Goal: Task Accomplishment & Management: Manage account settings

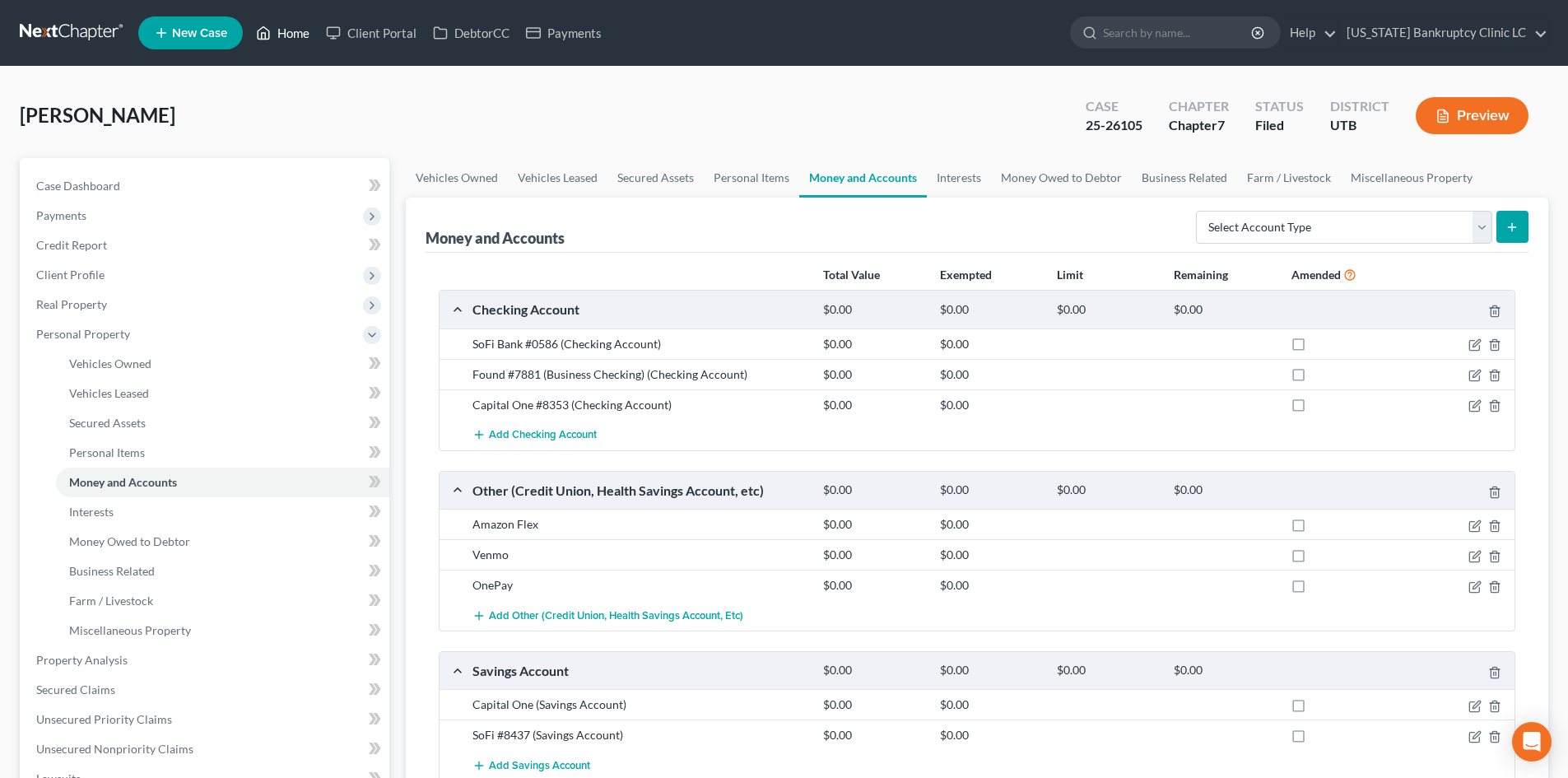
click at [288, 21] on link "Home" at bounding box center [283, 33] width 70 height 30
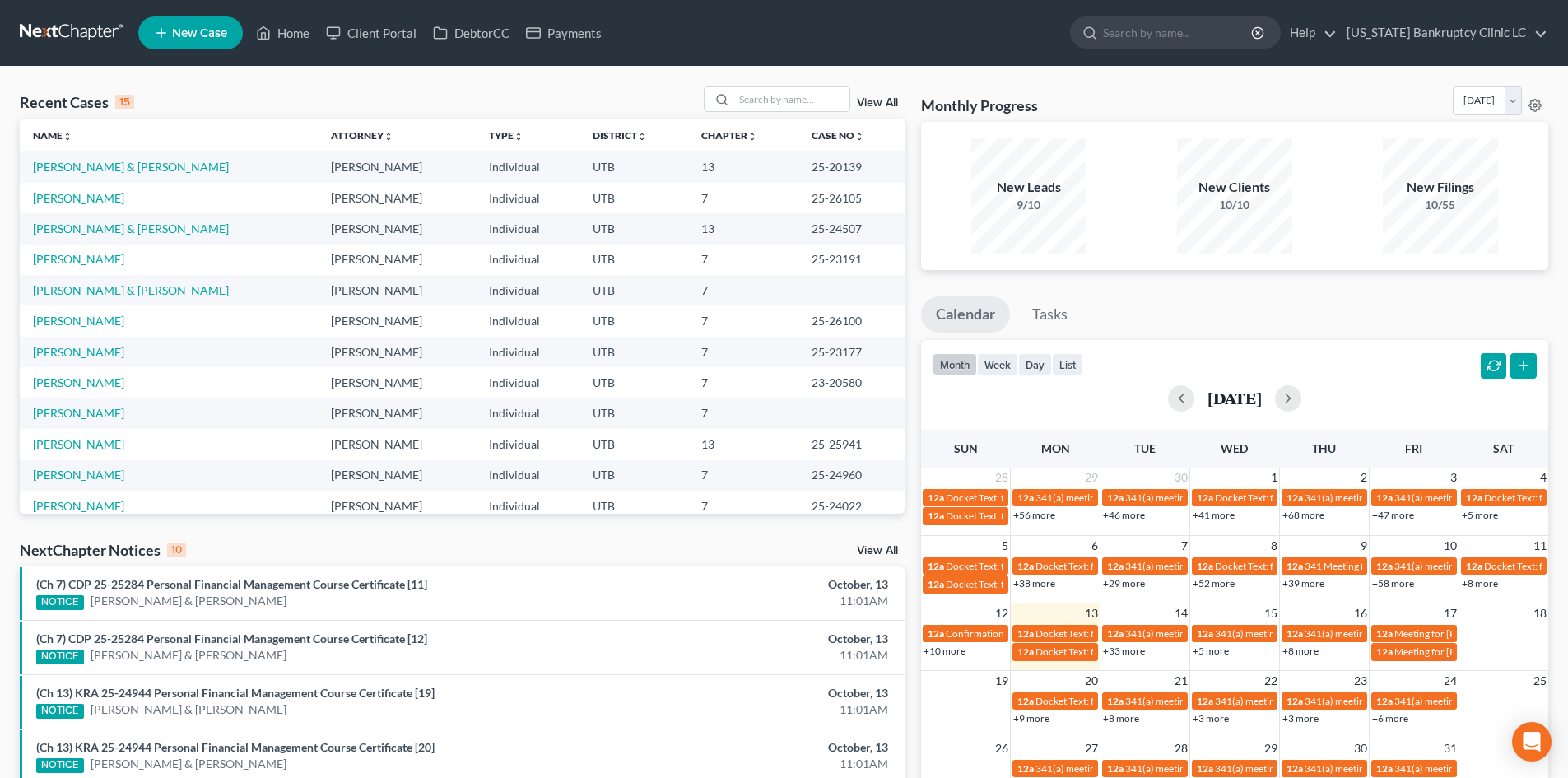
click at [808, 85] on div "Recent Cases 15 View All Name unfold_more expand_more expand_less Attorney unfo…" at bounding box center [784, 611] width 1568 height 1089
click at [807, 88] on input "search" at bounding box center [791, 99] width 116 height 24
paste input "Edmunds"
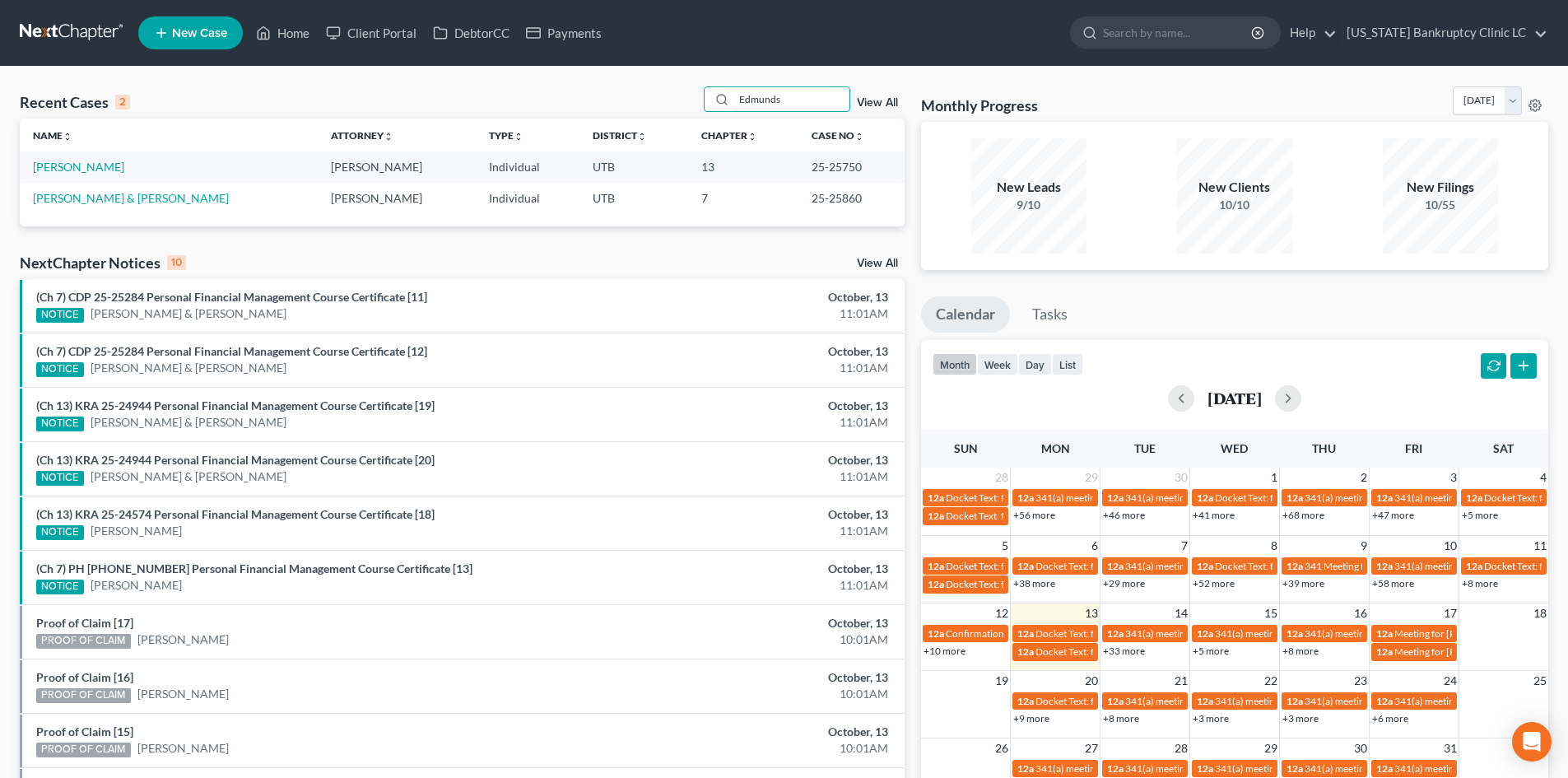
type input "Edmunds"
click at [88, 183] on td "[PERSON_NAME] & [PERSON_NAME]" at bounding box center [169, 198] width 298 height 31
click at [88, 194] on link "[PERSON_NAME] & [PERSON_NAME]" at bounding box center [130, 198] width 196 height 14
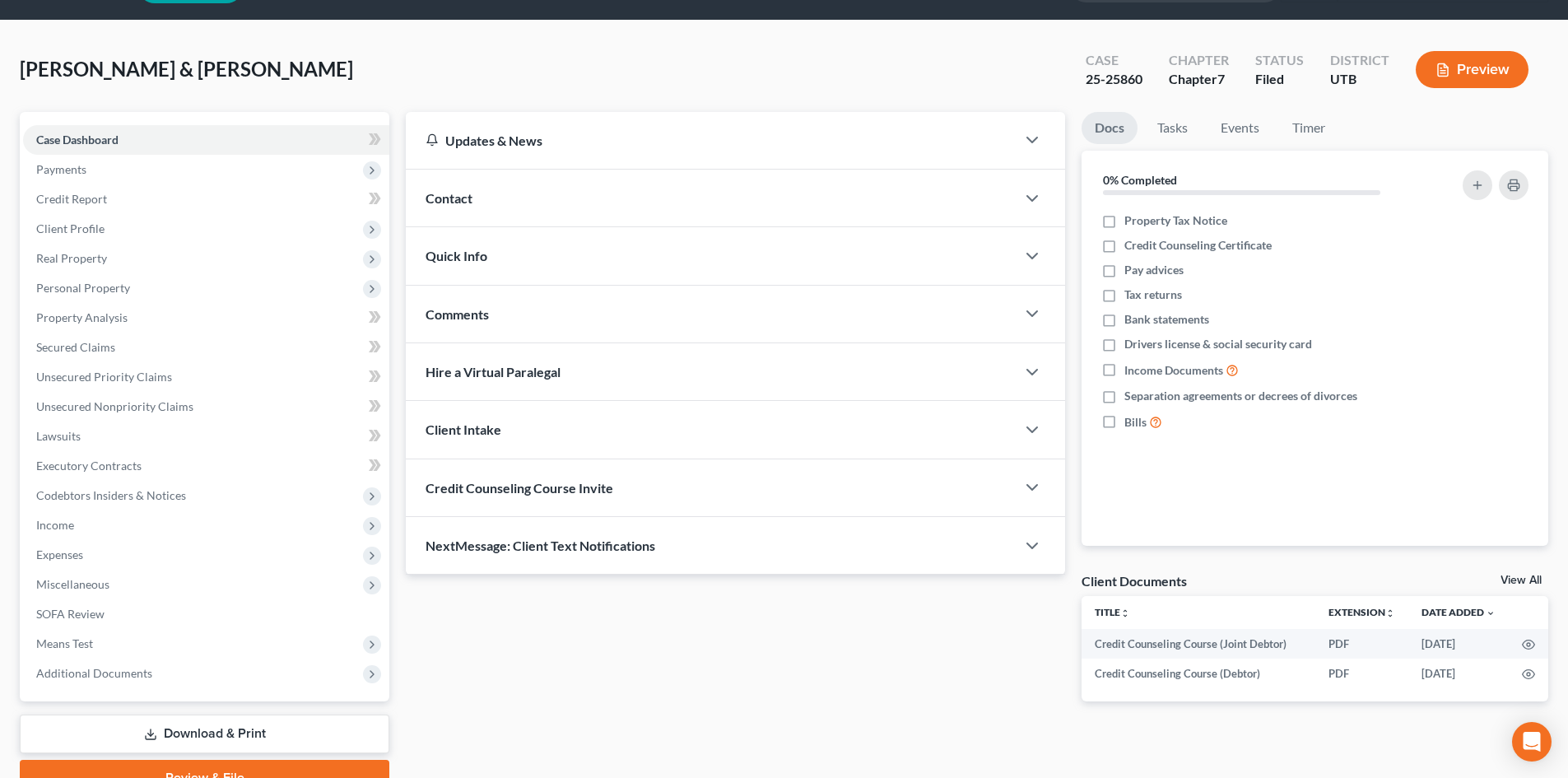
scroll to position [127, 0]
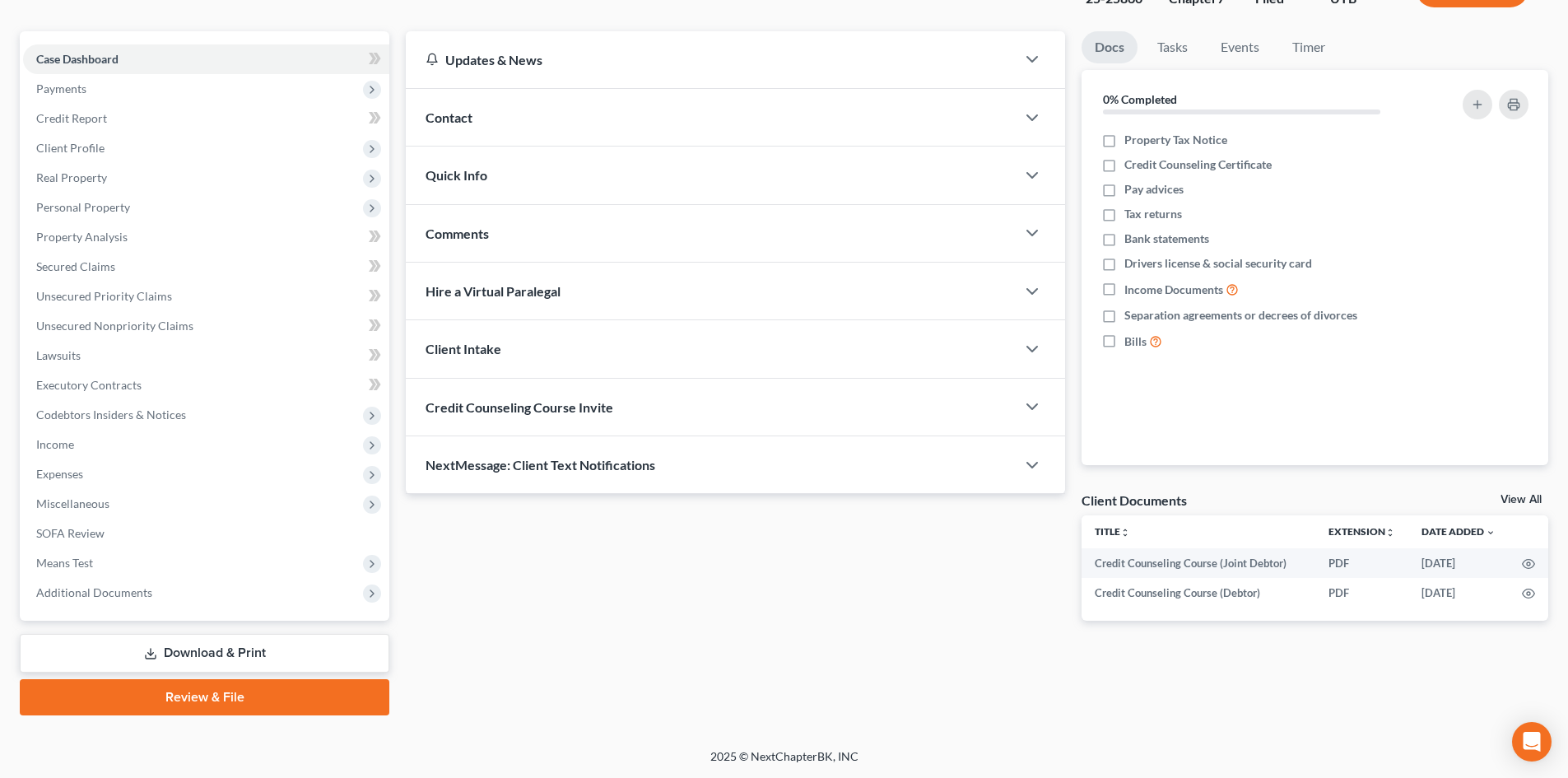
click at [213, 706] on link "Review & File" at bounding box center [205, 697] width 370 height 36
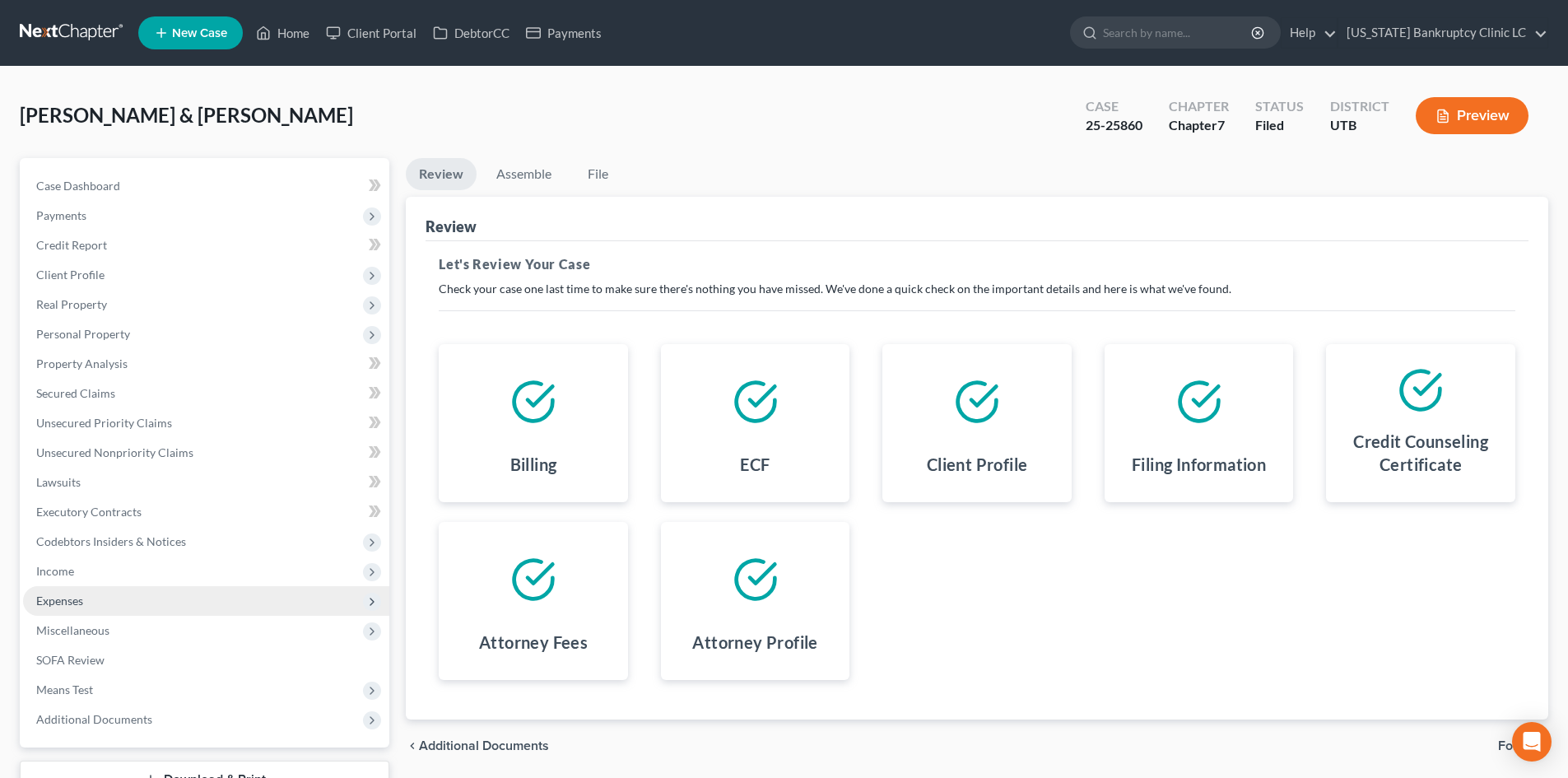
click at [196, 607] on span "Expenses" at bounding box center [206, 601] width 367 height 30
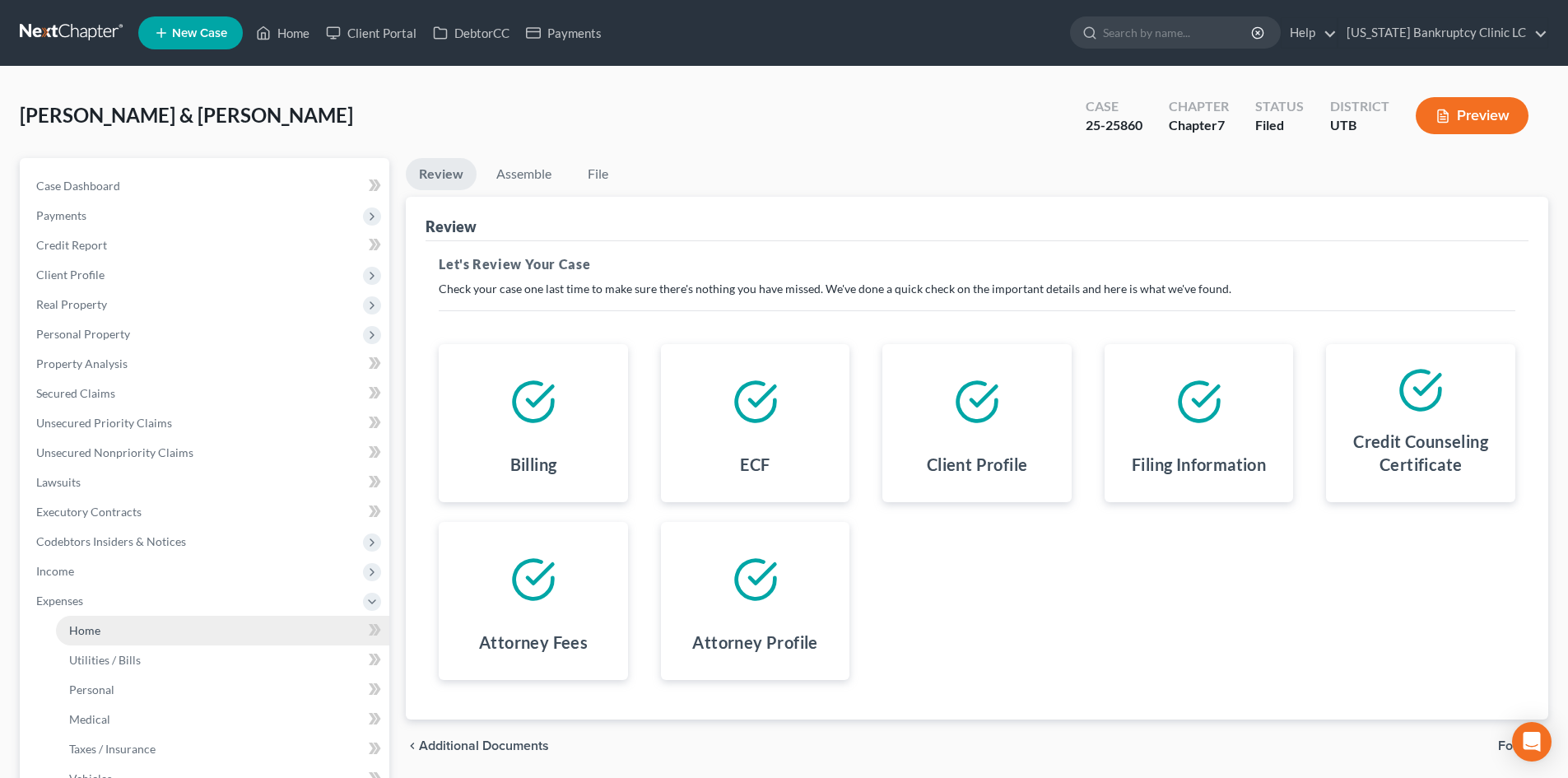
click at [200, 623] on link "Home" at bounding box center [222, 631] width 333 height 30
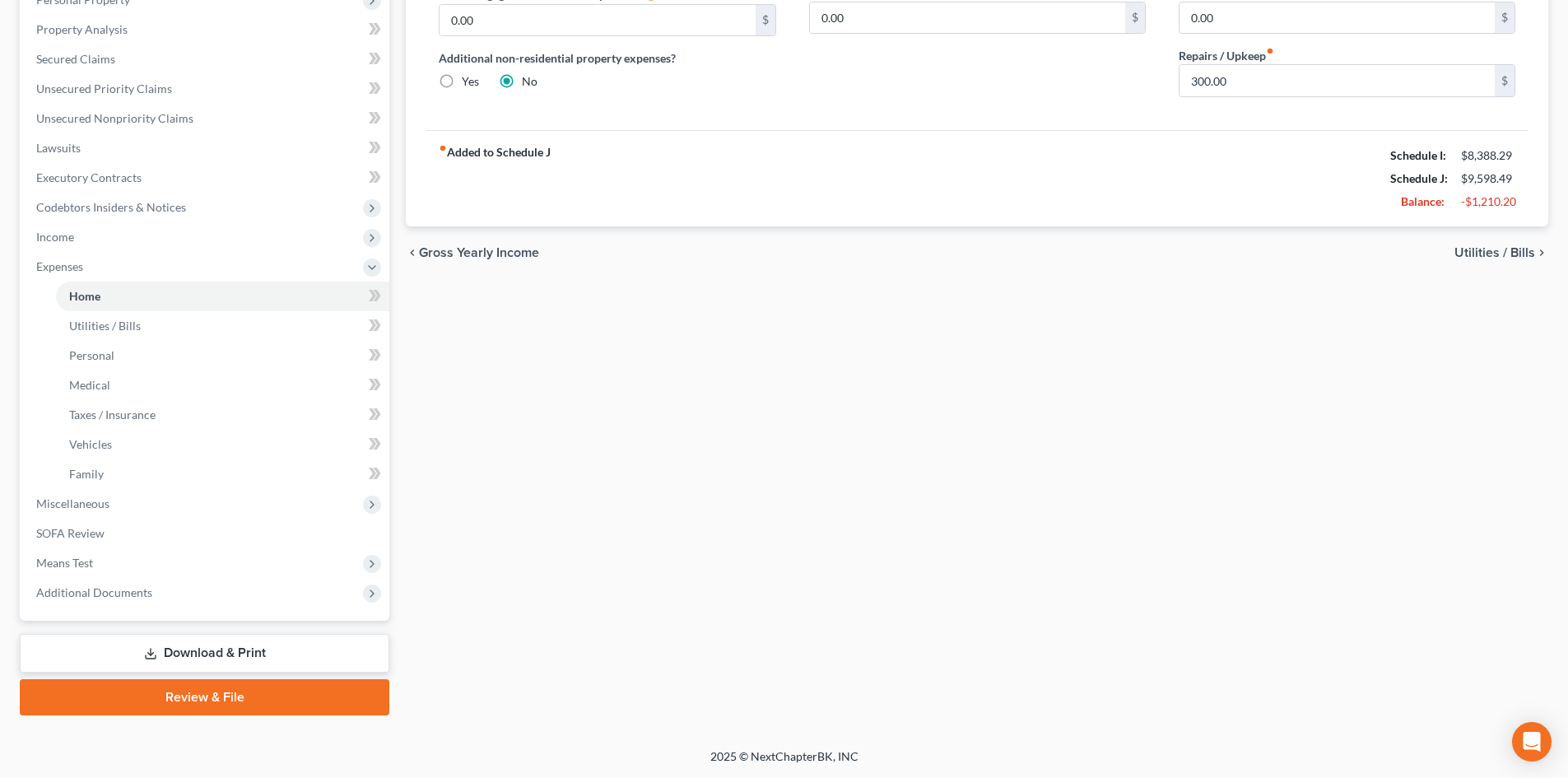
click at [277, 697] on link "Review & File" at bounding box center [205, 697] width 370 height 36
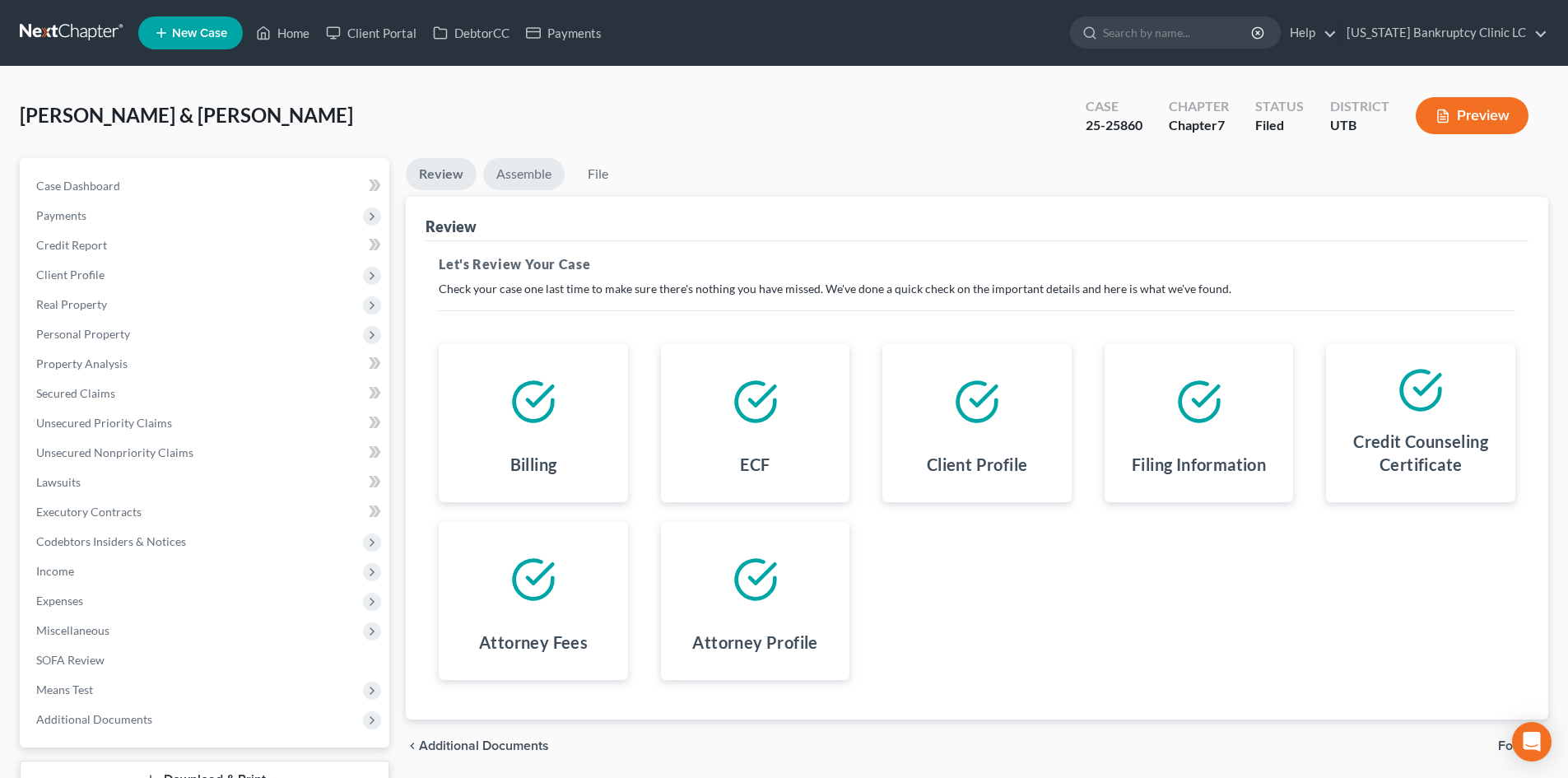
click at [528, 177] on link "Assemble" at bounding box center [523, 174] width 81 height 32
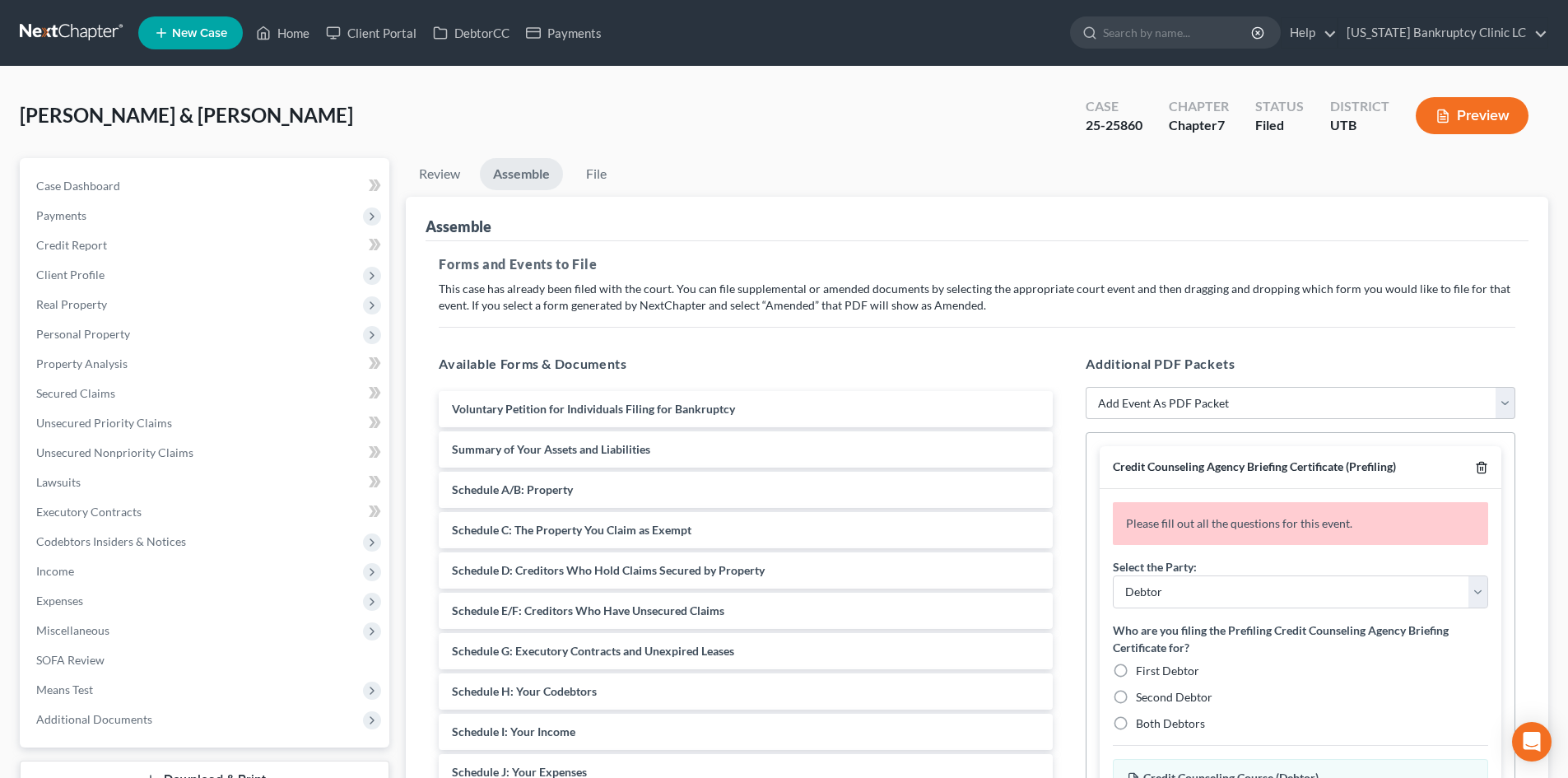
click at [1477, 472] on icon "button" at bounding box center [1481, 468] width 8 height 10
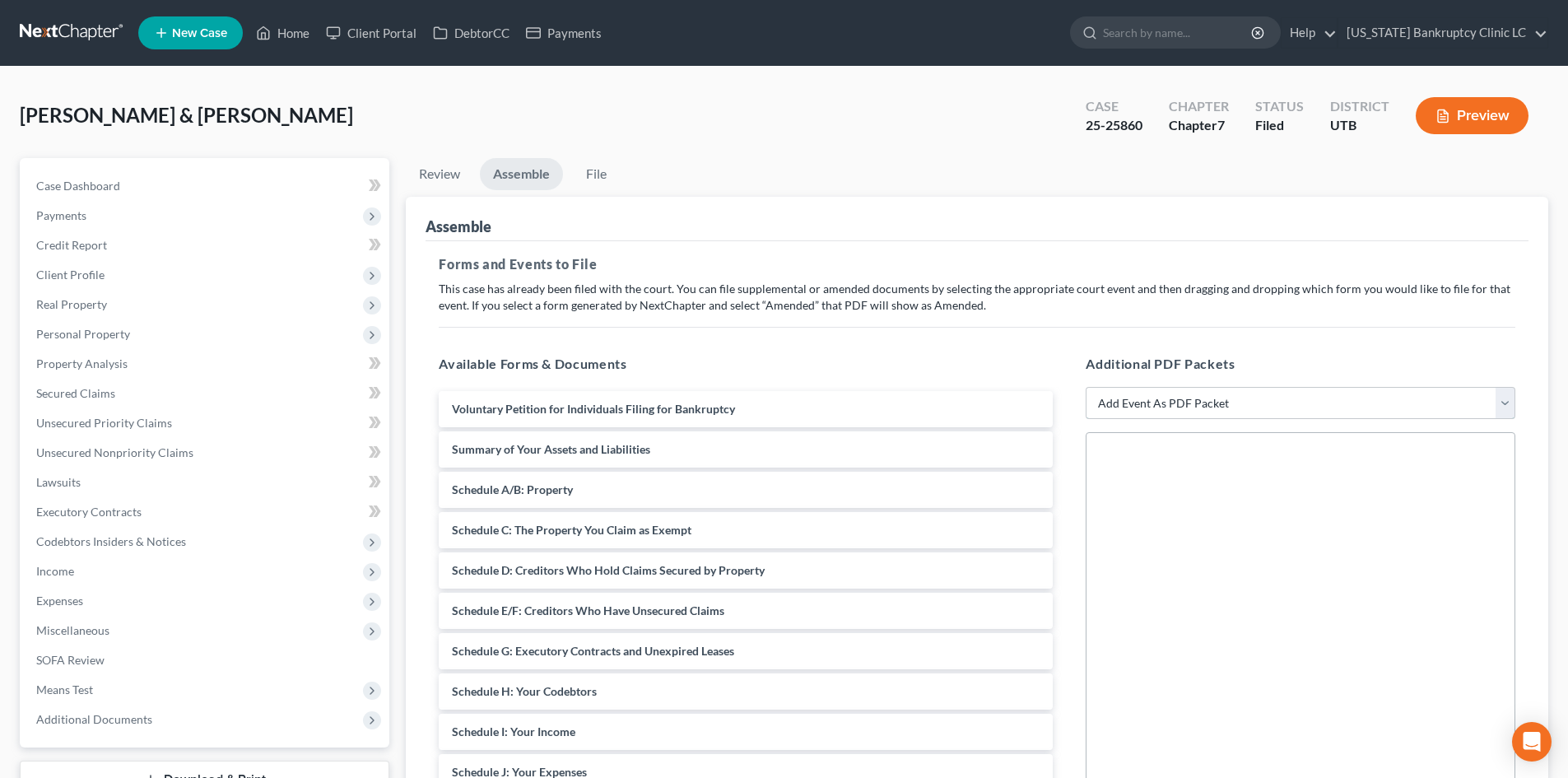
click at [1165, 400] on select "Add Event As PDF Packet Affidavit/Declaration Amended Document Amended Schedule…" at bounding box center [1301, 404] width 430 height 33
select select "11"
click at [1086, 387] on select "Add Event As PDF Packet Affidavit/Declaration Amended Document Amended Schedule…" at bounding box center [1301, 404] width 430 height 33
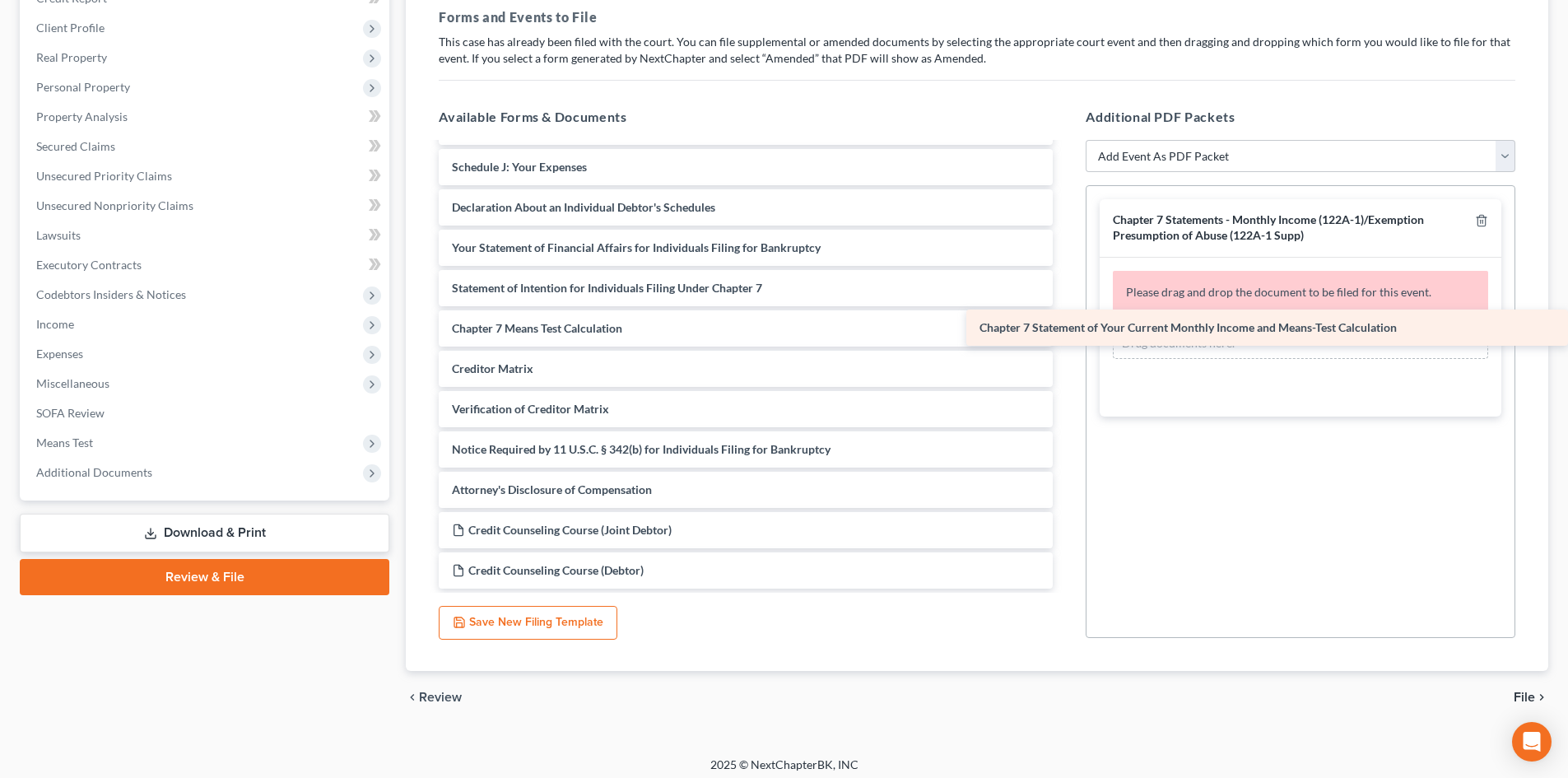
scroll to position [358, 0]
drag, startPoint x: 644, startPoint y: 290, endPoint x: 1261, endPoint y: 308, distance: 617.3
click at [1066, 308] on div "Chapter 7 Statement of Your Current Monthly Income and Means-Test Calculation V…" at bounding box center [746, 187] width 641 height 803
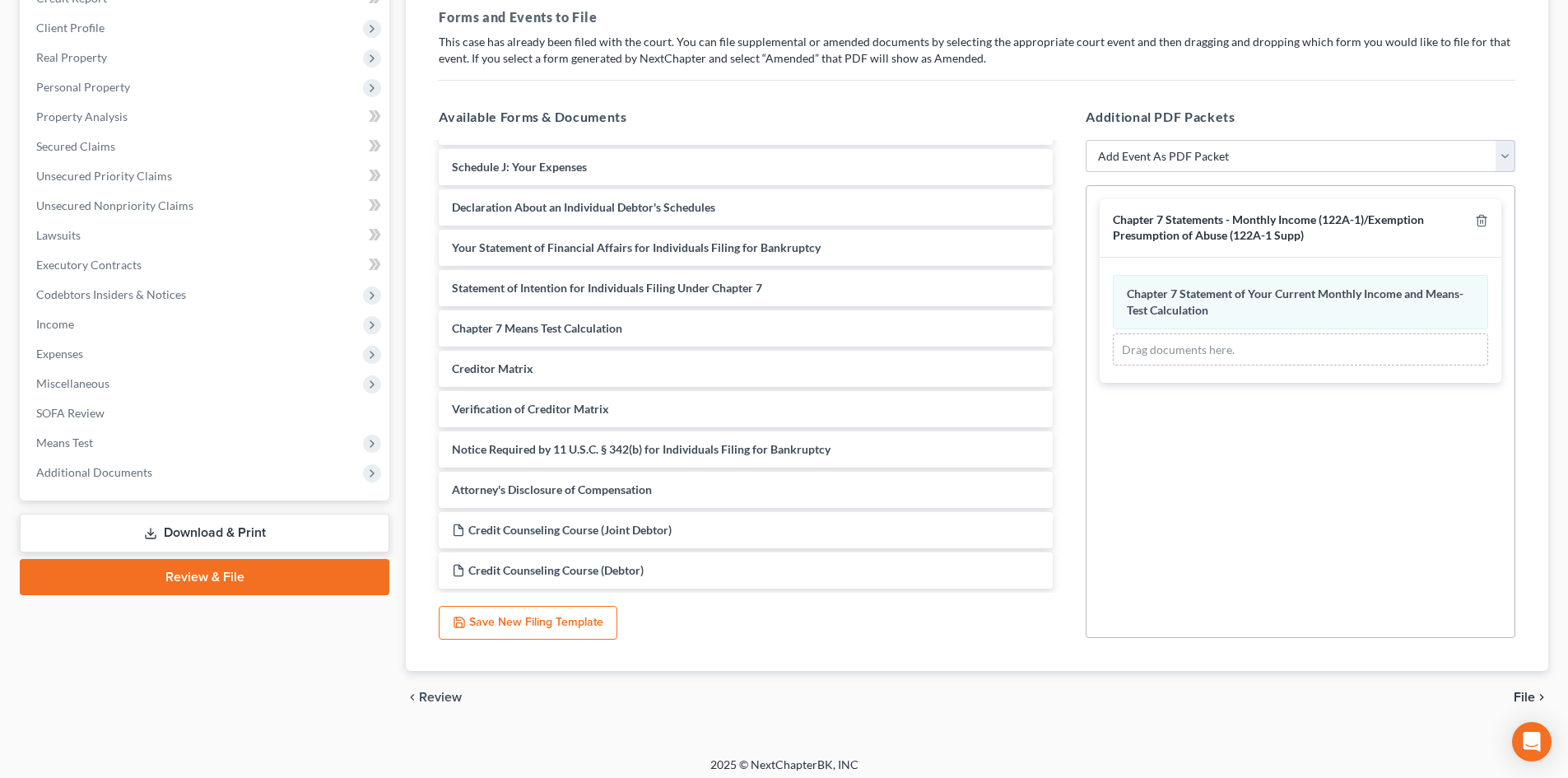
click at [1137, 154] on select "Add Event As PDF Packet Affidavit/Declaration Amended Document Amended Schedule…" at bounding box center [1301, 156] width 430 height 33
select select "10"
click at [1086, 140] on select "Add Event As PDF Packet Affidavit/Declaration Amended Document Amended Schedule…" at bounding box center [1301, 156] width 430 height 33
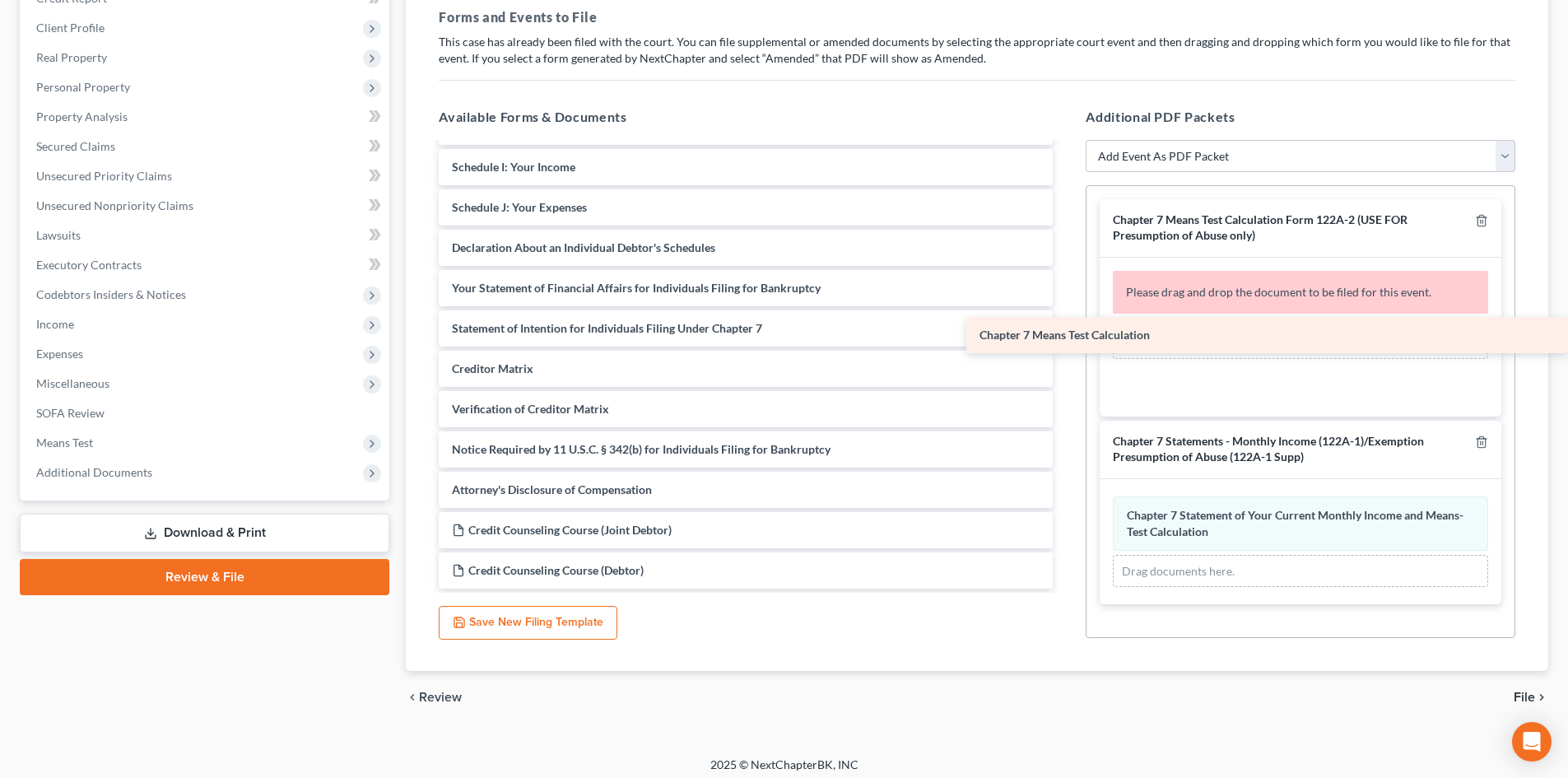
scroll to position [318, 0]
drag, startPoint x: 610, startPoint y: 323, endPoint x: 1220, endPoint y: 314, distance: 610.1
click at [1066, 313] on div "Chapter 7 Means Test Calculation Voluntary Petition for Individuals Filing for …" at bounding box center [746, 207] width 641 height 763
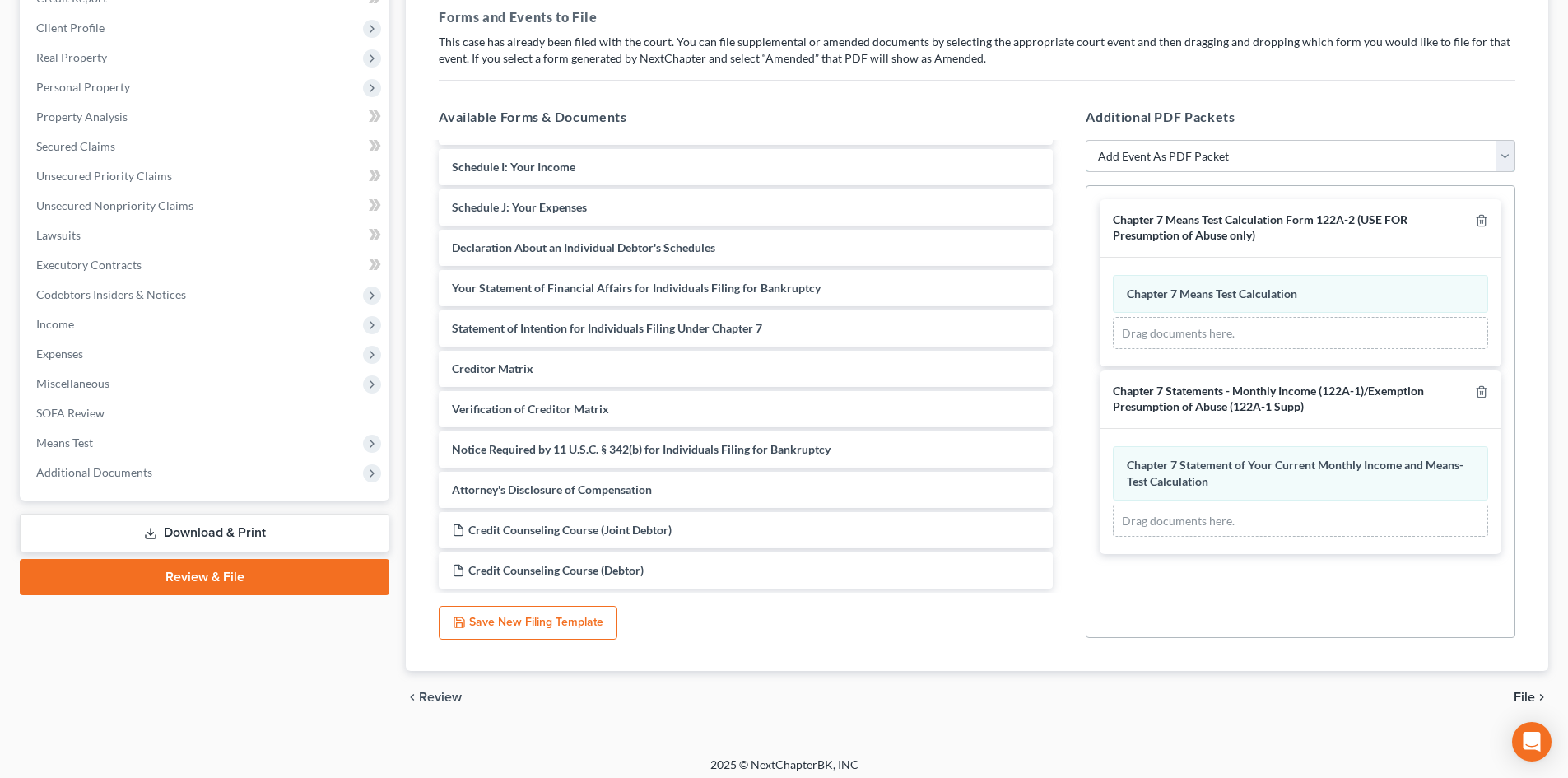
click at [1173, 159] on select "Add Event As PDF Packet Affidavit/Declaration Amended Document Amended Schedule…" at bounding box center [1301, 156] width 430 height 33
select select "19"
click at [1086, 140] on select "Add Event As PDF Packet Affidavit/Declaration Amended Document Amended Schedule…" at bounding box center [1301, 156] width 430 height 33
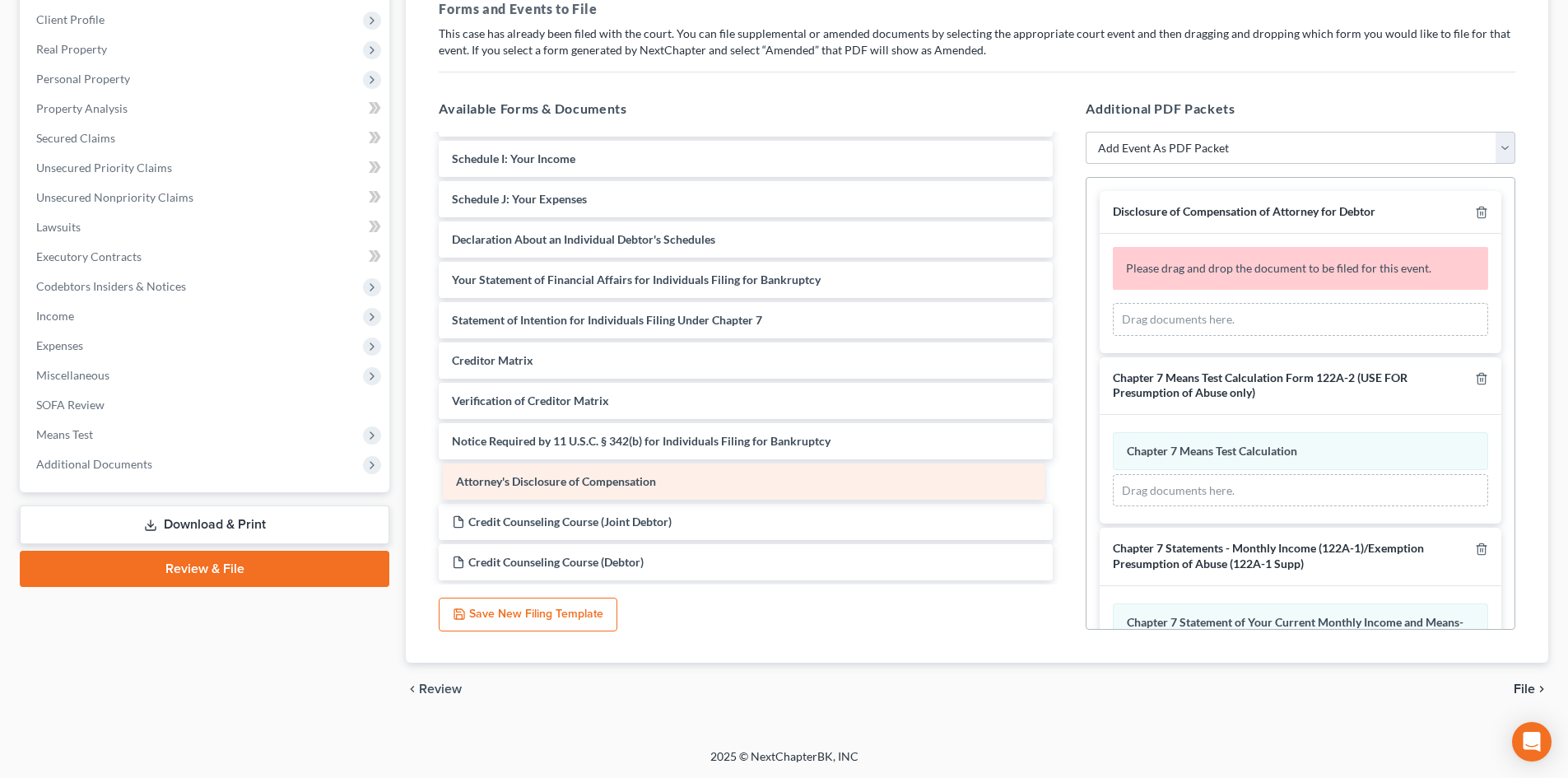
scroll to position [278, 0]
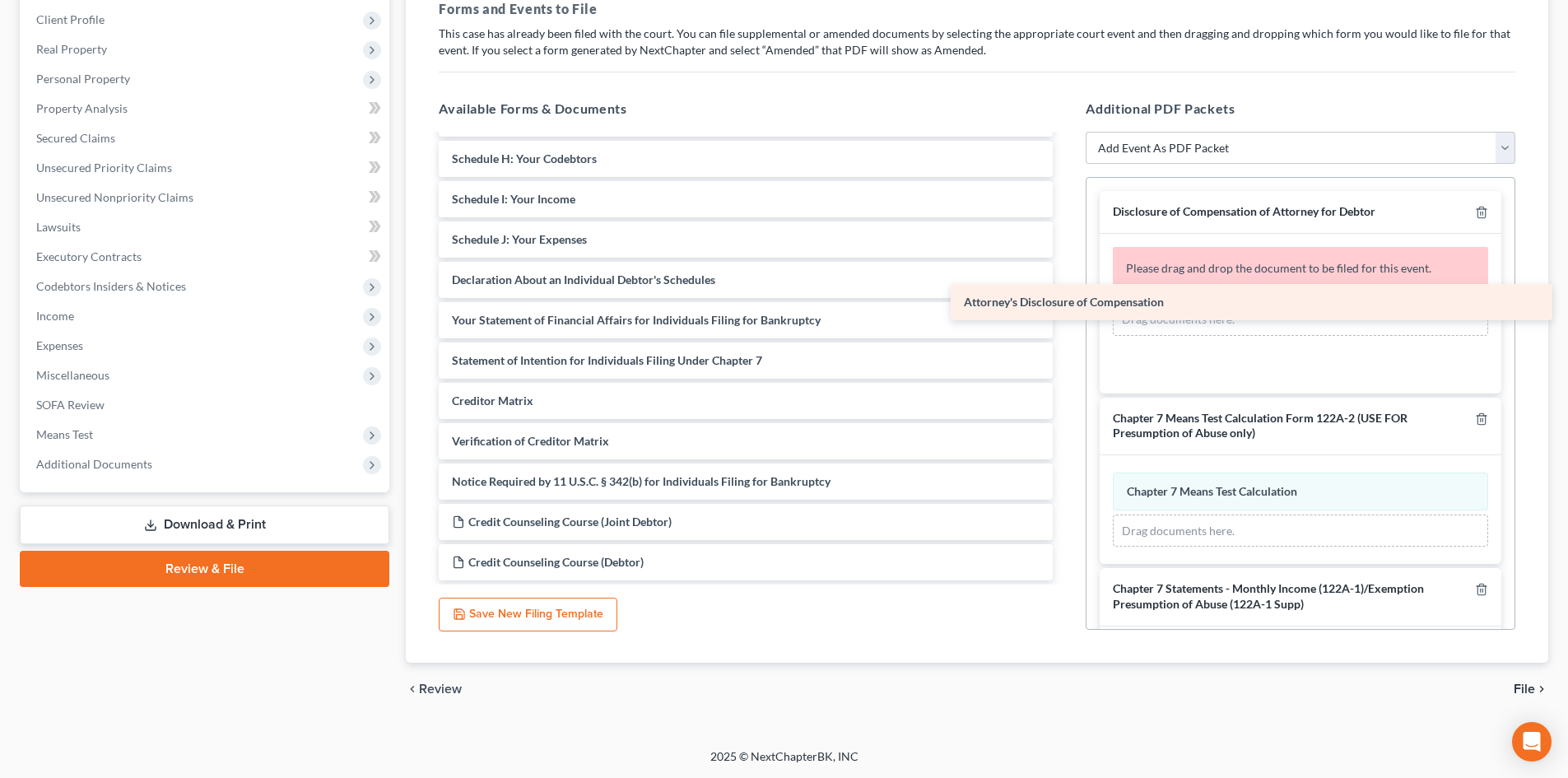
drag, startPoint x: 736, startPoint y: 488, endPoint x: 1268, endPoint y: 302, distance: 563.6
click at [1066, 301] on div "Attorney's Disclosure of Compensation Voluntary Petition for Individuals Filing…" at bounding box center [746, 219] width 641 height 722
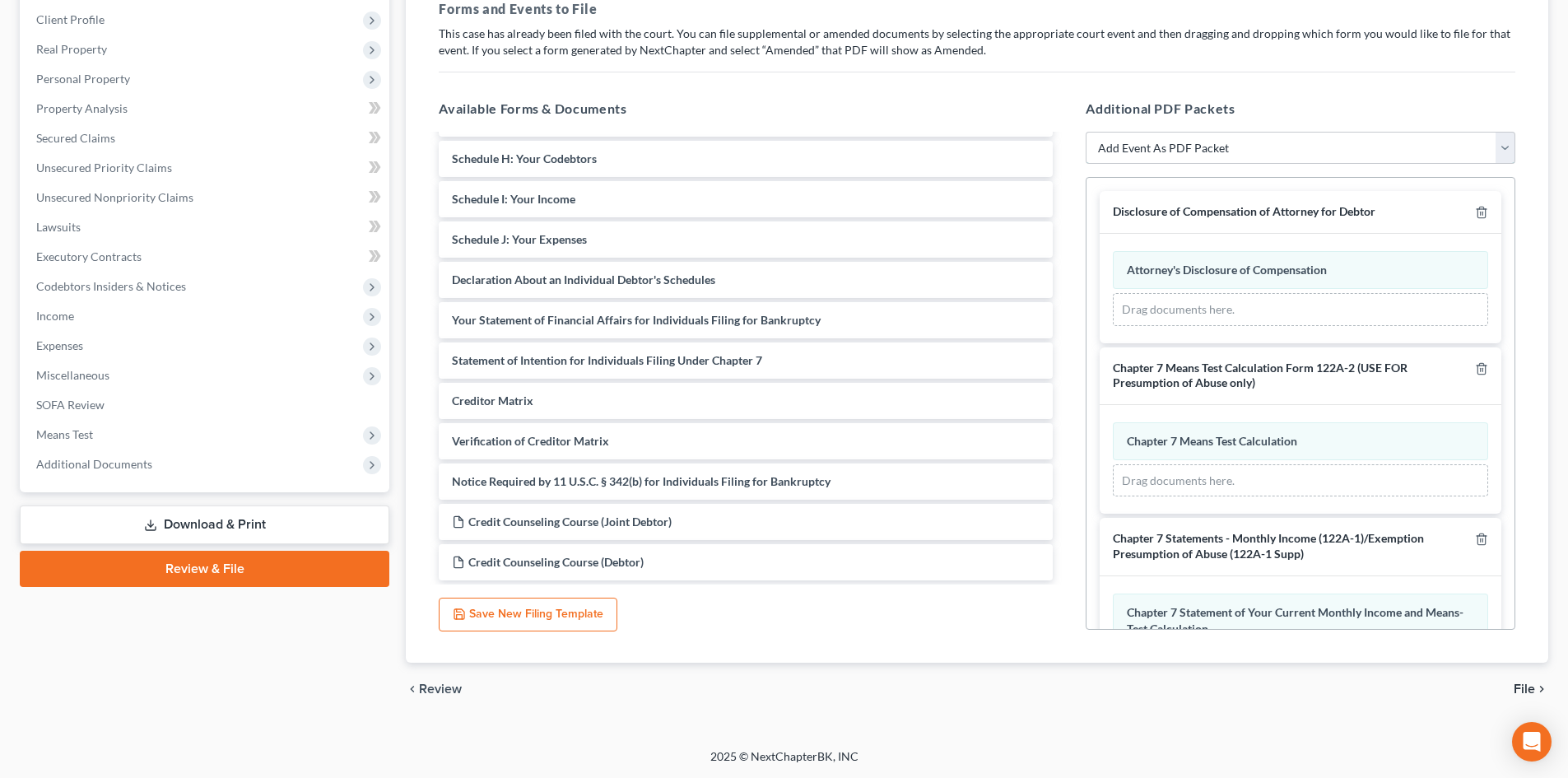
click at [1212, 156] on select "Add Event As PDF Packet Affidavit/Declaration Amended Document Amended Schedule…" at bounding box center [1301, 148] width 430 height 33
select select "47"
click at [1086, 132] on select "Add Event As PDF Packet Affidavit/Declaration Amended Document Amended Schedule…" at bounding box center [1301, 148] width 430 height 33
select select
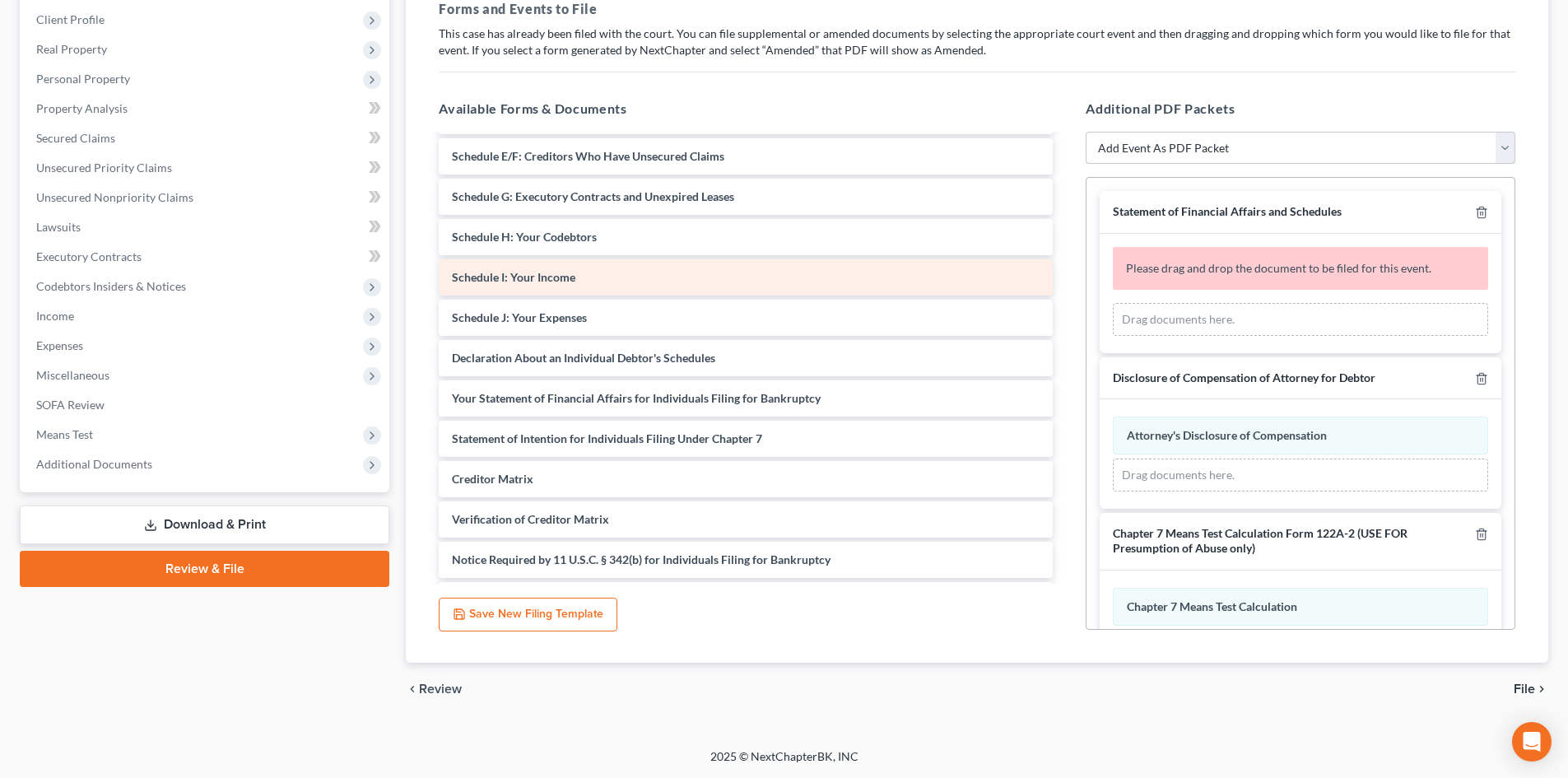
scroll to position [0, 0]
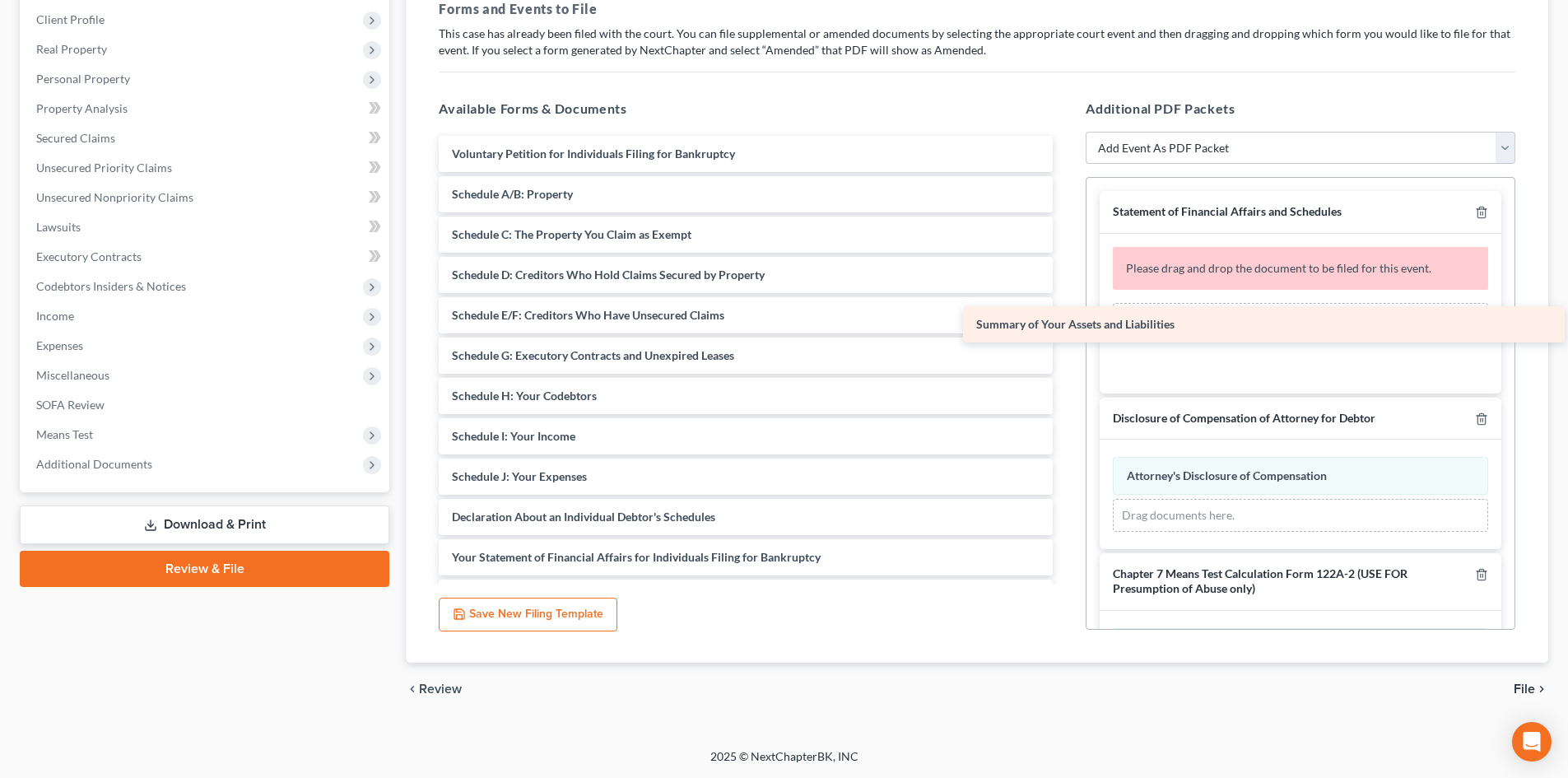
drag, startPoint x: 632, startPoint y: 202, endPoint x: 1163, endPoint y: 332, distance: 546.7
click at [1066, 332] on div "Summary of Your Assets and Liabilities Voluntary Petition for Individuals Filin…" at bounding box center [746, 477] width 641 height 682
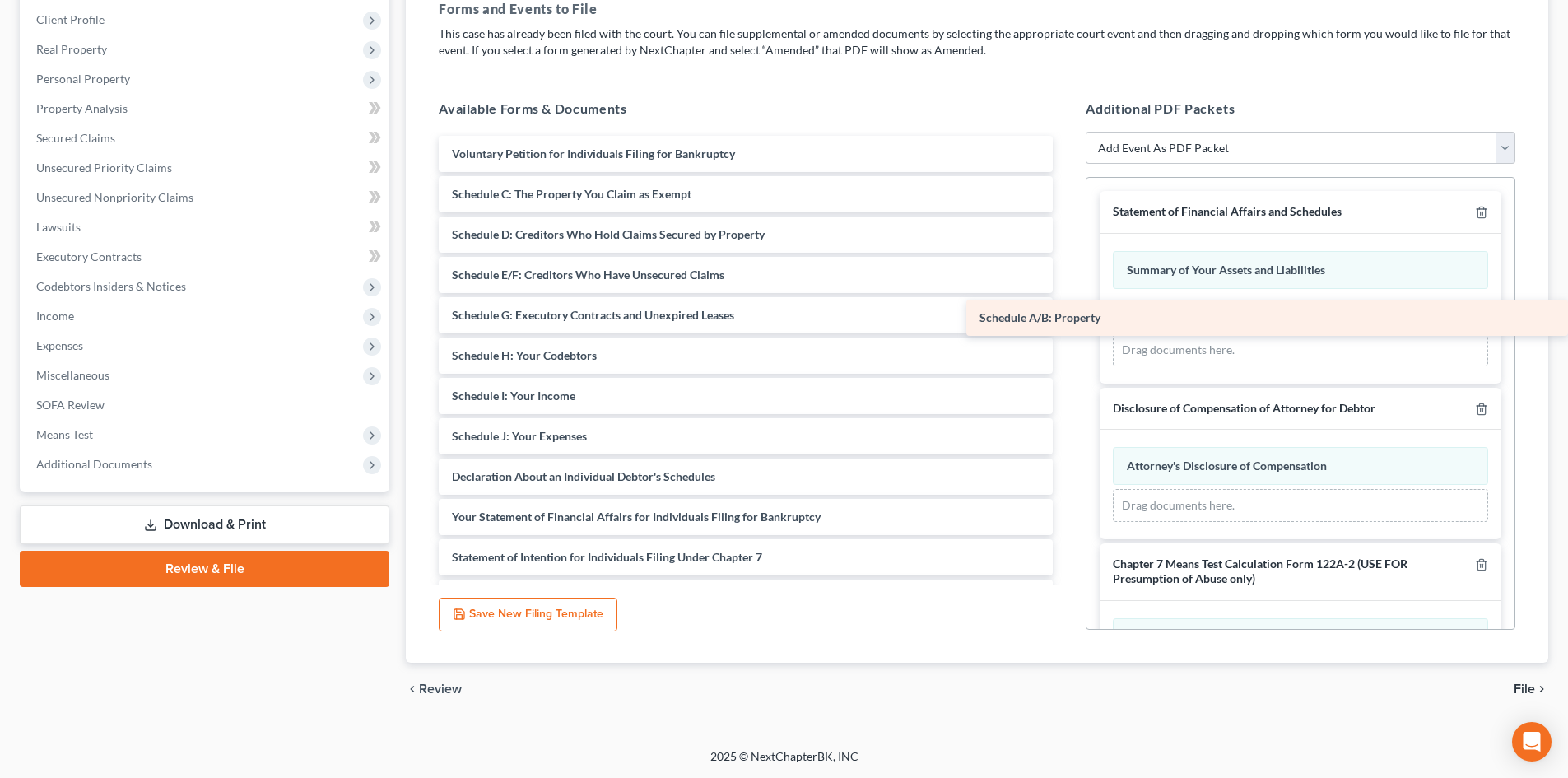
drag, startPoint x: 557, startPoint y: 192, endPoint x: 1309, endPoint y: 315, distance: 762.0
click at [1066, 315] on div "Schedule A/B: Property Voluntary Petition for Individuals Filing for Bankruptcy…" at bounding box center [746, 457] width 641 height 642
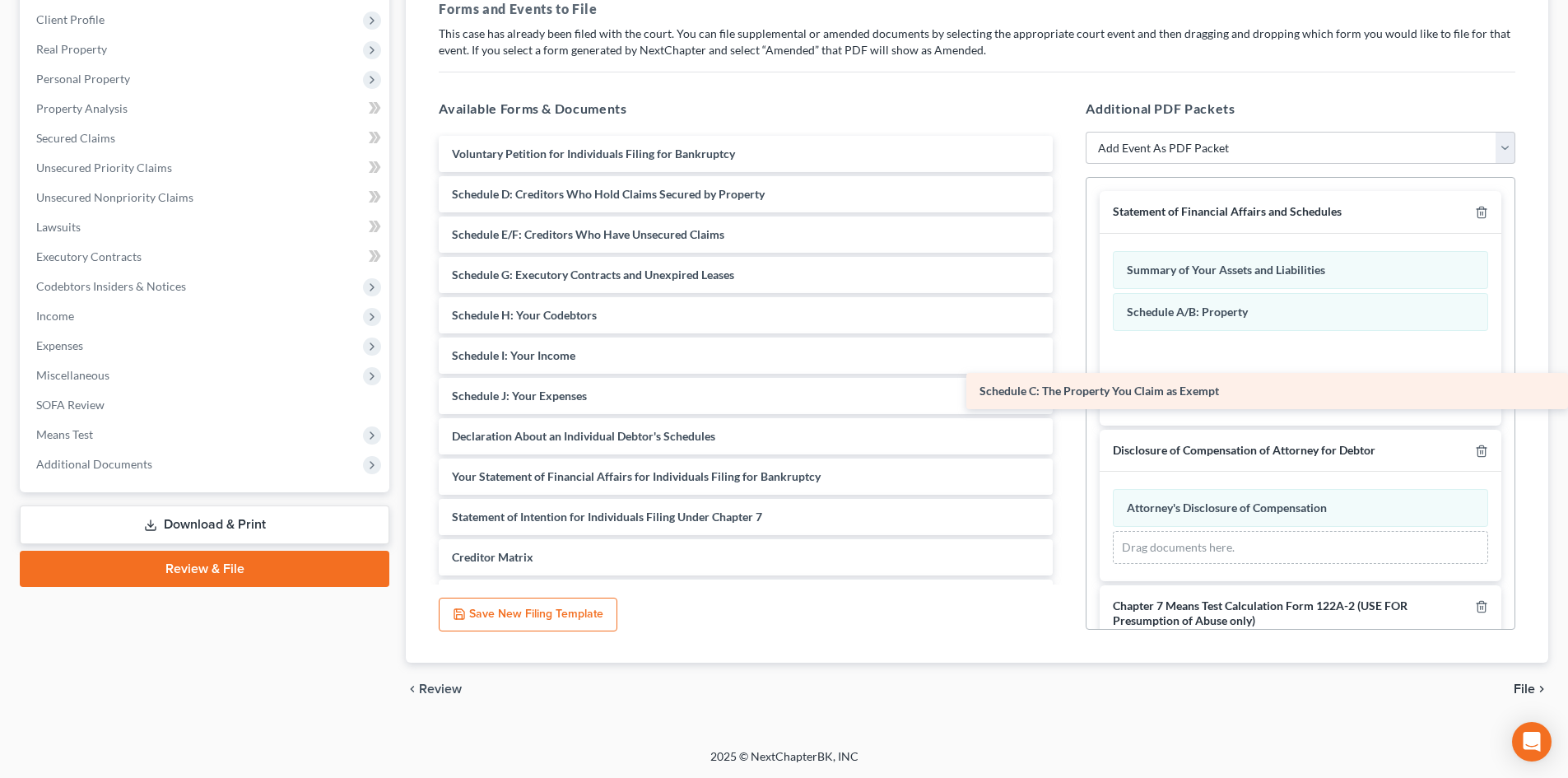
drag, startPoint x: 597, startPoint y: 193, endPoint x: 1164, endPoint y: 368, distance: 593.4
click at [1066, 368] on div "Schedule C: The Property You Claim as Exempt Voluntary Petition for Individuals…" at bounding box center [746, 437] width 641 height 601
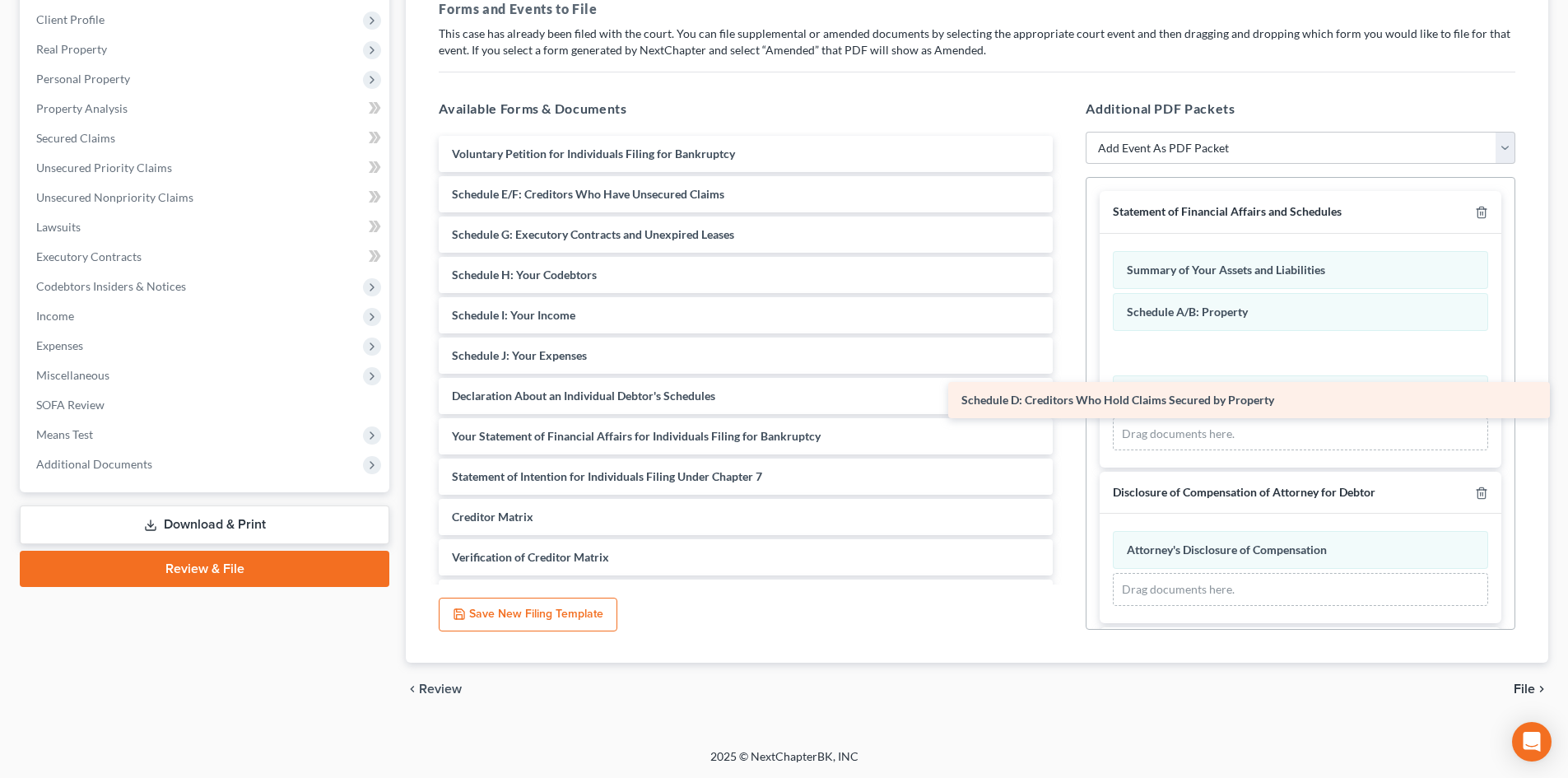
drag, startPoint x: 626, startPoint y: 189, endPoint x: 1137, endPoint y: 396, distance: 551.3
click at [1066, 396] on div "Schedule D: Creditors Who Hold Claims Secured by Property Voluntary Petition fo…" at bounding box center [746, 416] width 641 height 561
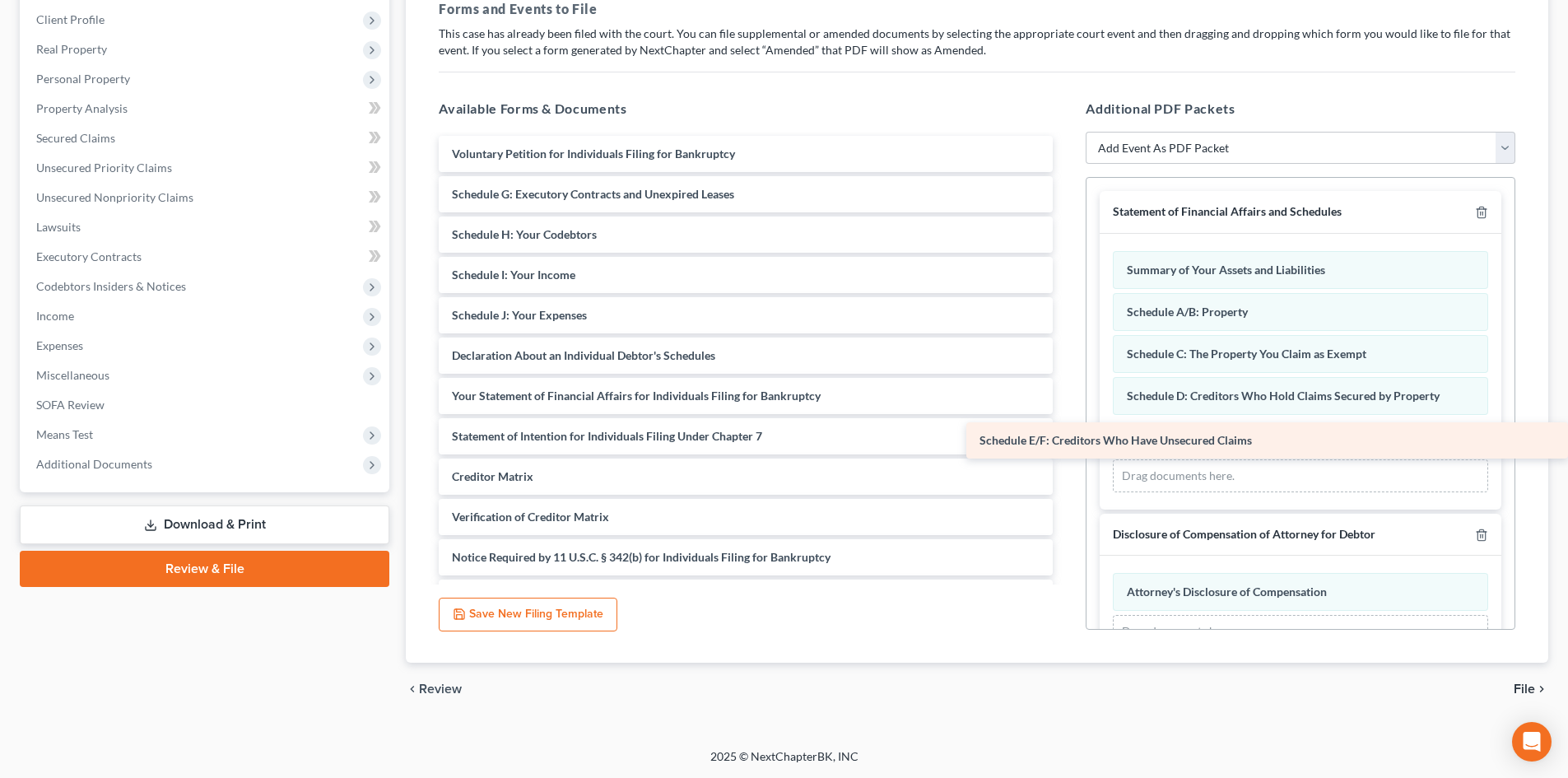
drag, startPoint x: 588, startPoint y: 192, endPoint x: 1148, endPoint y: 438, distance: 611.7
click at [1066, 438] on div "Schedule E/F: Creditors Who Have Unsecured Claims Voluntary Petition for Indivi…" at bounding box center [746, 396] width 641 height 520
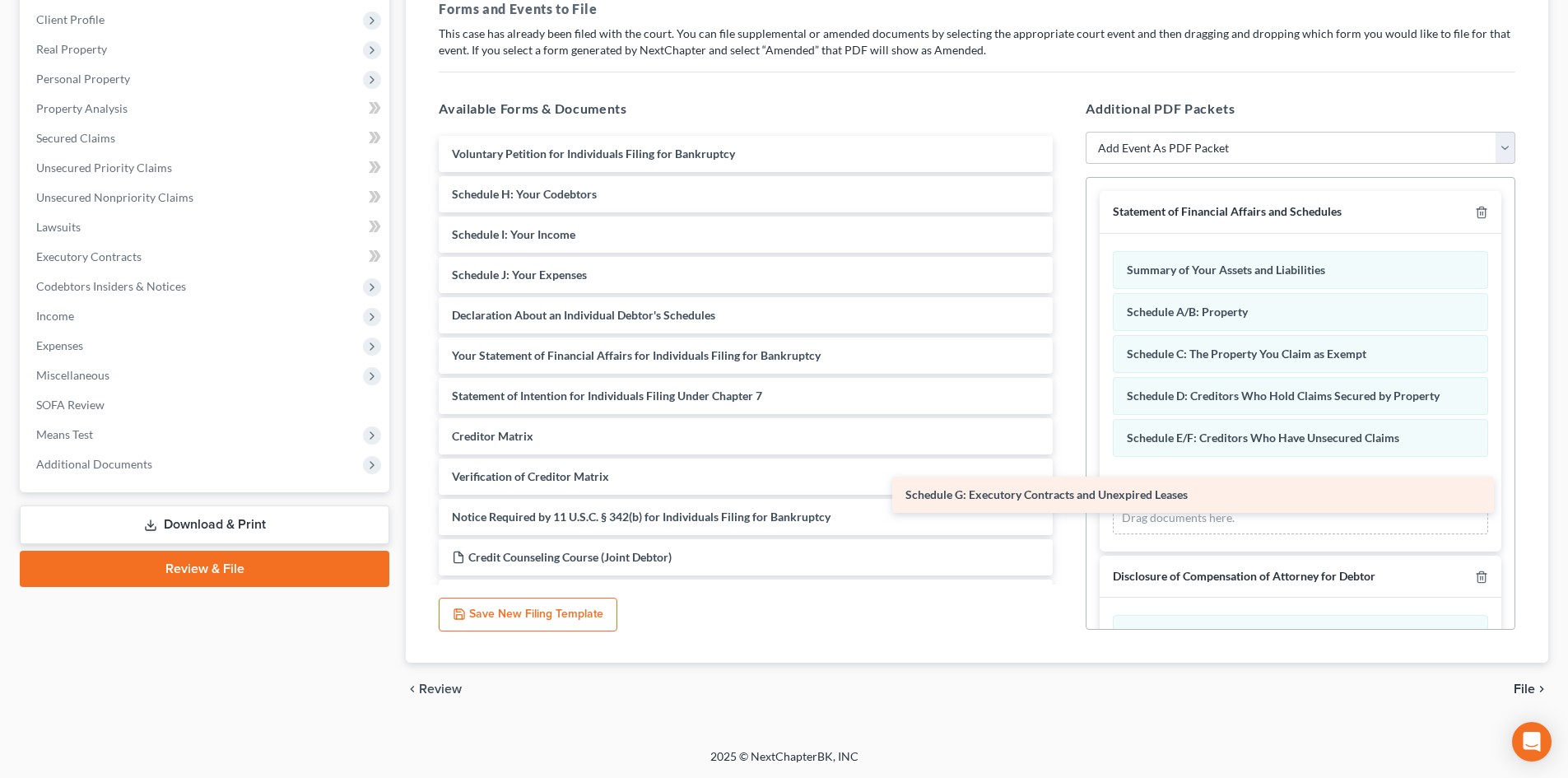
drag, startPoint x: 645, startPoint y: 192, endPoint x: 1098, endPoint y: 493, distance: 543.9
click at [1066, 493] on div "Schedule G: Executory Contracts and Unexpired Leases Voluntary Petition for Ind…" at bounding box center [746, 376] width 641 height 480
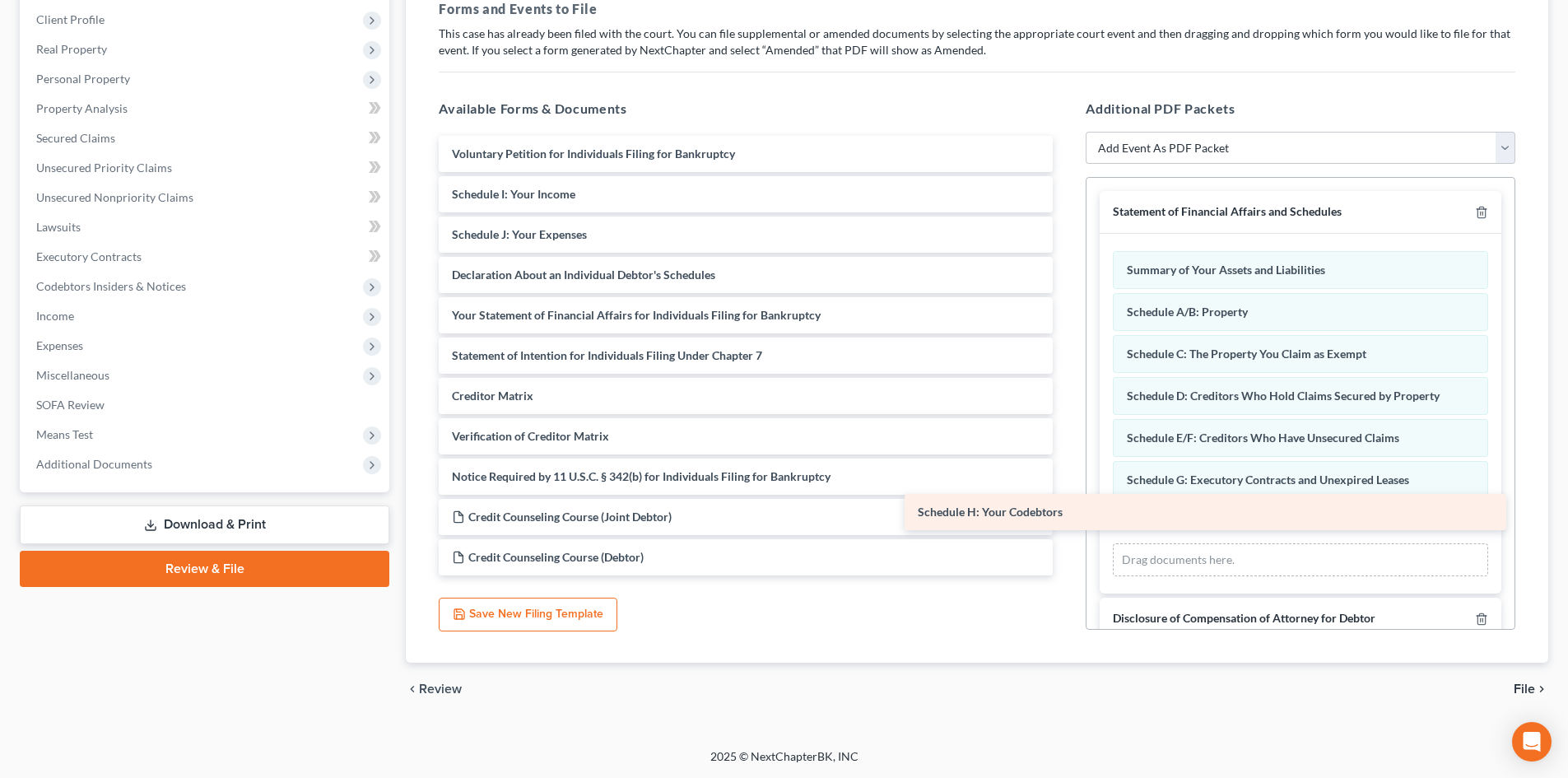
drag, startPoint x: 573, startPoint y: 193, endPoint x: 1039, endPoint y: 511, distance: 564.2
click at [1039, 511] on div "Schedule H: Your Codebtors Voluntary Petition for Individuals Filing for Bankru…" at bounding box center [746, 356] width 641 height 440
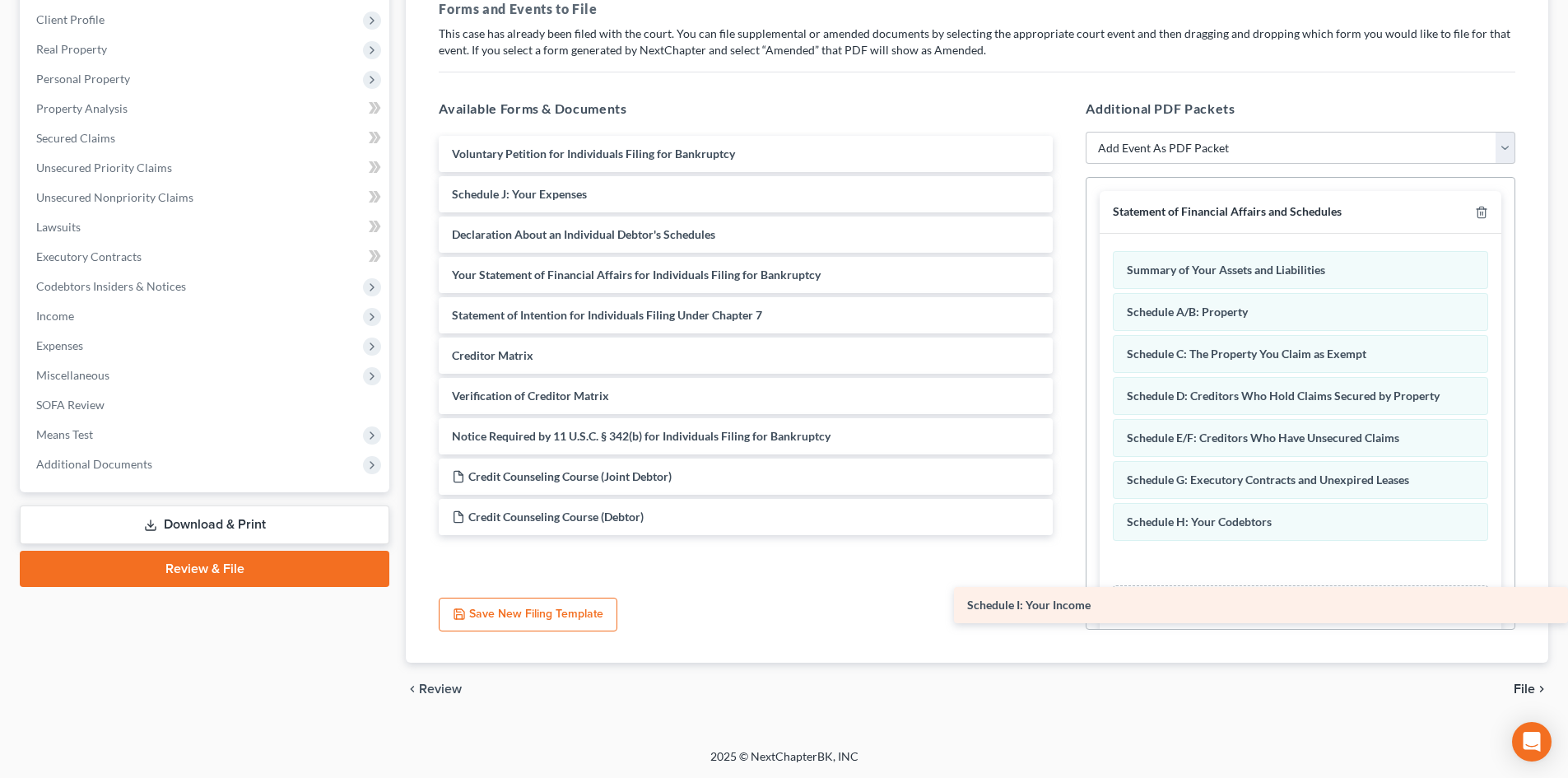
drag, startPoint x: 569, startPoint y: 195, endPoint x: 1113, endPoint y: 586, distance: 669.9
click at [1066, 536] on div "Schedule I: Your Income Voluntary Petition for Individuals Filing for Bankruptc…" at bounding box center [746, 336] width 641 height 399
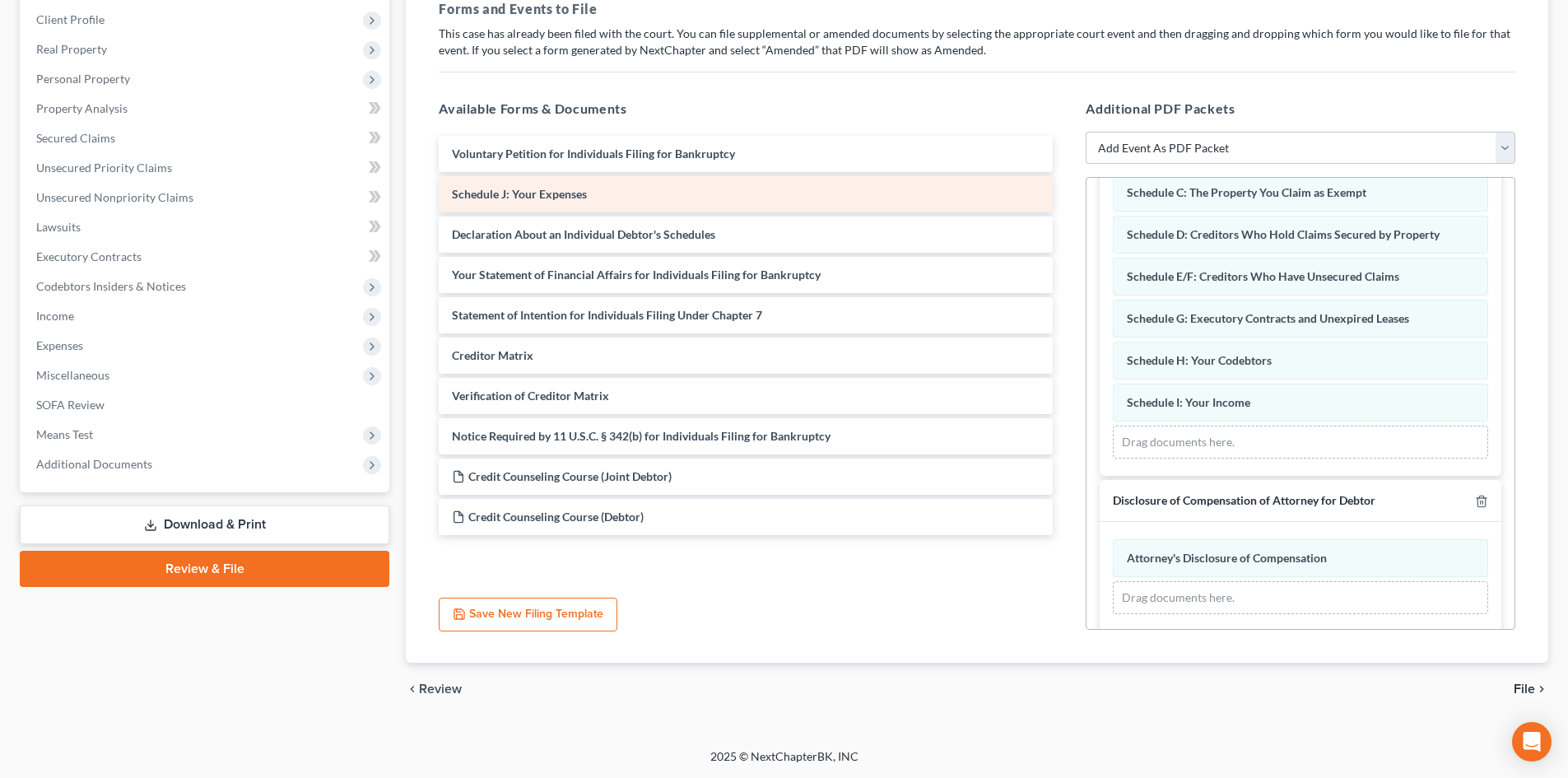
scroll to position [165, 0]
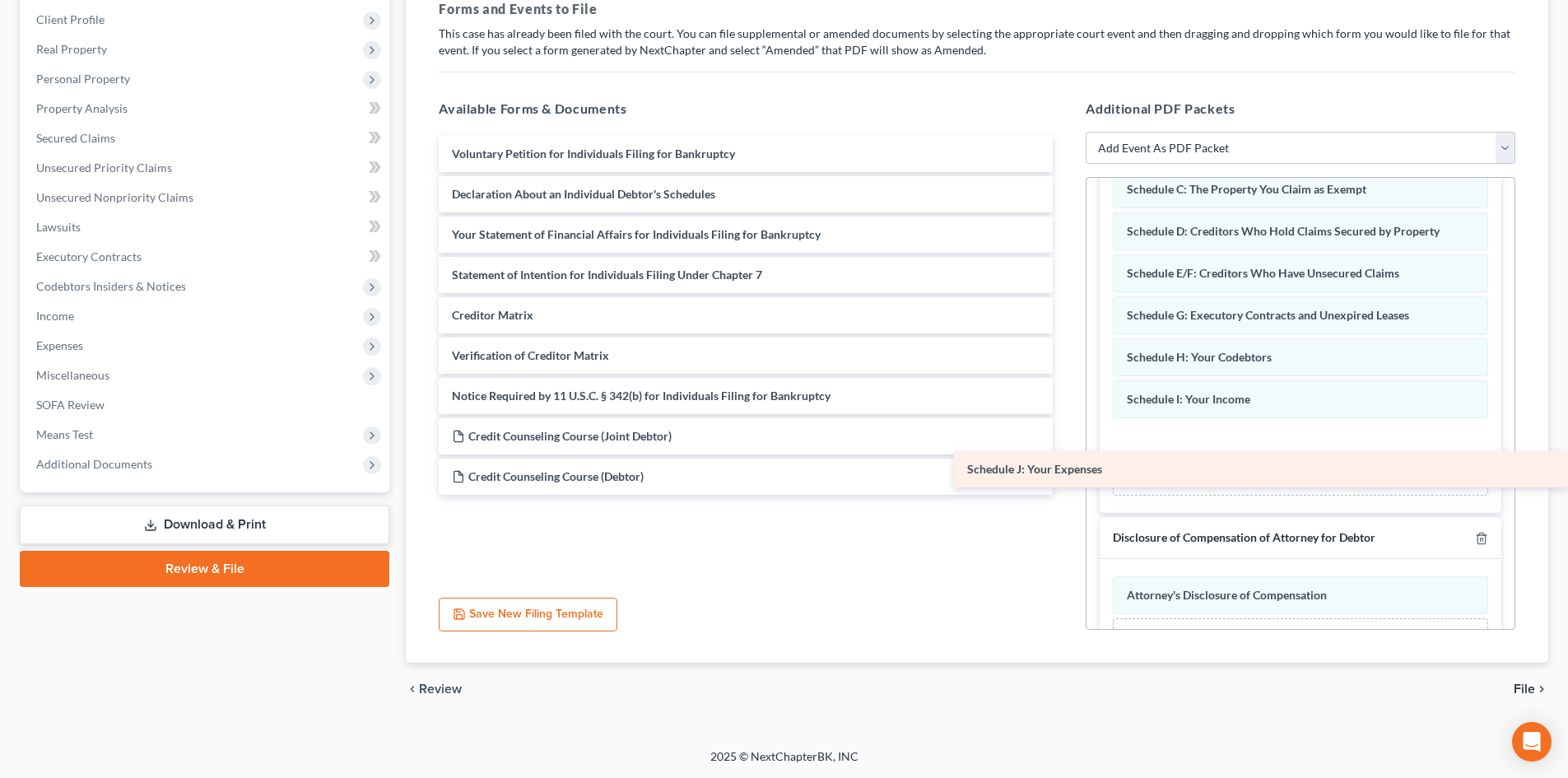
drag, startPoint x: 533, startPoint y: 187, endPoint x: 1091, endPoint y: 462, distance: 622.1
click at [1066, 462] on div "Schedule J: Your Expenses Voluntary Petition for Individuals Filing for Bankrup…" at bounding box center [746, 315] width 641 height 359
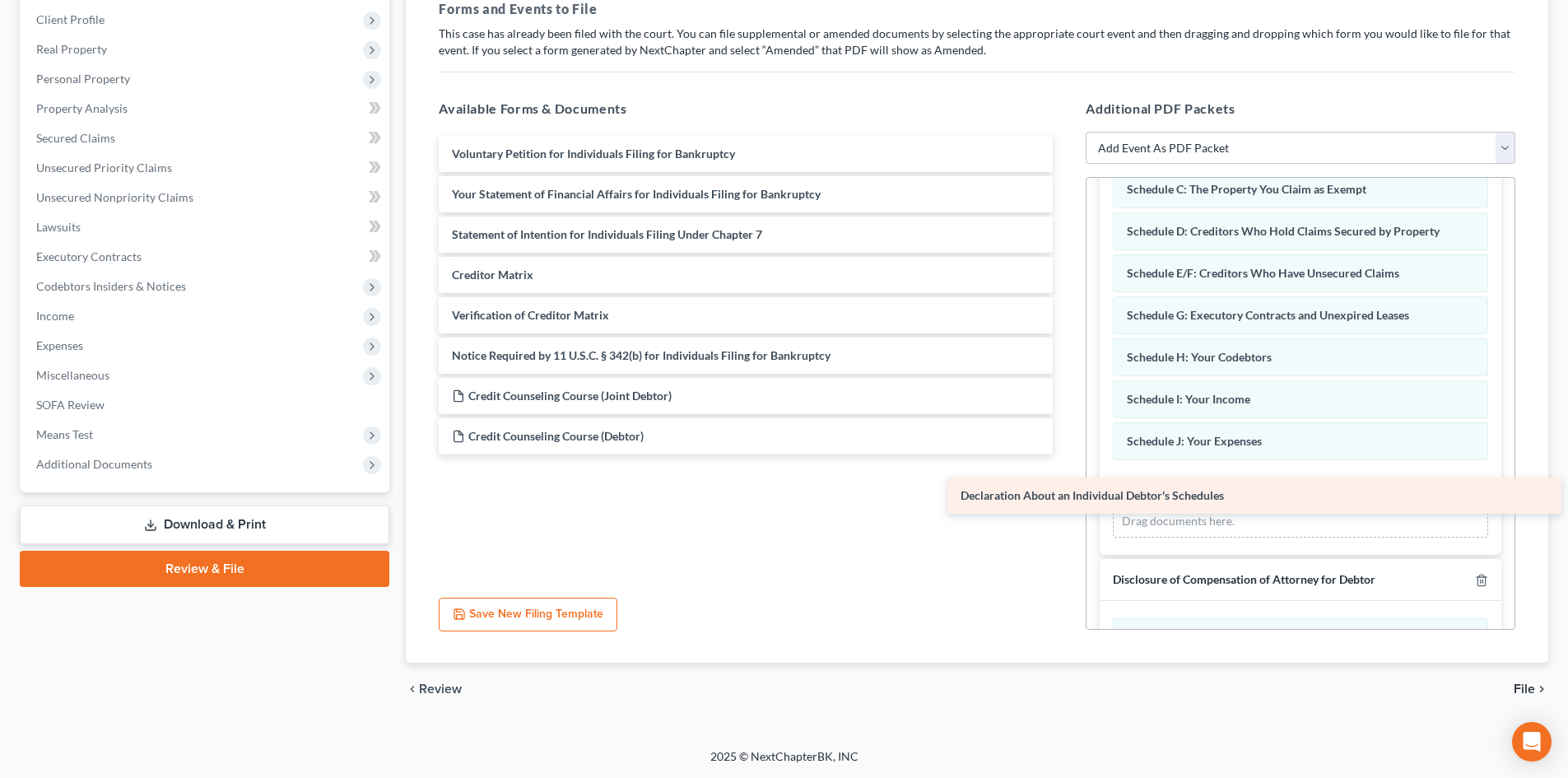
drag, startPoint x: 519, startPoint y: 184, endPoint x: 1028, endPoint y: 486, distance: 591.8
click at [1028, 455] on div "Declaration About an Individual Debtor's Schedules Voluntary Petition for Indiv…" at bounding box center [746, 296] width 641 height 319
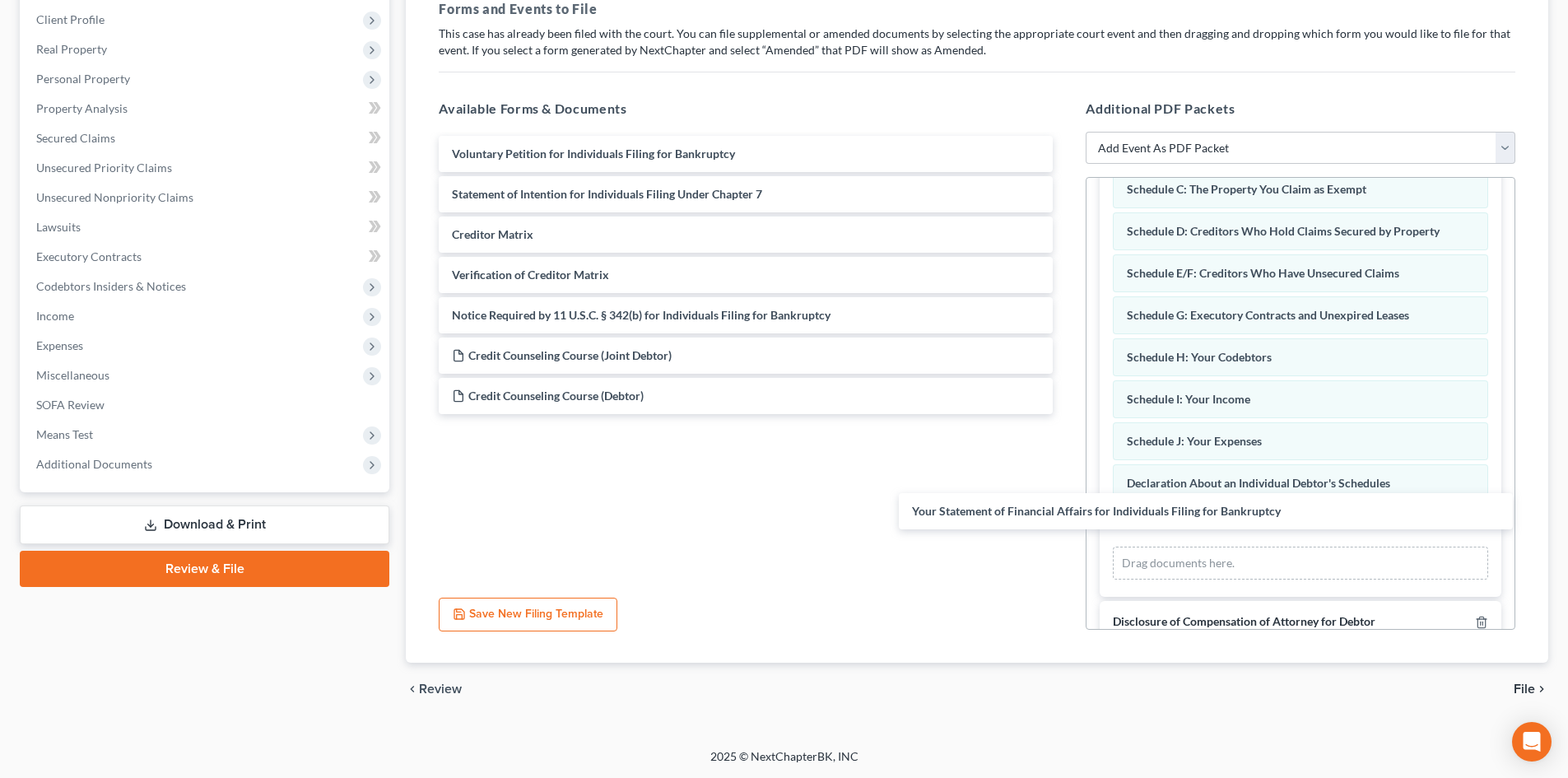
drag, startPoint x: 558, startPoint y: 189, endPoint x: 966, endPoint y: 481, distance: 501.7
click at [1019, 414] on div "Your Statement of Financial Affairs for Individuals Filing for Bankruptcy Volun…" at bounding box center [746, 275] width 641 height 278
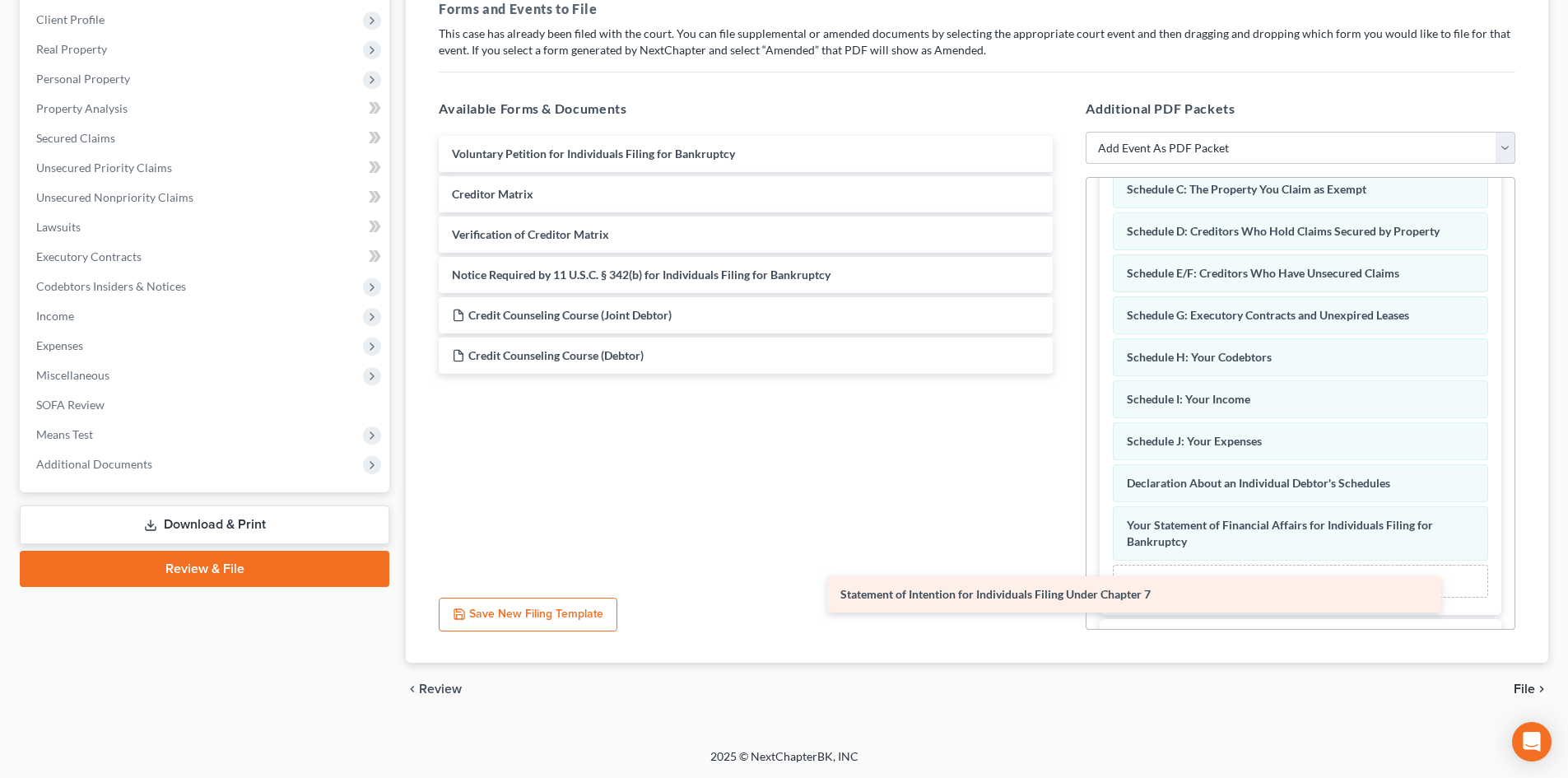
drag, startPoint x: 588, startPoint y: 197, endPoint x: 1066, endPoint y: 605, distance: 628.4
click at [1062, 414] on div "Statement of Intention for Individuals Filing Under Chapter 7 Voluntary Petitio…" at bounding box center [746, 275] width 641 height 278
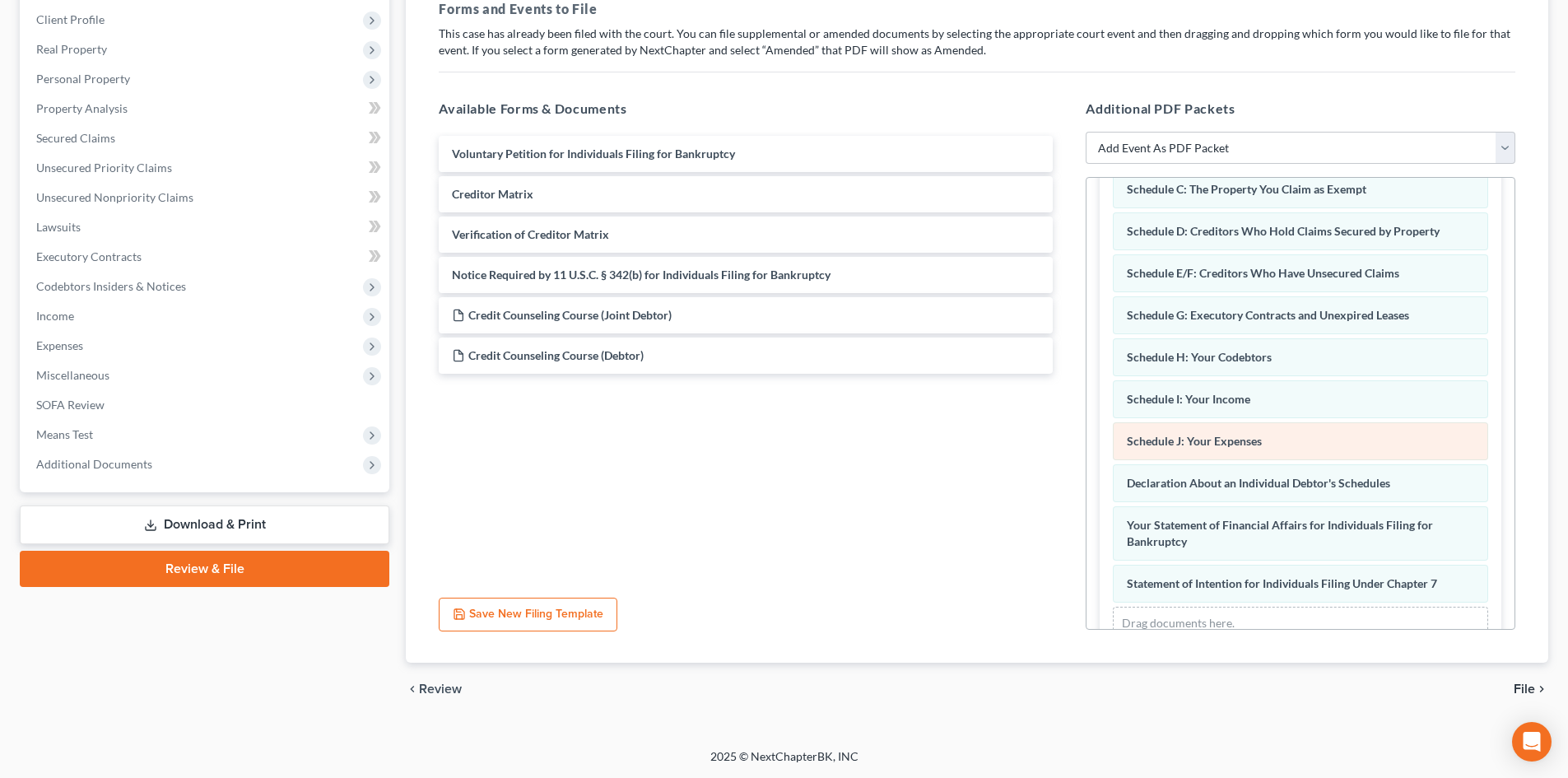
scroll to position [329, 0]
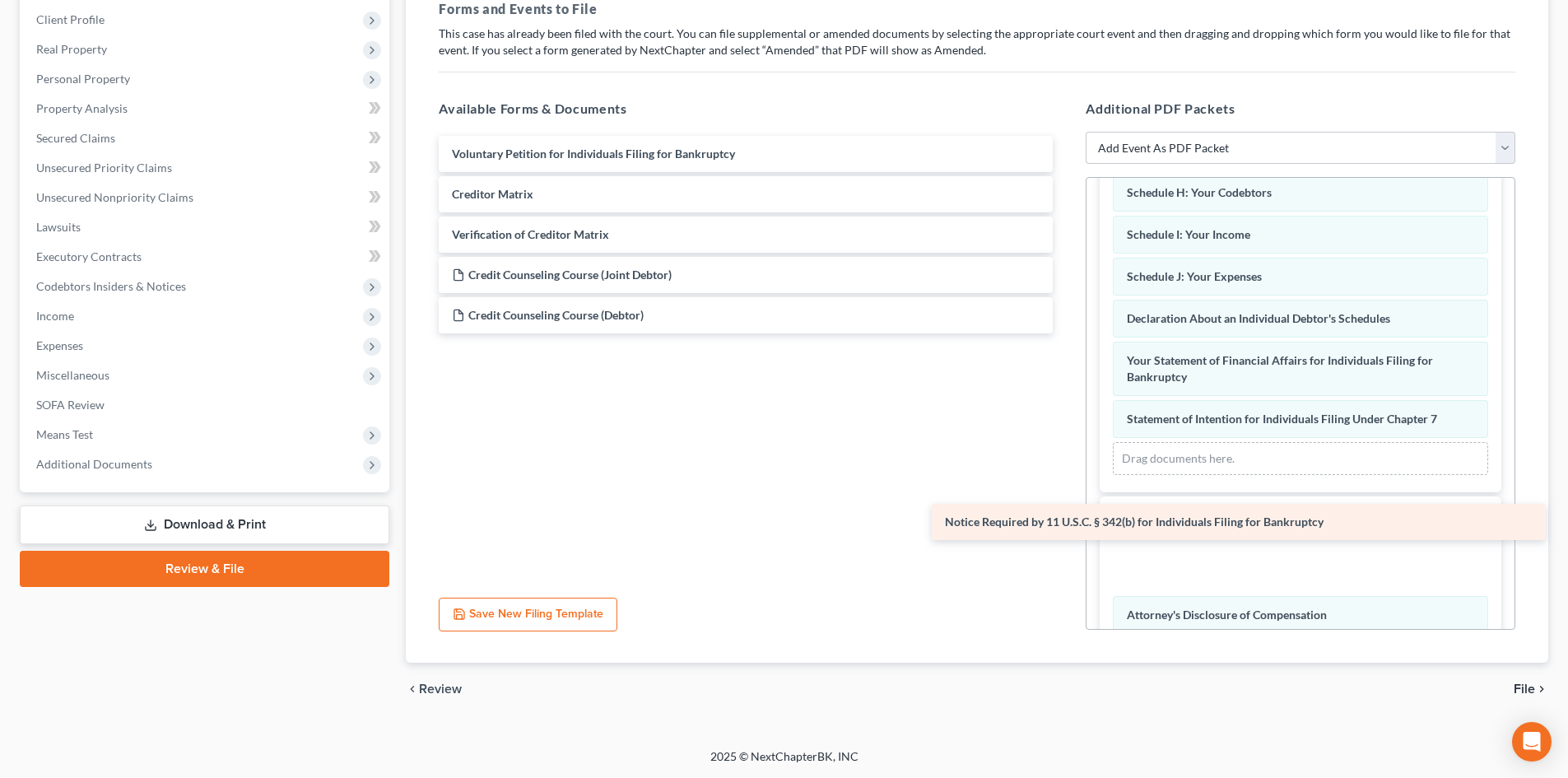
drag, startPoint x: 516, startPoint y: 272, endPoint x: 1011, endPoint y: 509, distance: 548.8
click at [1011, 333] on div "Notice Required by 11 U.S.C. § 342(b) for Individuals Filing for Bankruptcy Vol…" at bounding box center [746, 235] width 641 height 198
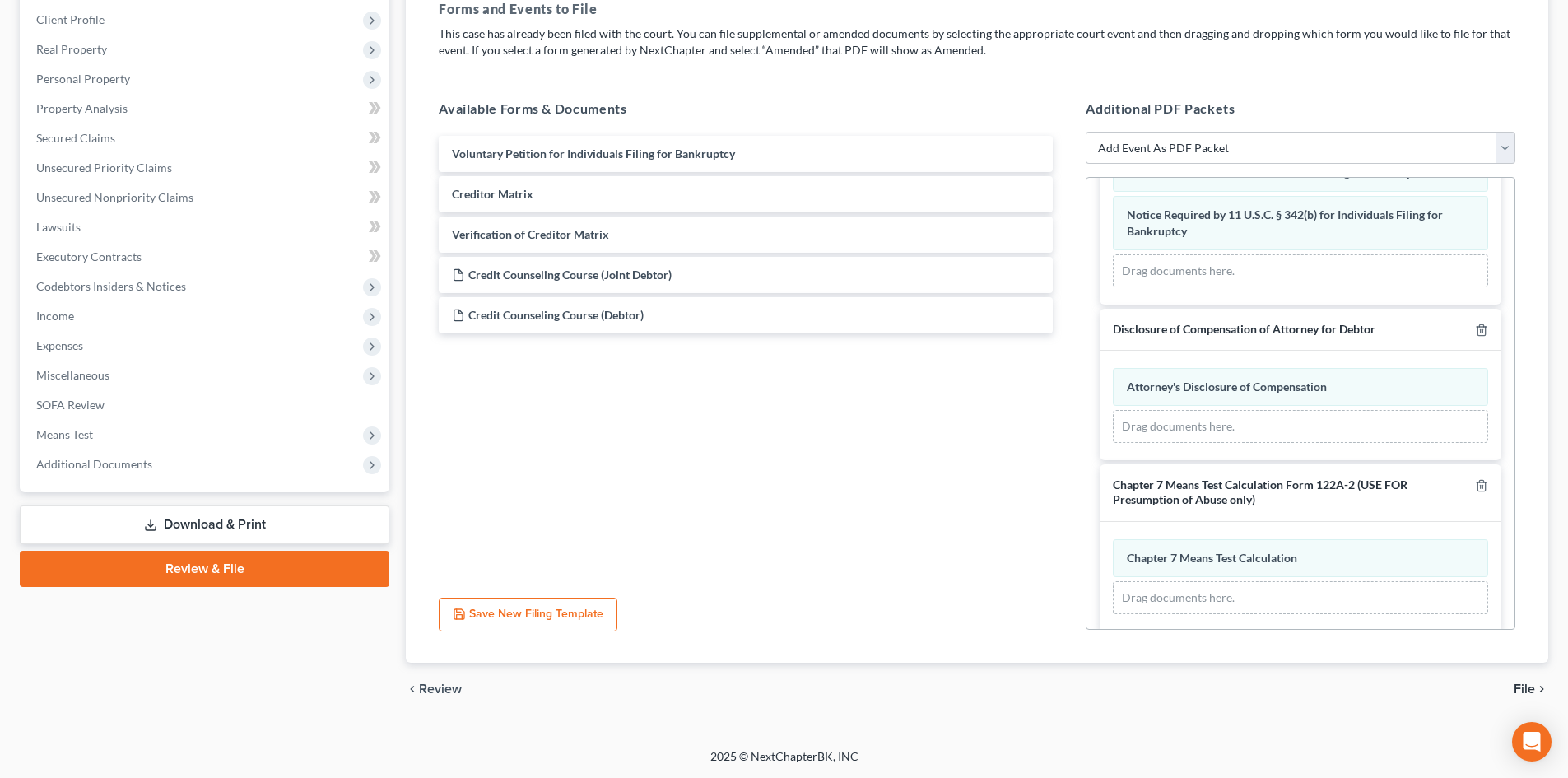
scroll to position [577, 0]
click at [1531, 694] on span "File" at bounding box center [1524, 689] width 21 height 13
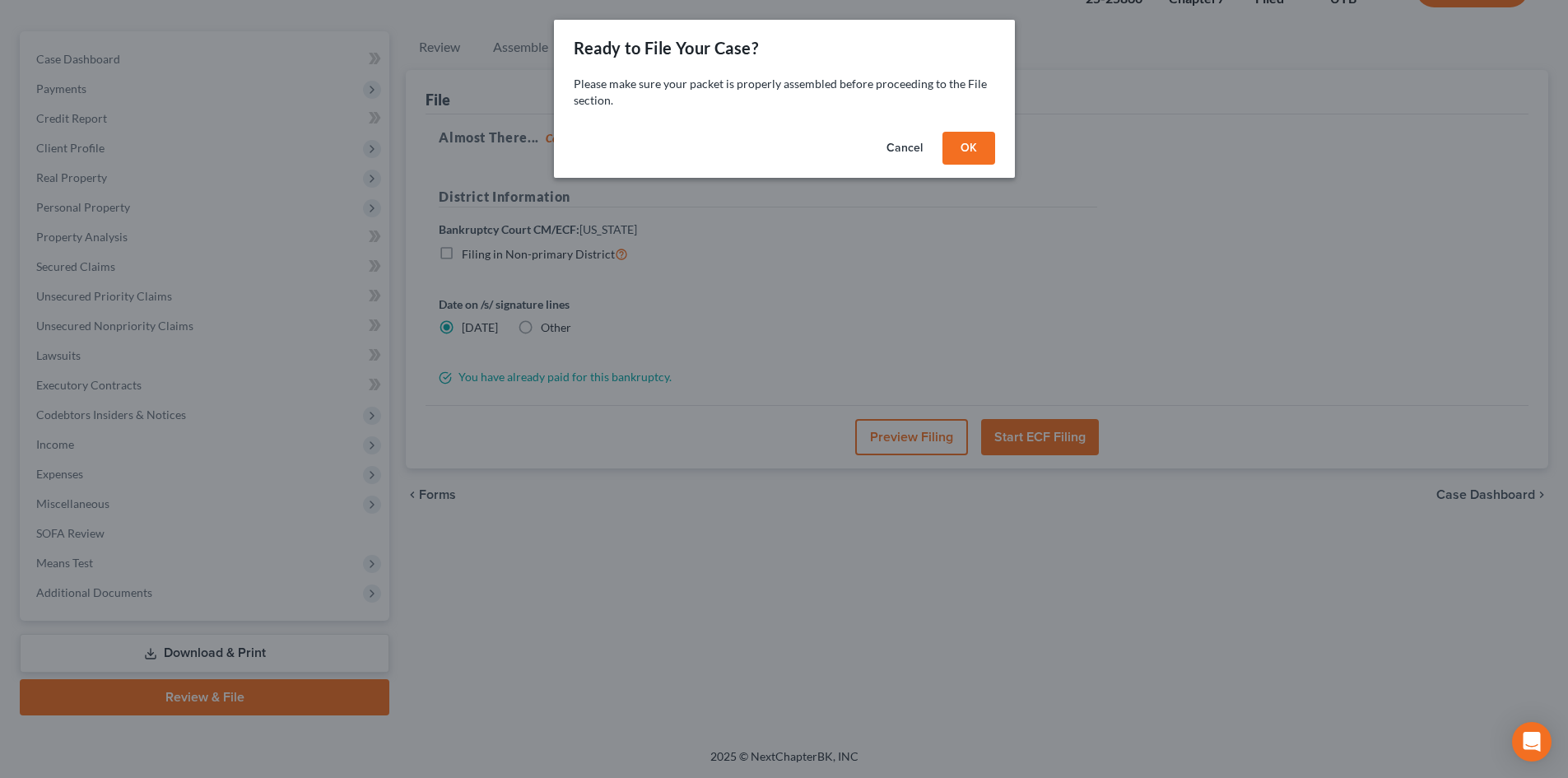
scroll to position [127, 0]
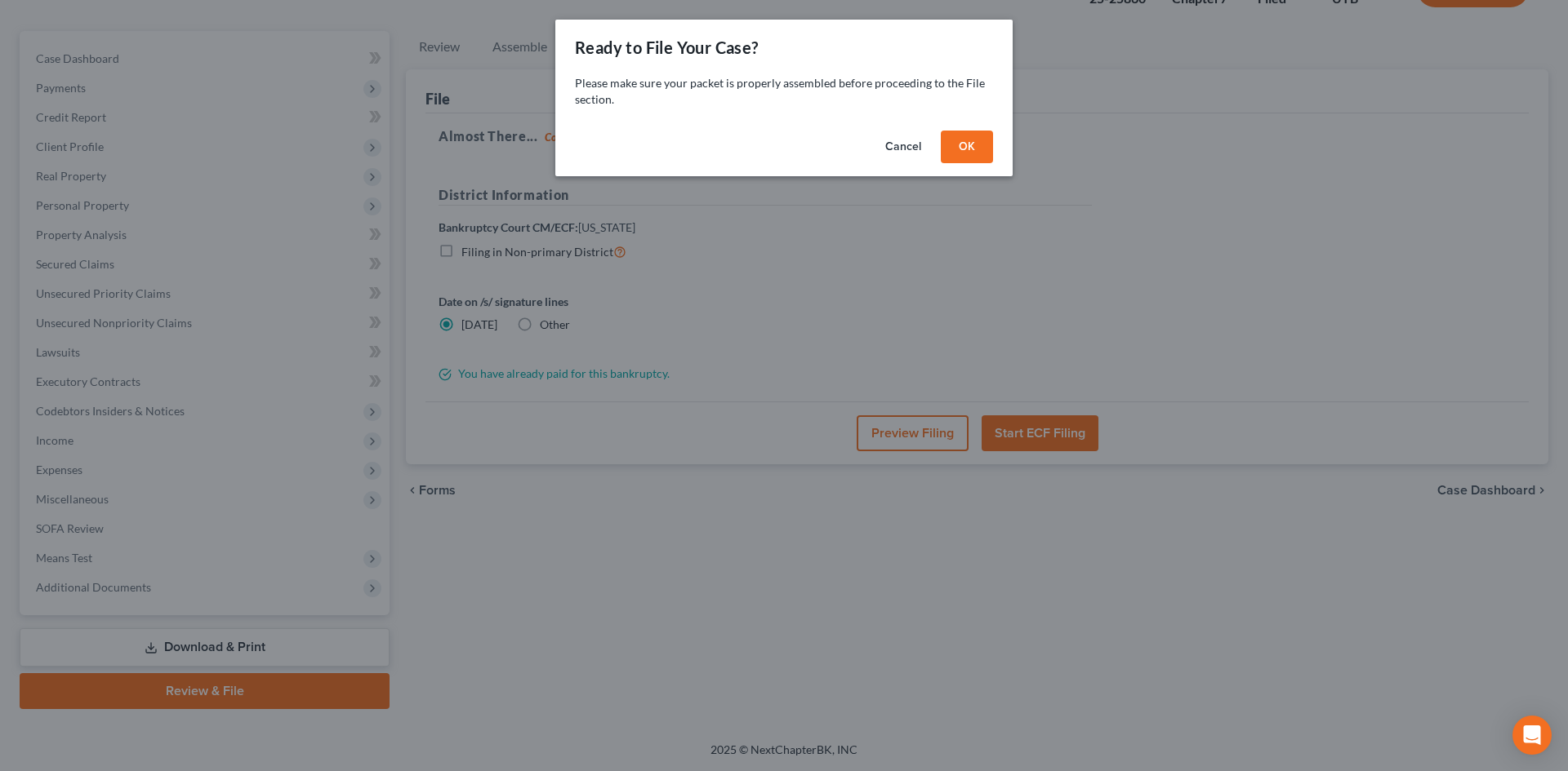
click at [963, 144] on button "OK" at bounding box center [967, 147] width 53 height 32
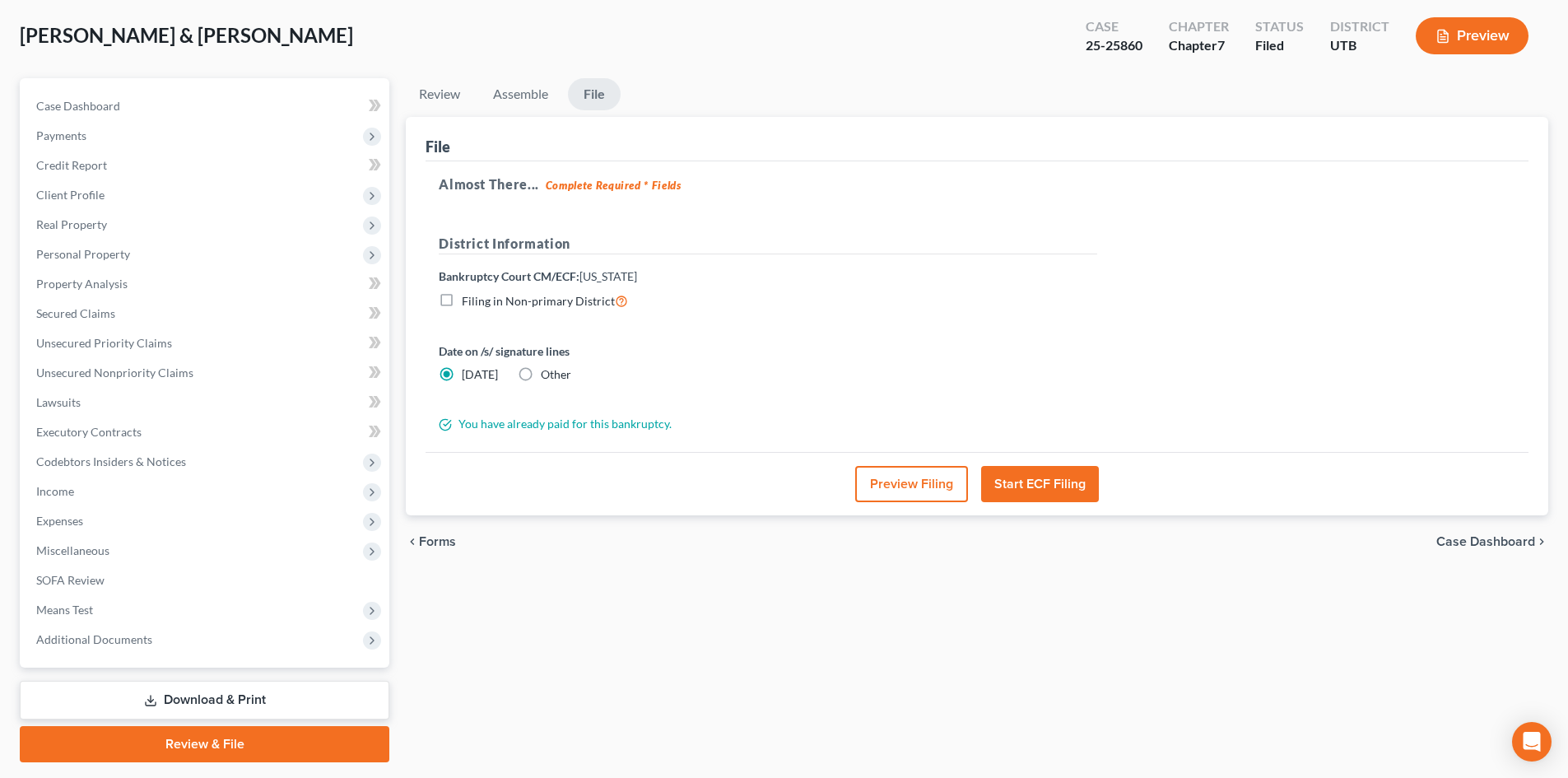
scroll to position [0, 0]
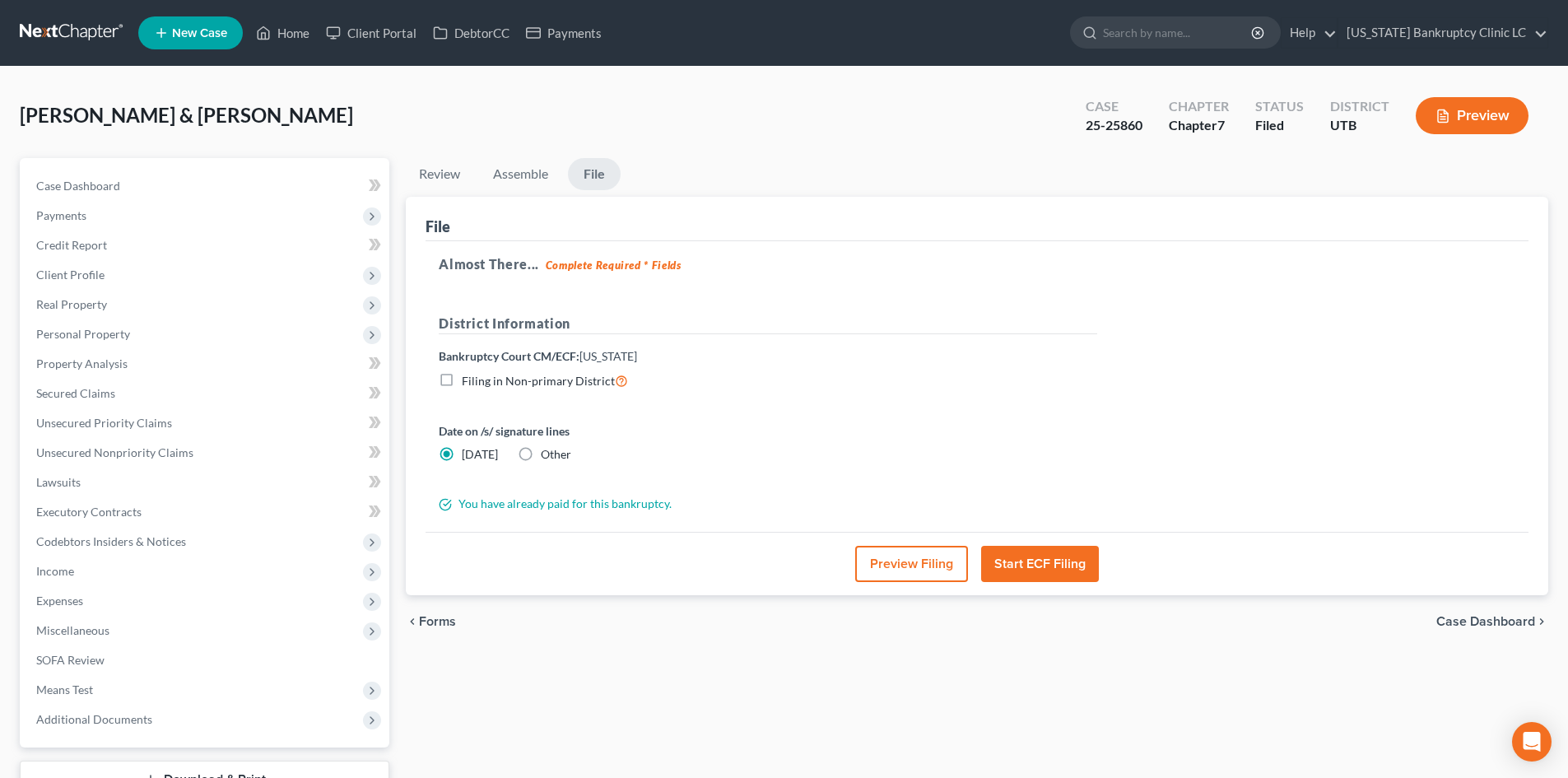
click at [1059, 557] on button "Start ECF Filing" at bounding box center [1040, 564] width 117 height 36
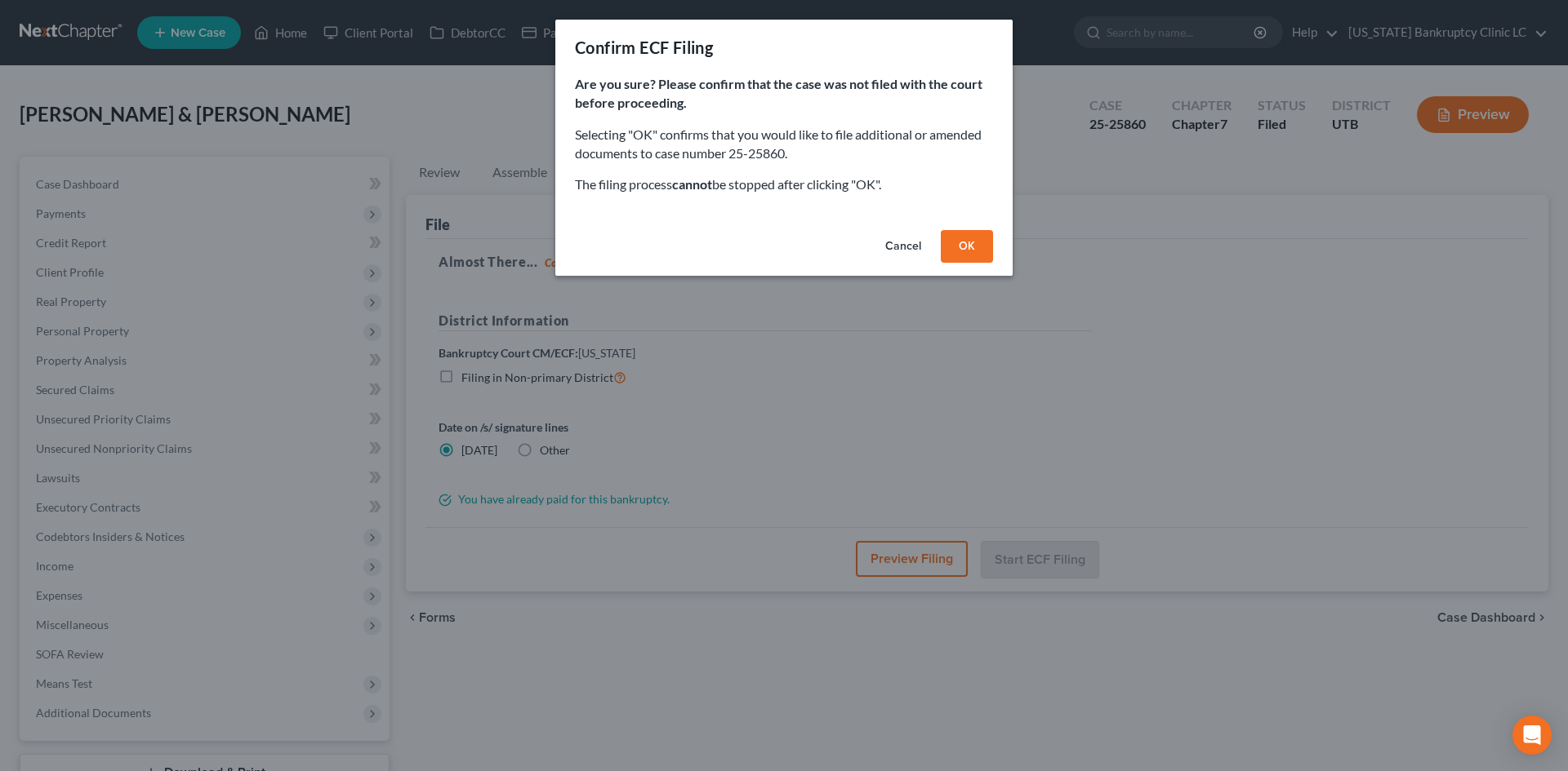
click at [945, 236] on button "OK" at bounding box center [967, 246] width 53 height 32
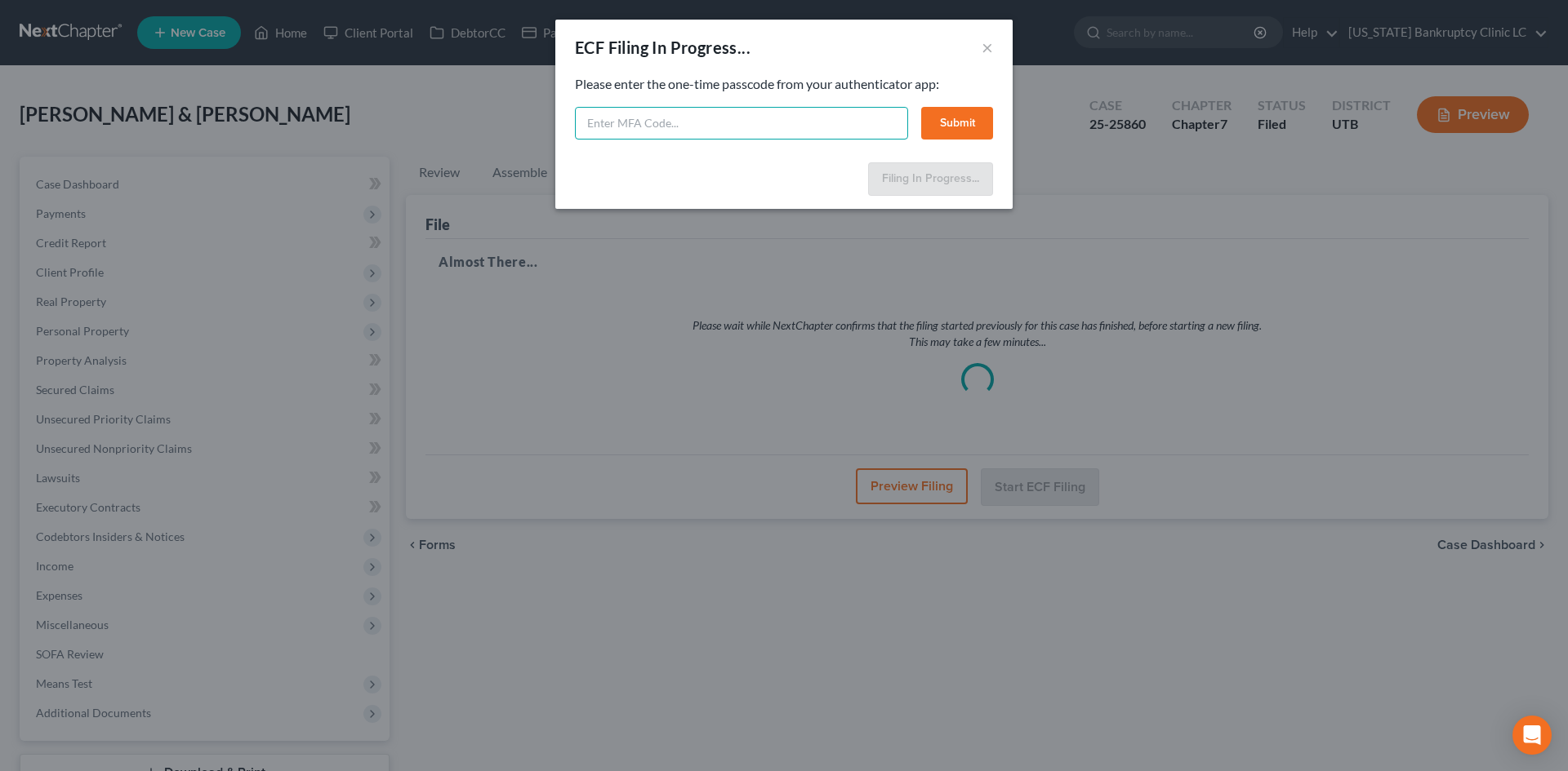
click at [825, 121] on input "text" at bounding box center [742, 123] width 333 height 32
type input "771757"
click at [951, 99] on div "Please enter the one-time passcode from your authenticator app: 771757 Submit" at bounding box center [784, 107] width 418 height 65
click at [940, 112] on button "Submit" at bounding box center [956, 123] width 72 height 32
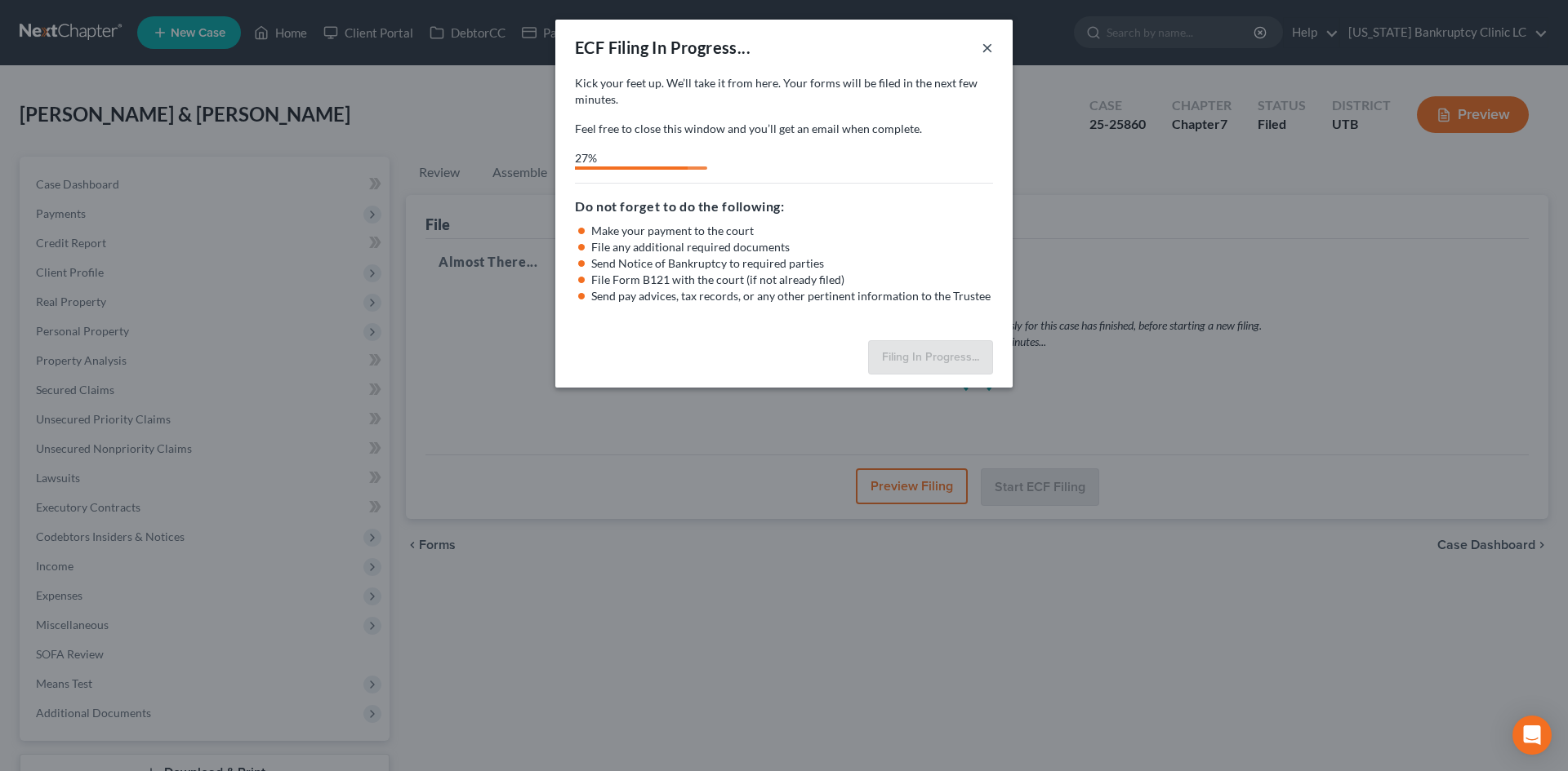
click at [986, 45] on button "×" at bounding box center [986, 47] width 11 height 20
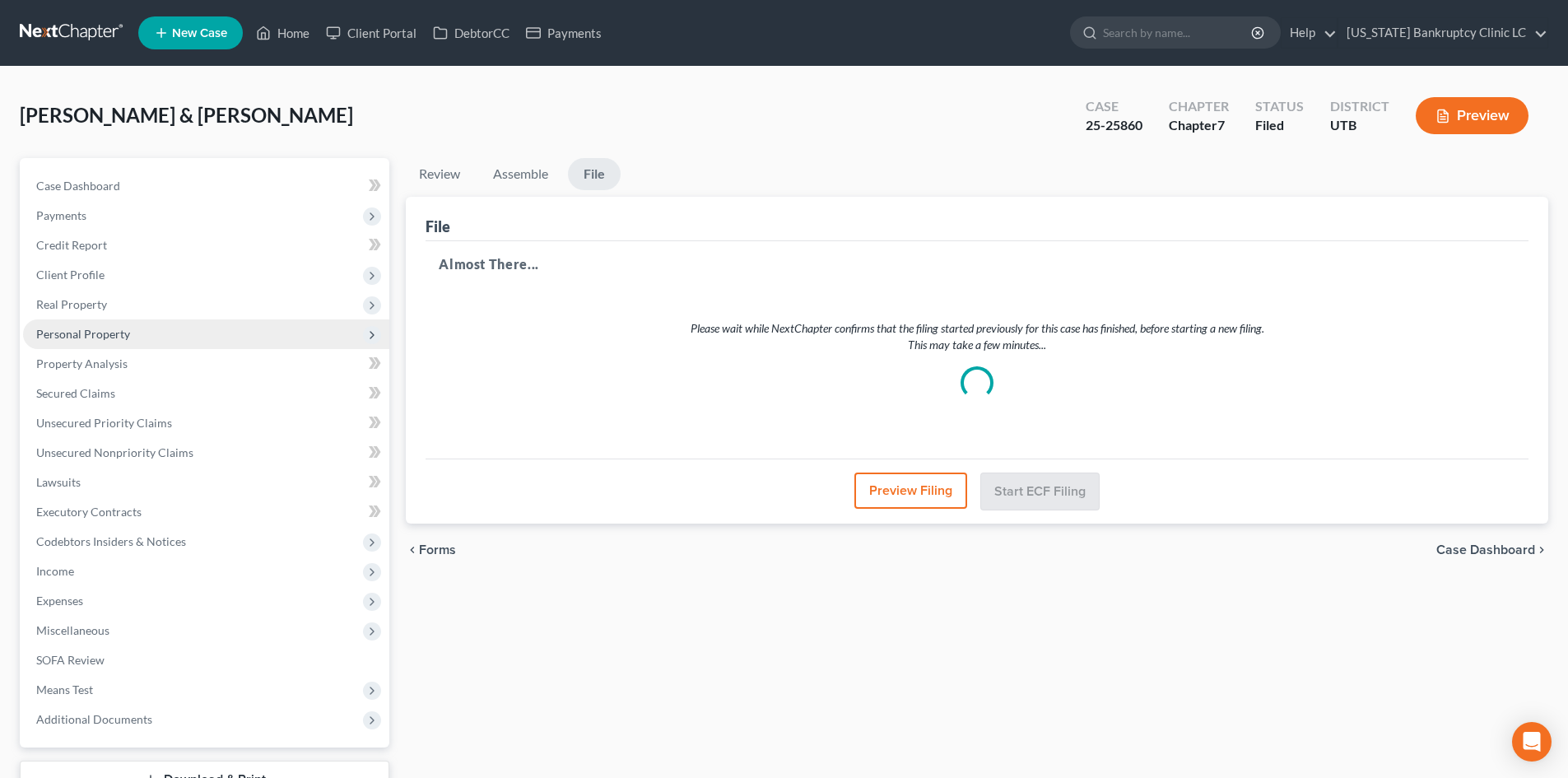
click at [110, 344] on span "Personal Property" at bounding box center [206, 334] width 367 height 30
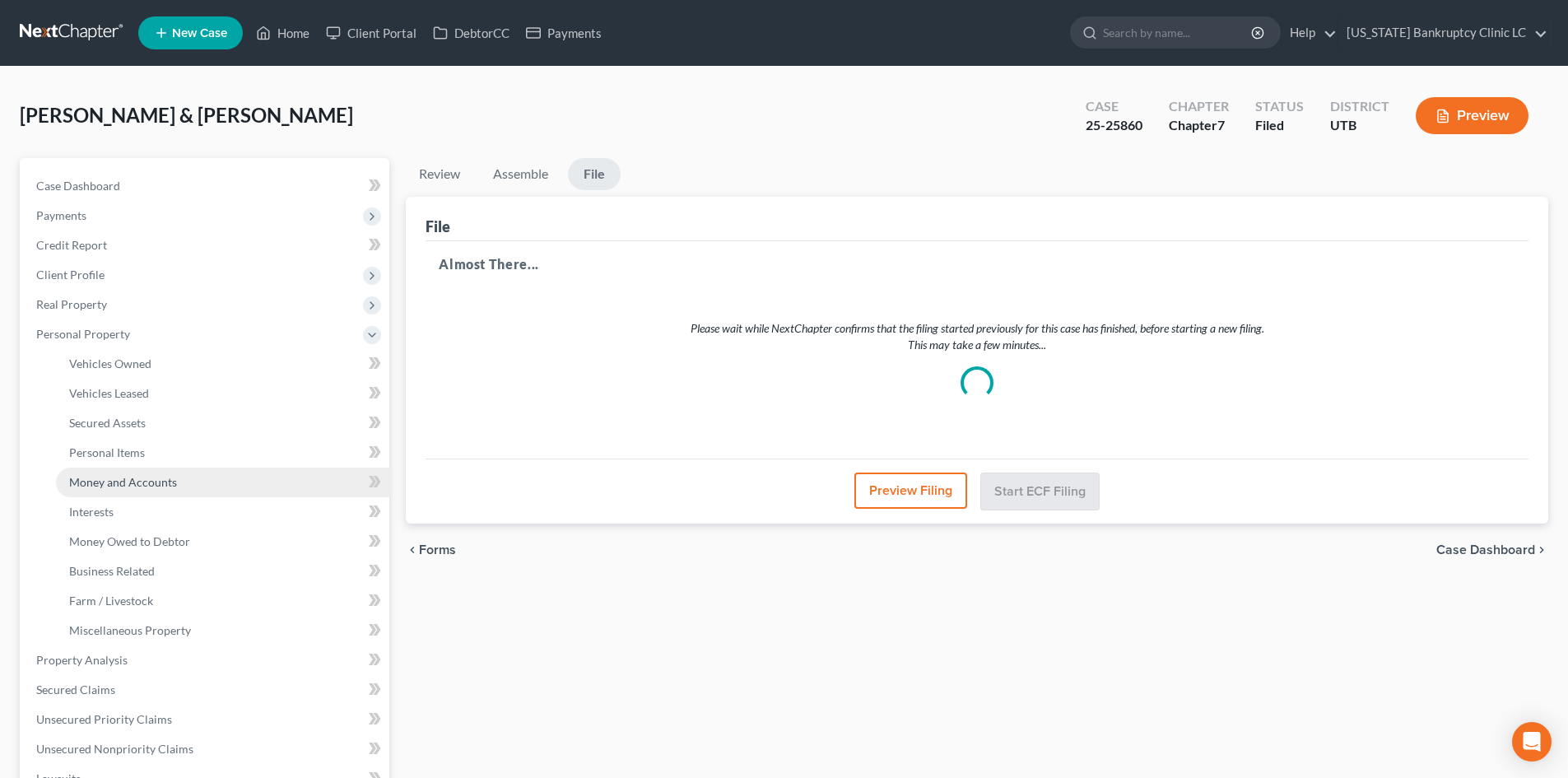
click at [170, 483] on span "Money and Accounts" at bounding box center [123, 482] width 108 height 14
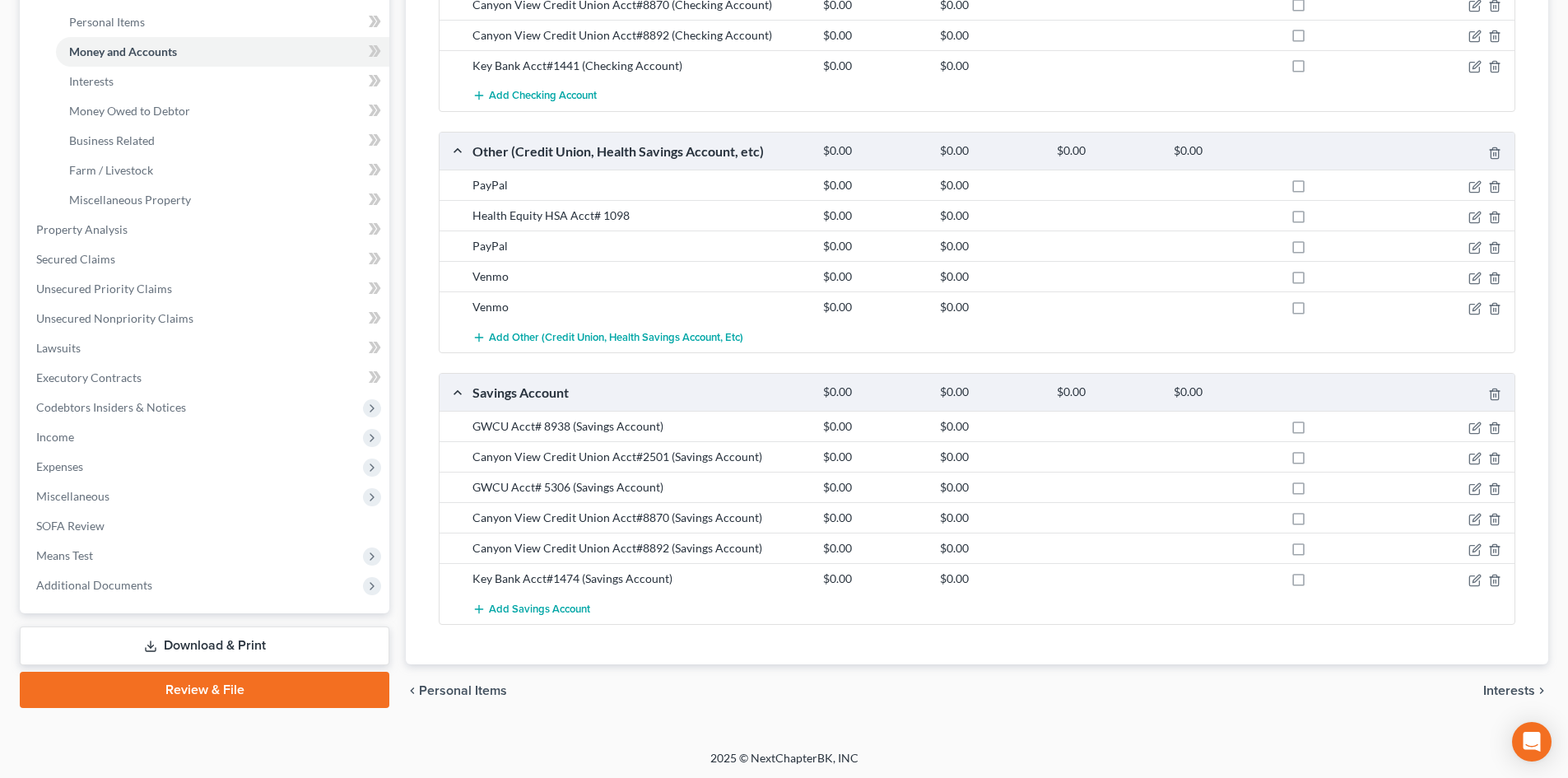
scroll to position [433, 0]
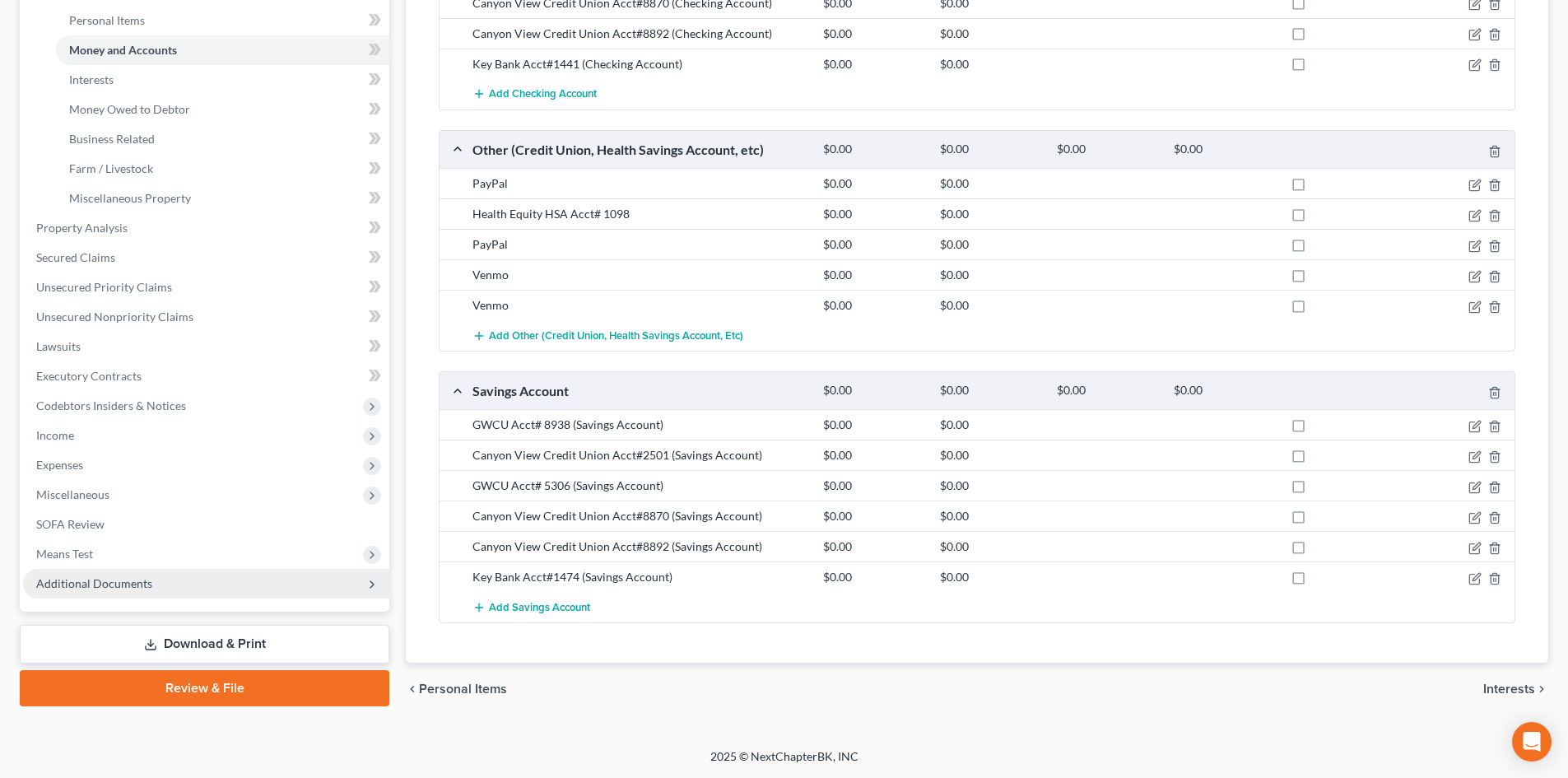
click at [161, 580] on span "Additional Documents" at bounding box center [206, 584] width 367 height 30
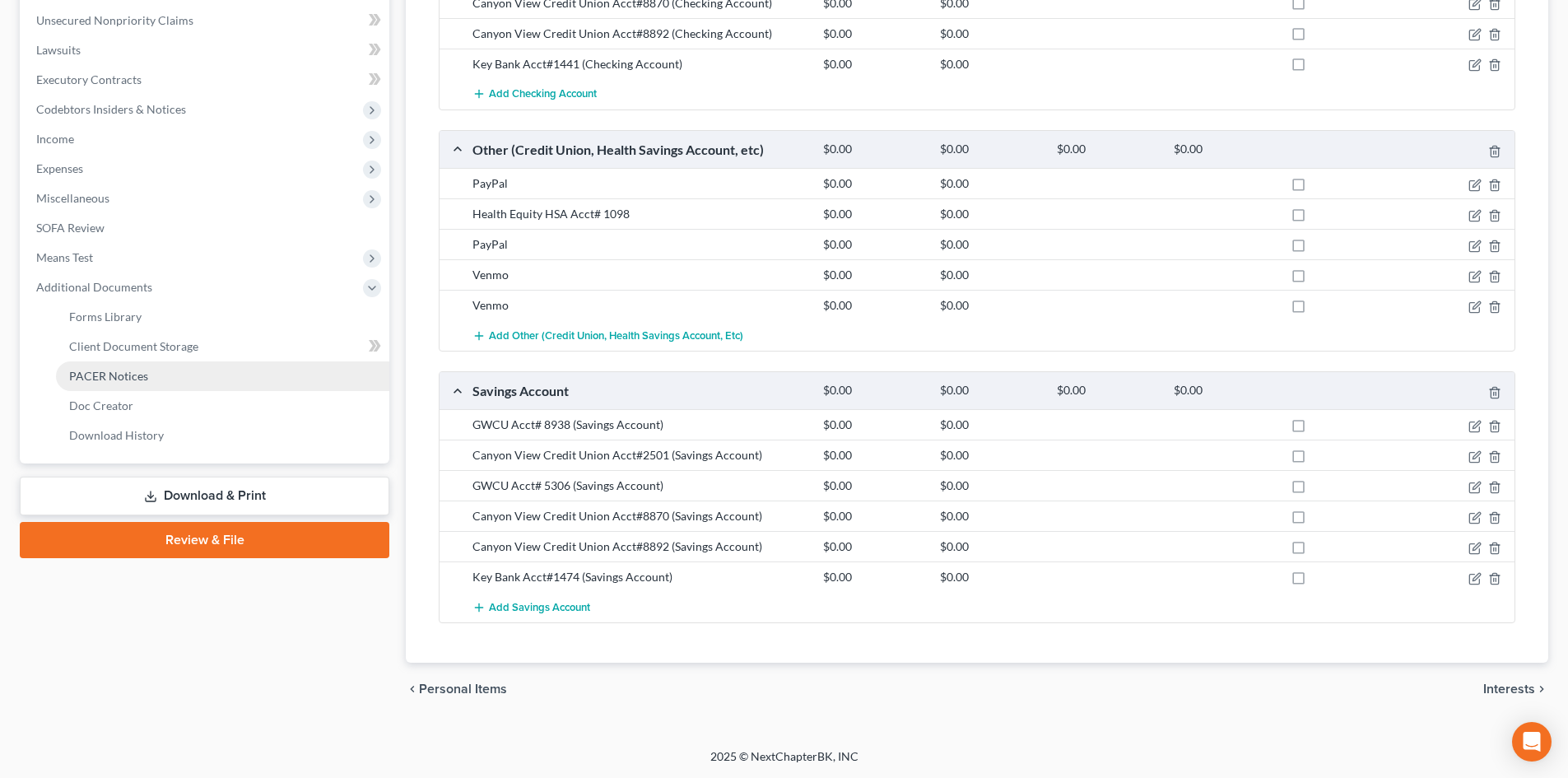
click at [190, 379] on link "PACER Notices" at bounding box center [222, 376] width 333 height 30
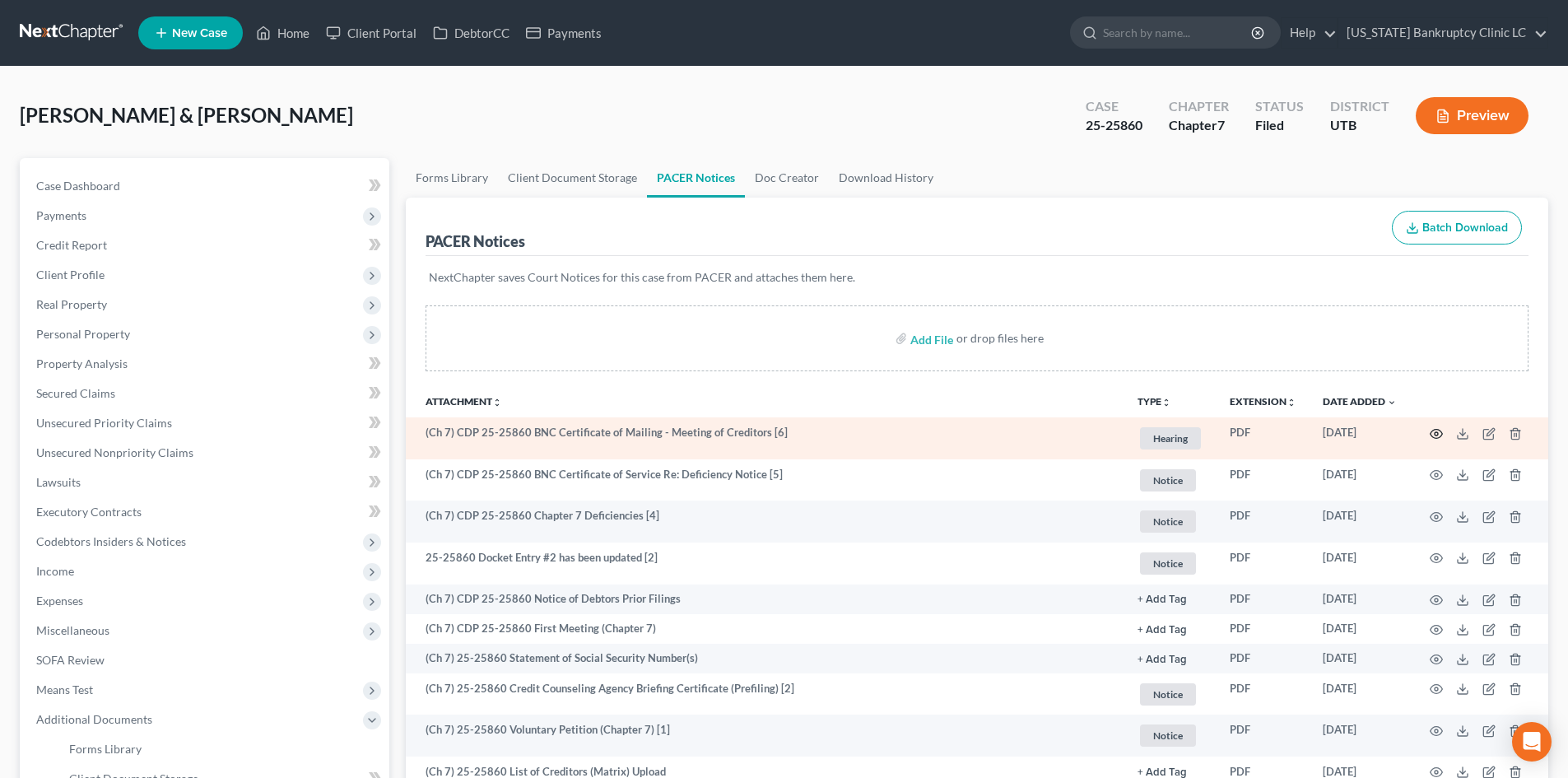
click at [1438, 435] on circle "button" at bounding box center [1436, 434] width 3 height 3
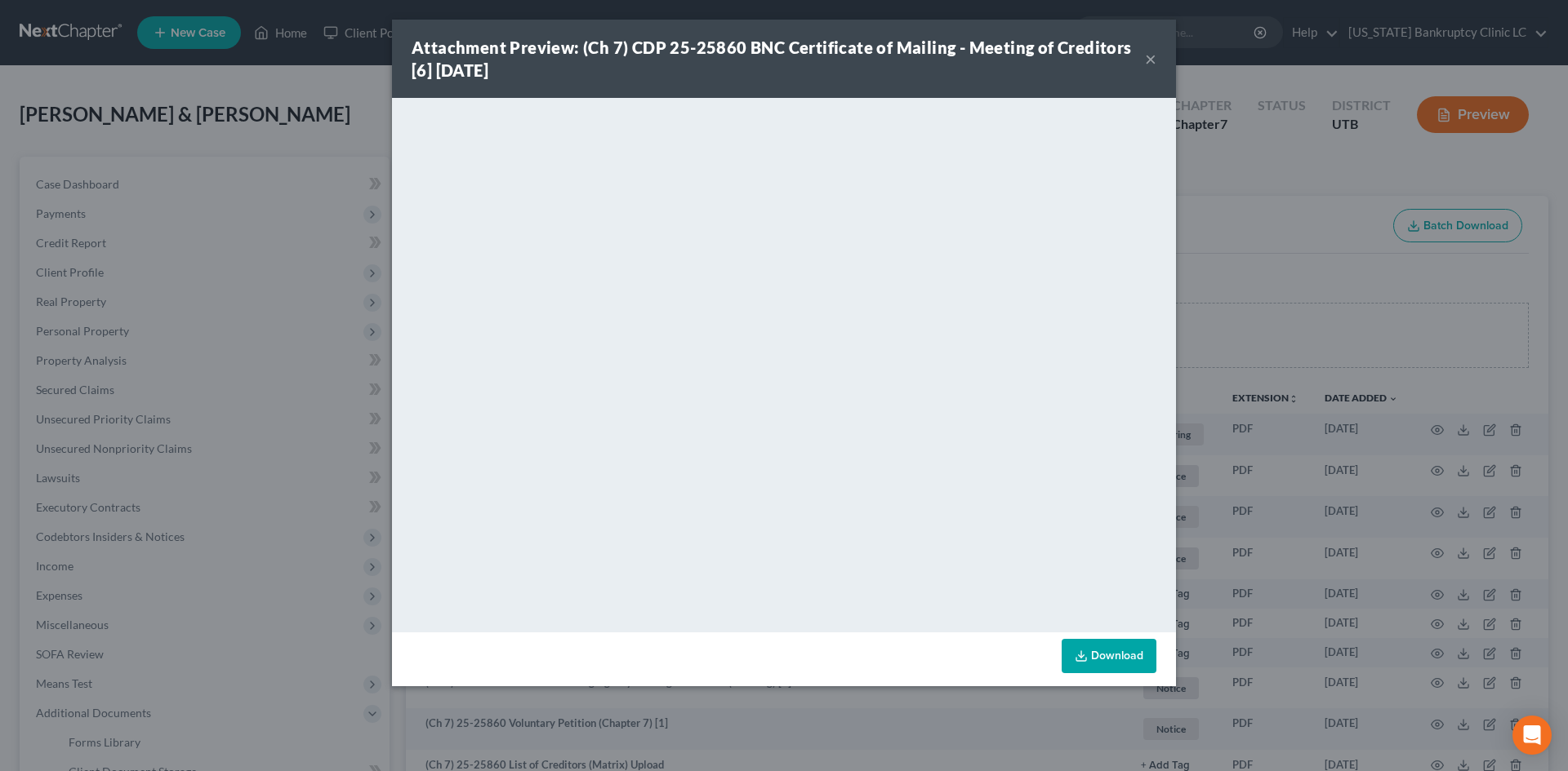
click at [1156, 58] on div "Attachment Preview: (Ch 7) CDP 25-25860 BNC Certificate of Mailing - Meeting of…" at bounding box center [783, 59] width 784 height 78
click at [1148, 59] on button "×" at bounding box center [1150, 59] width 11 height 20
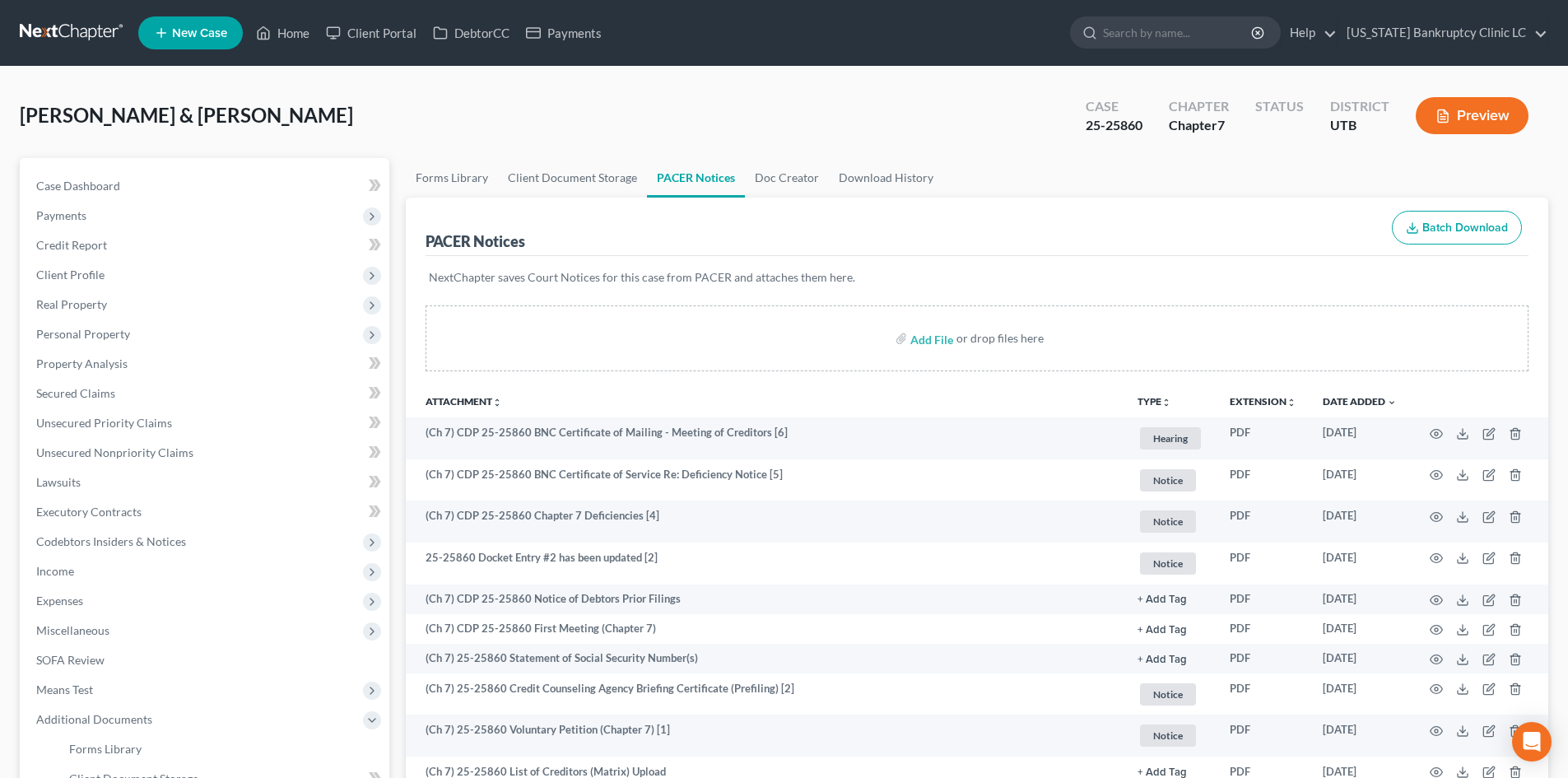
click at [292, 105] on div "[PERSON_NAME] & [PERSON_NAME] Upgraded Case 25-25860 Chapter Chapter 7 Status D…" at bounding box center [784, 123] width 1529 height 72
click at [290, 38] on link "Home" at bounding box center [283, 33] width 70 height 30
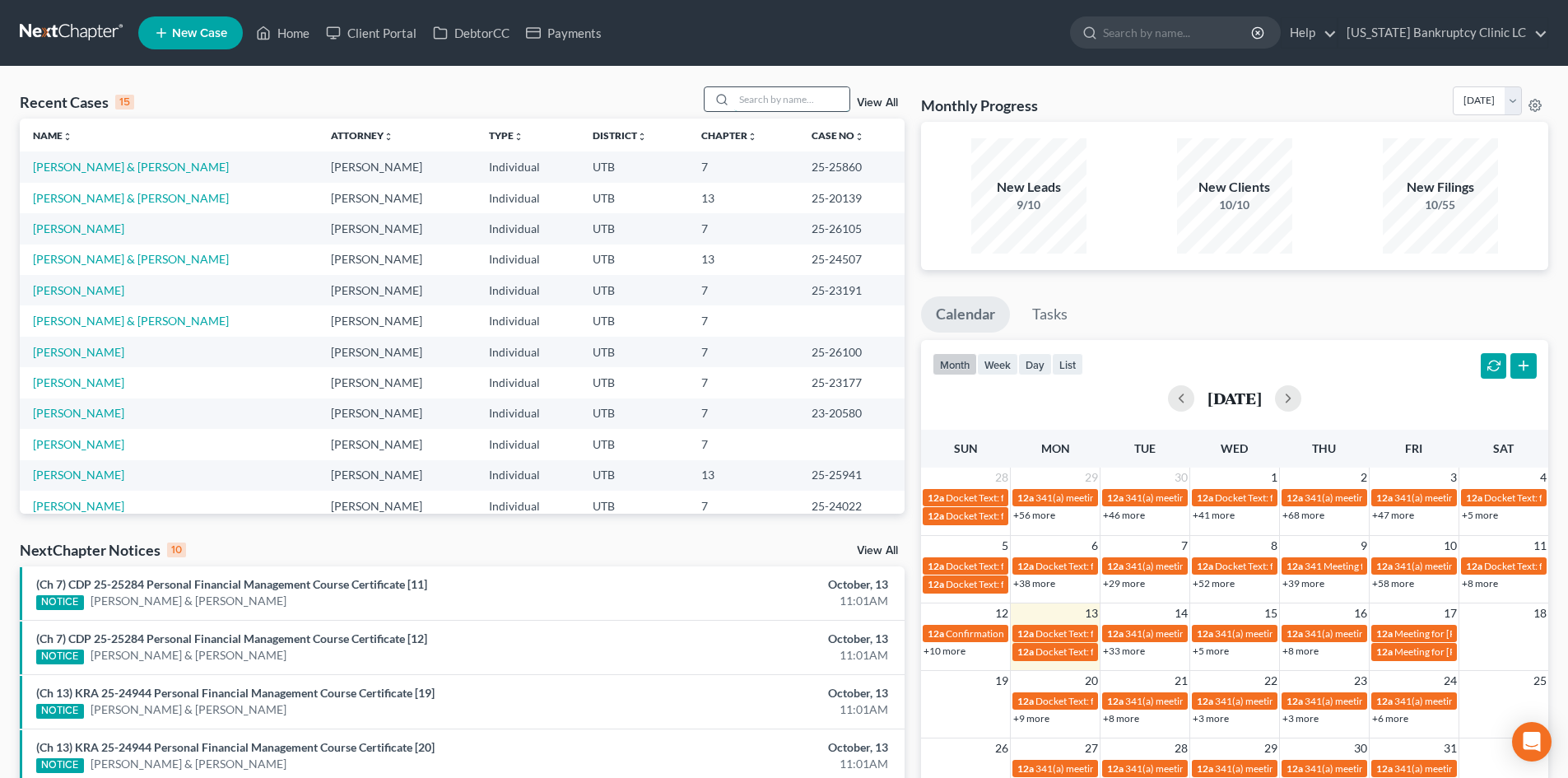
click at [775, 105] on input "search" at bounding box center [791, 99] width 116 height 24
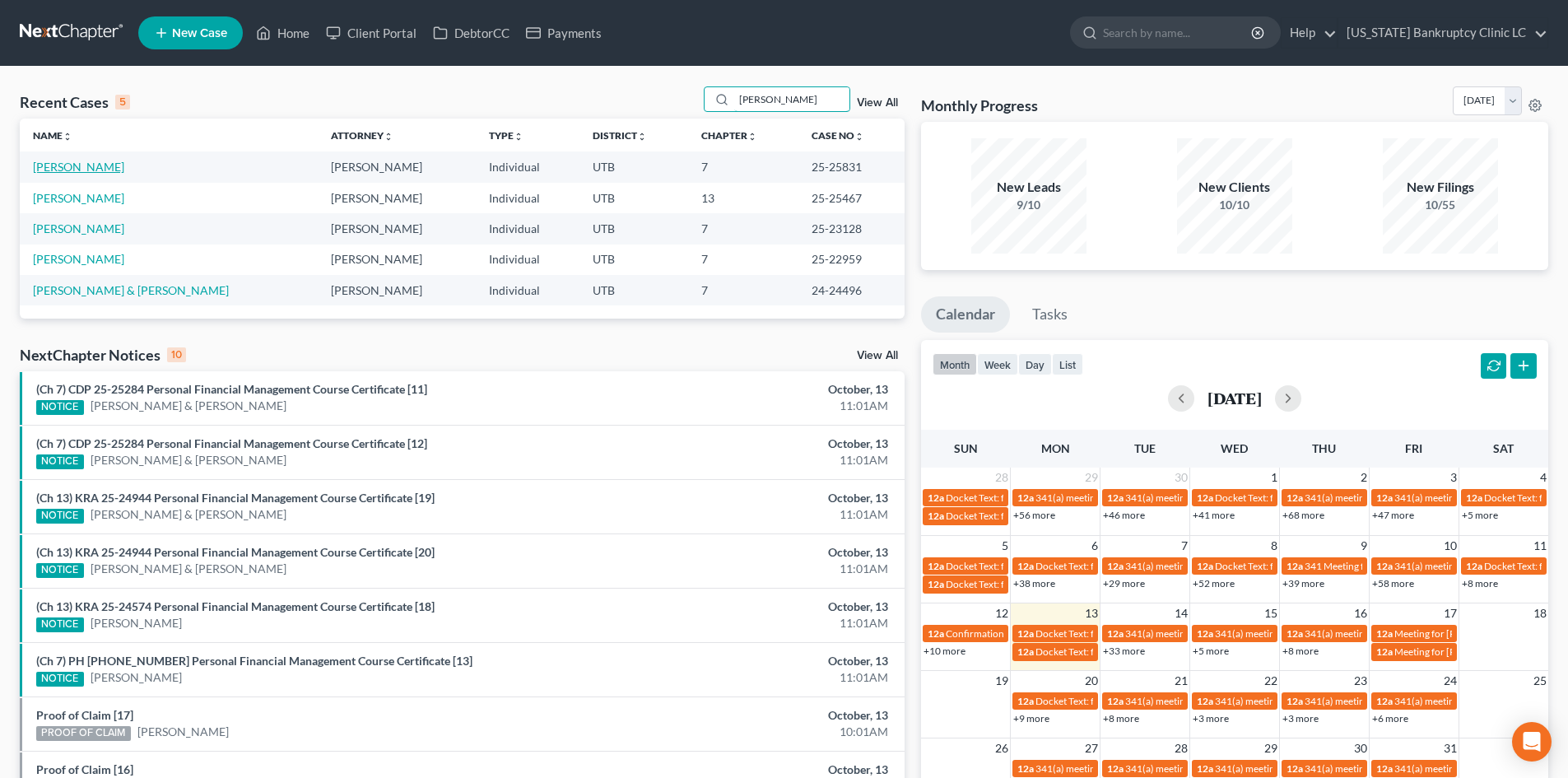
type input "[PERSON_NAME]"
click at [81, 170] on link "[PERSON_NAME]" at bounding box center [78, 166] width 92 height 14
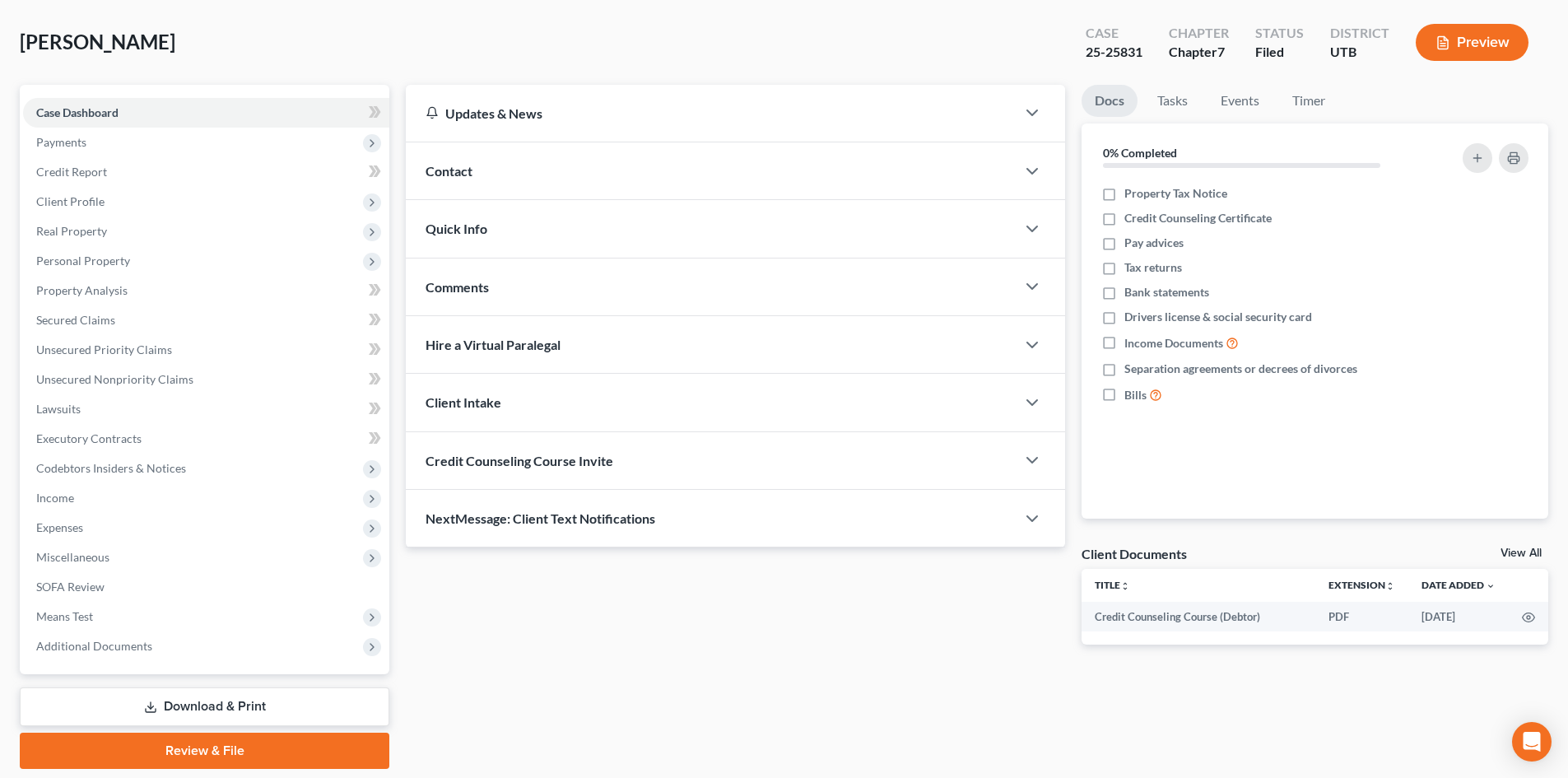
scroll to position [127, 0]
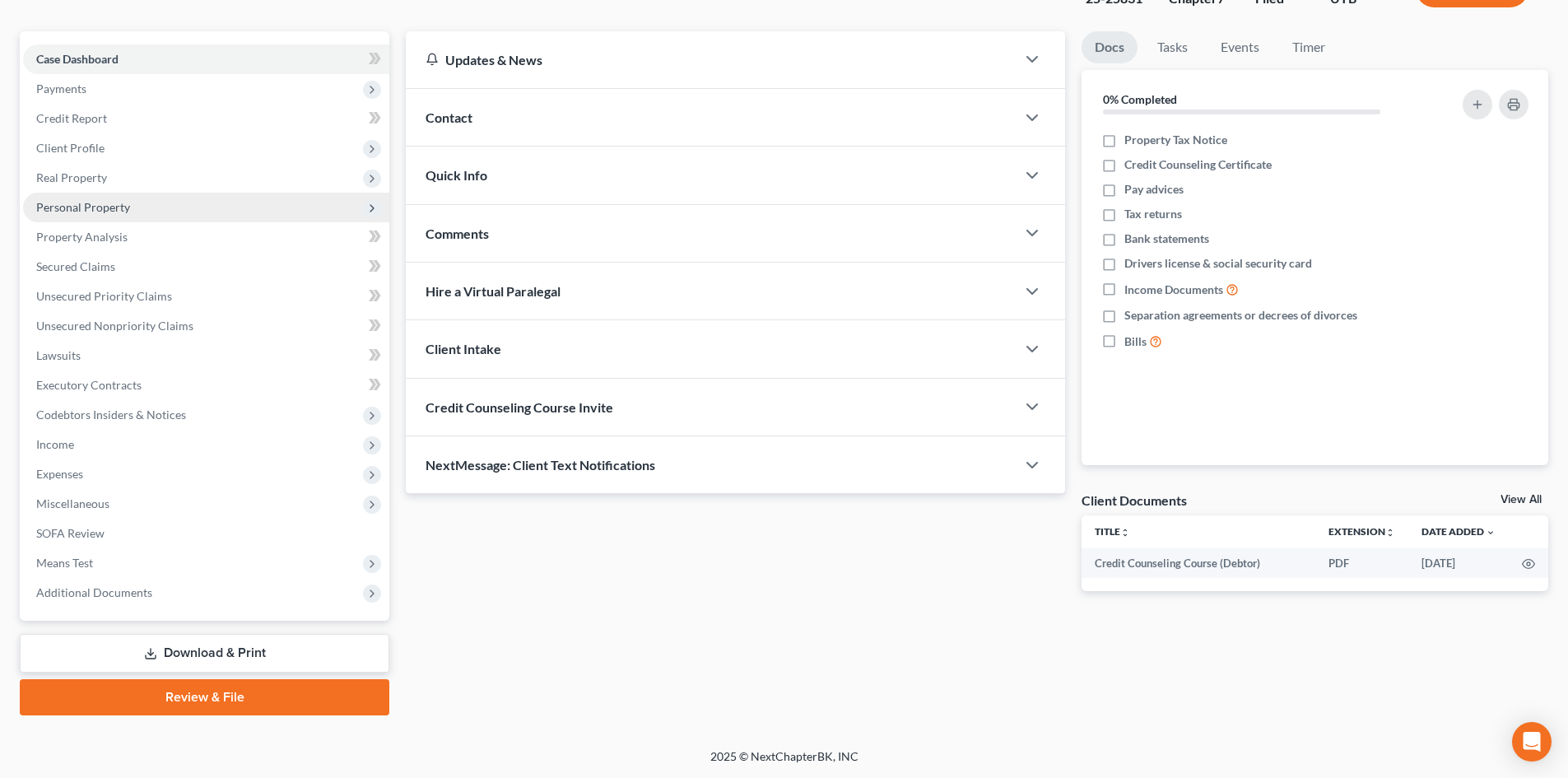
click at [158, 206] on span "Personal Property" at bounding box center [206, 207] width 367 height 30
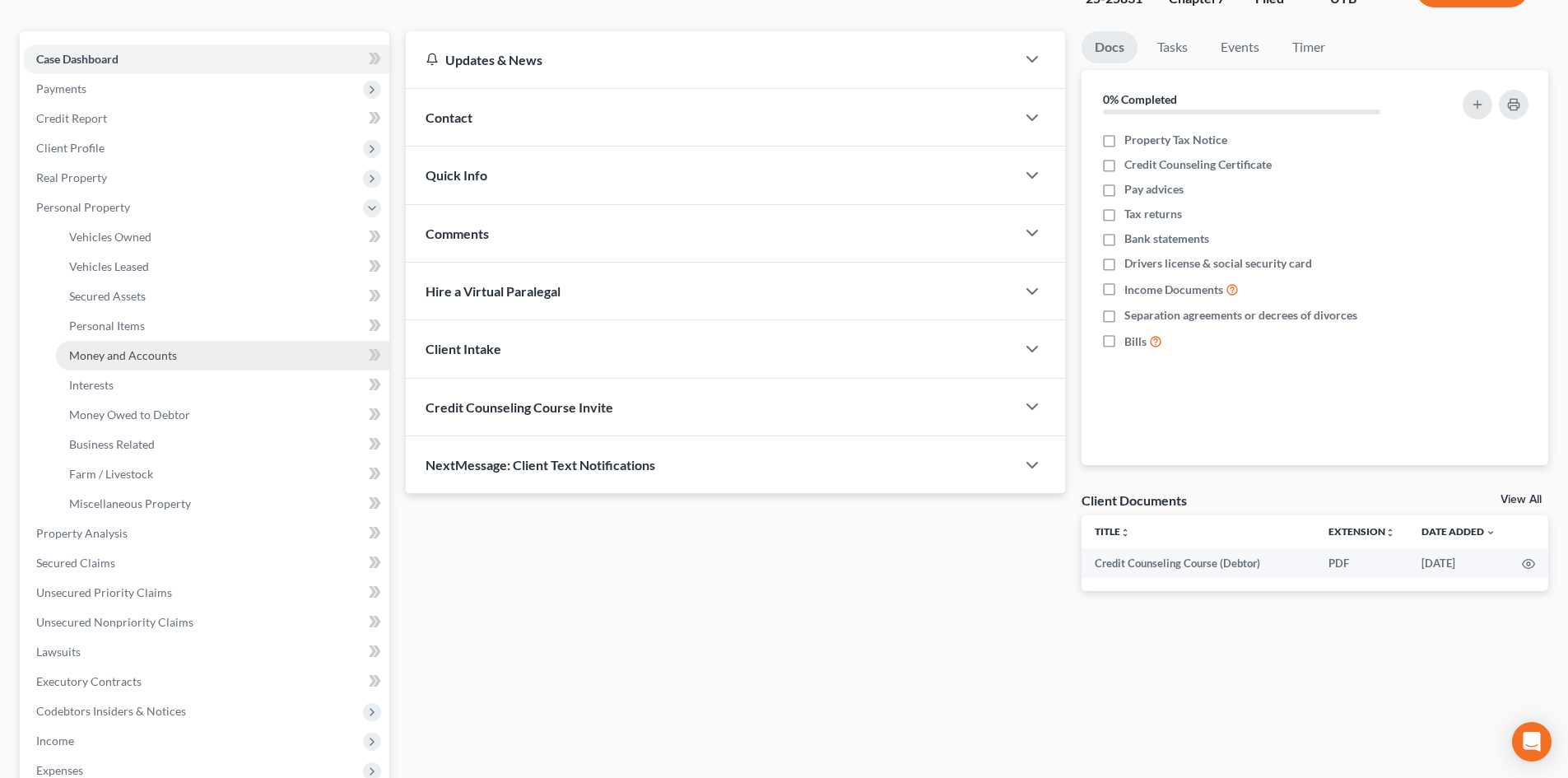
click at [168, 356] on span "Money and Accounts" at bounding box center [123, 356] width 108 height 14
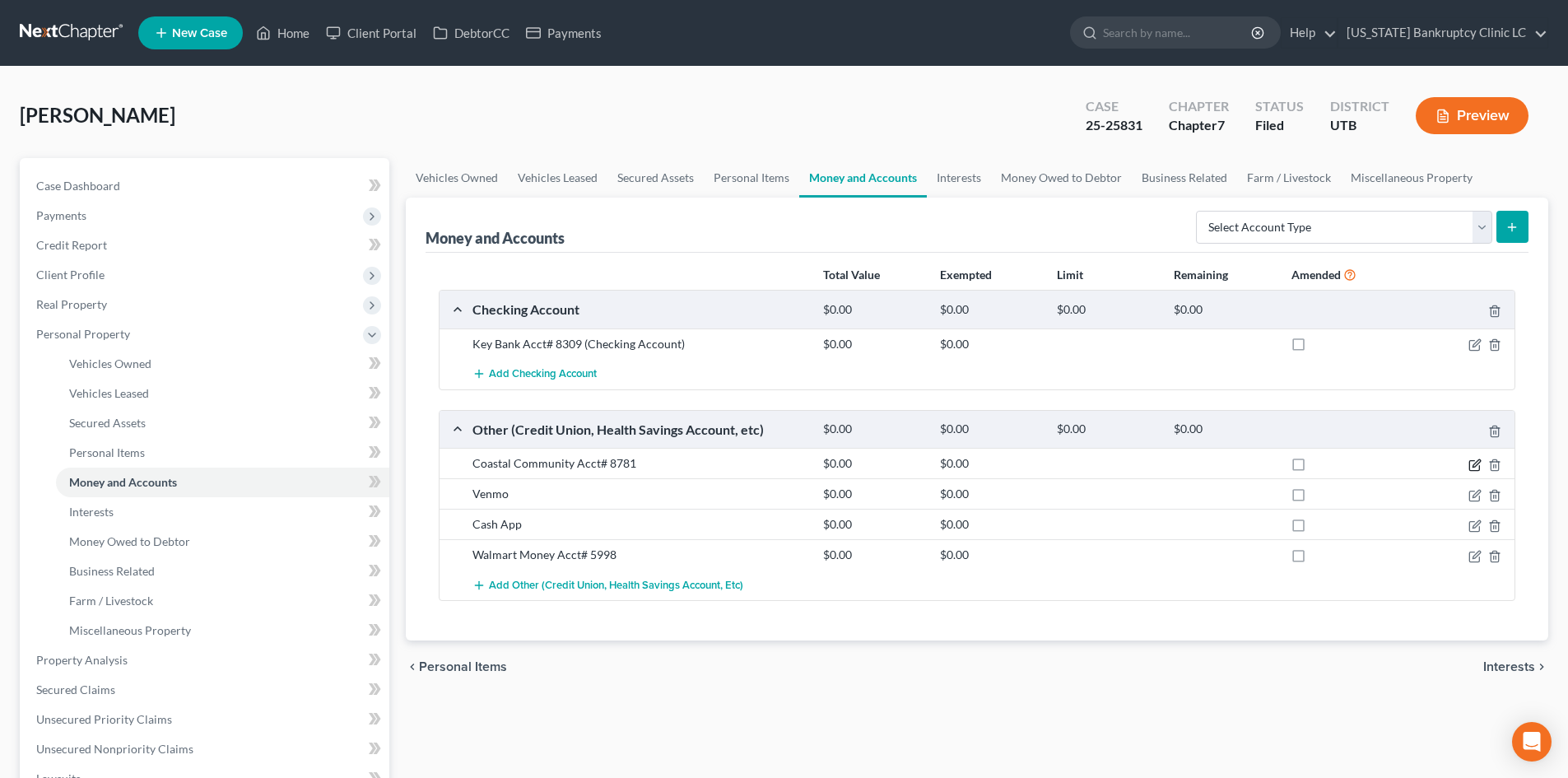
click at [1469, 463] on icon "button" at bounding box center [1475, 464] width 13 height 13
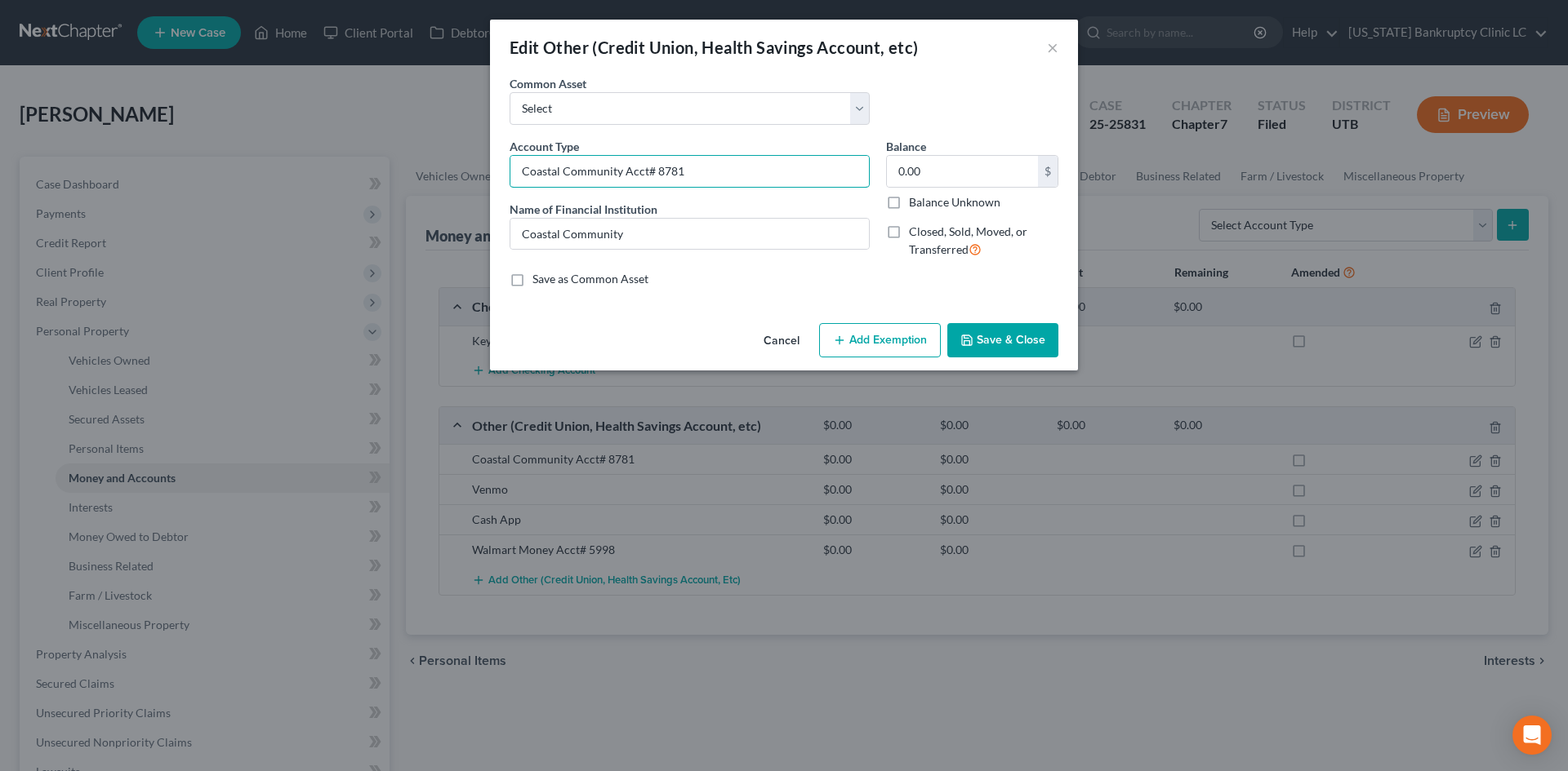
drag, startPoint x: 646, startPoint y: 170, endPoint x: 436, endPoint y: 174, distance: 210.0
click at [437, 174] on div "Edit Other (Credit Union, Health Savings Account, etc) × An exemption set must …" at bounding box center [784, 386] width 1568 height 771
type input "One Pay# 8781"
click at [998, 336] on button "Save & Close" at bounding box center [1002, 340] width 111 height 34
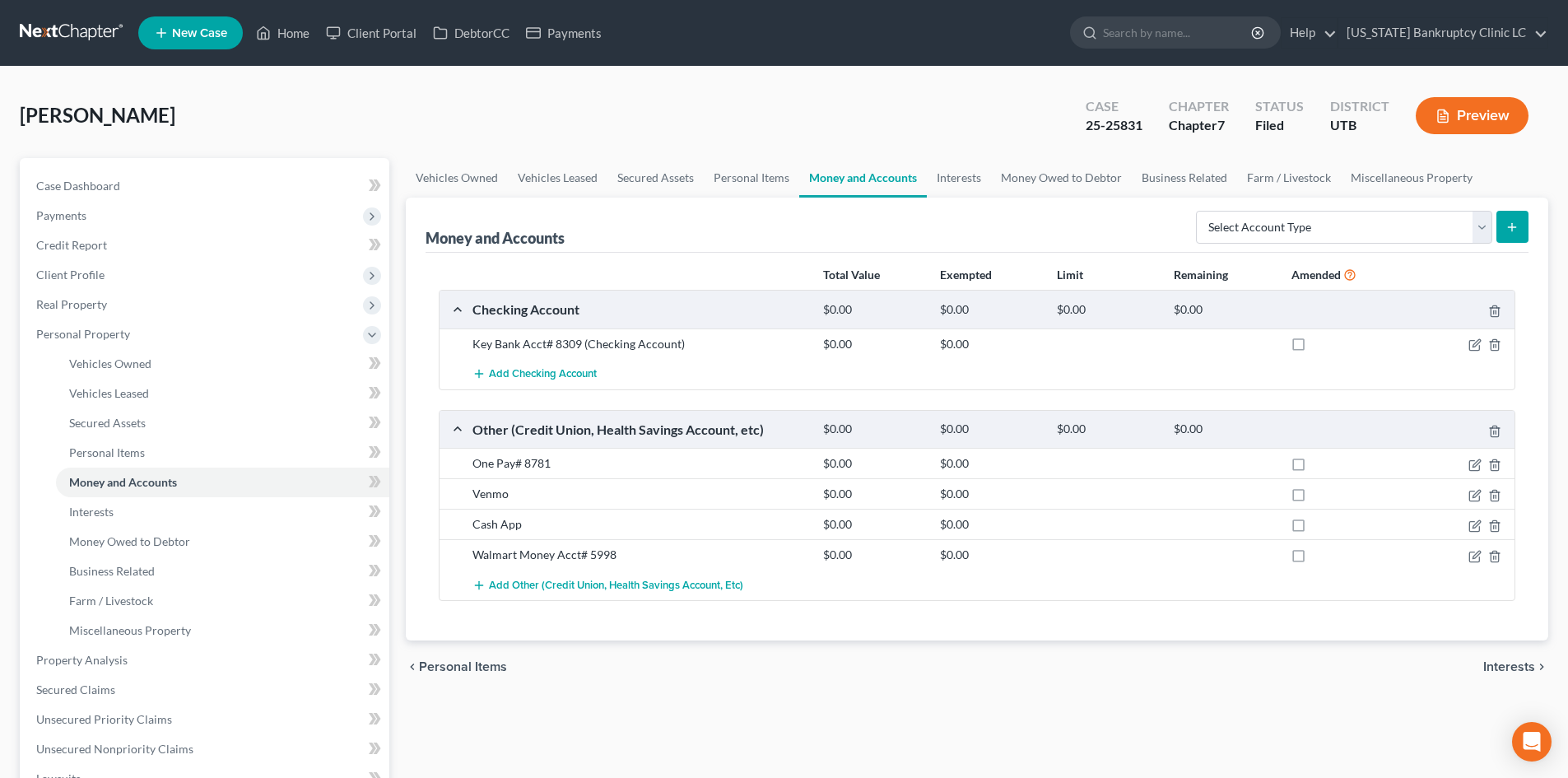
click at [1472, 457] on div at bounding box center [1458, 464] width 116 height 16
click at [1475, 462] on icon "button" at bounding box center [1475, 464] width 13 height 13
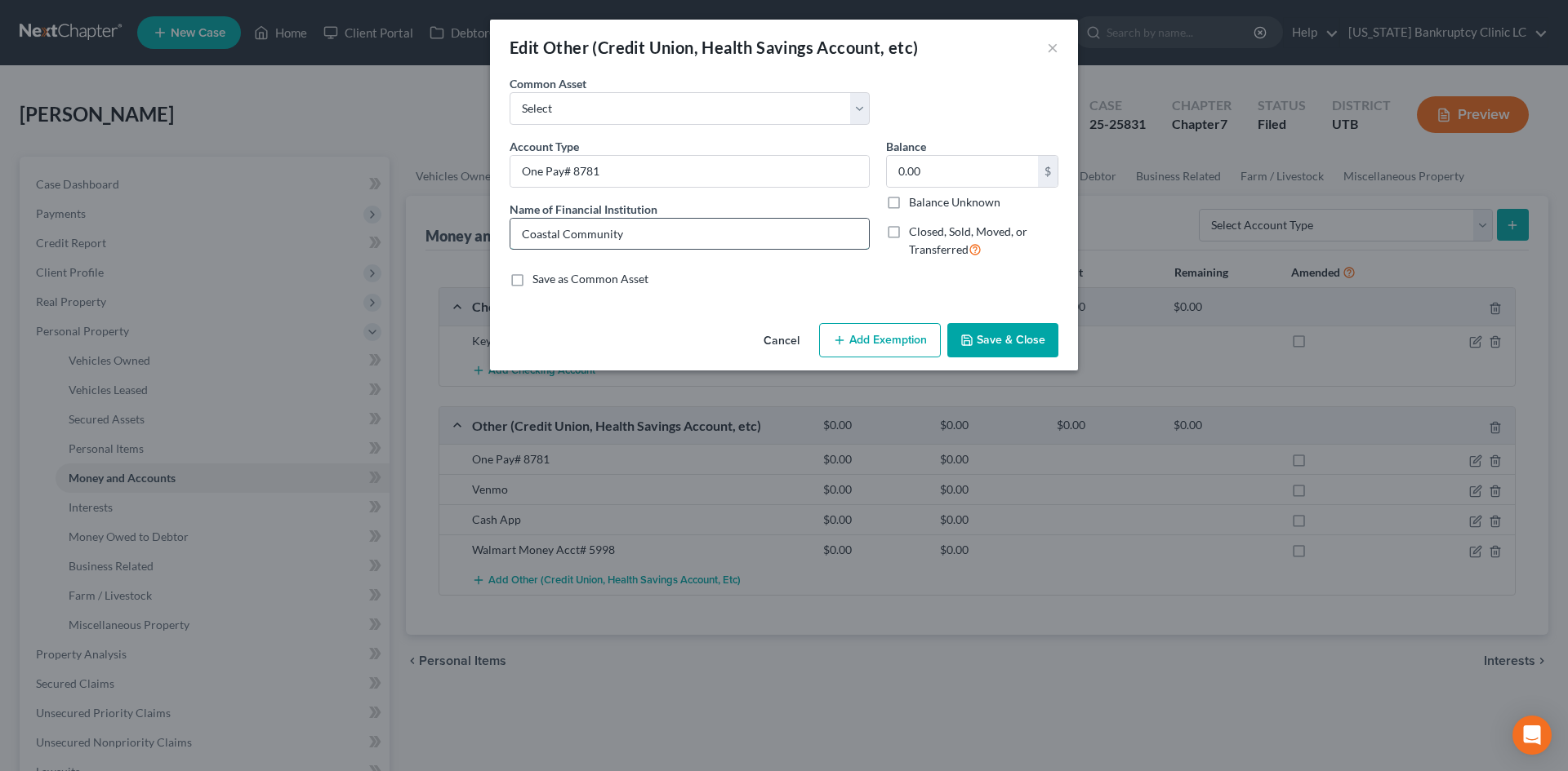
click at [649, 235] on input "Coastal Community" at bounding box center [690, 234] width 358 height 31
type input "One Pay"
click at [1073, 341] on div "Cancel Add Exemption Save & Close" at bounding box center [784, 343] width 588 height 53
click at [1029, 334] on button "Save & Close" at bounding box center [1002, 340] width 111 height 34
